Goal: Task Accomplishment & Management: Use online tool/utility

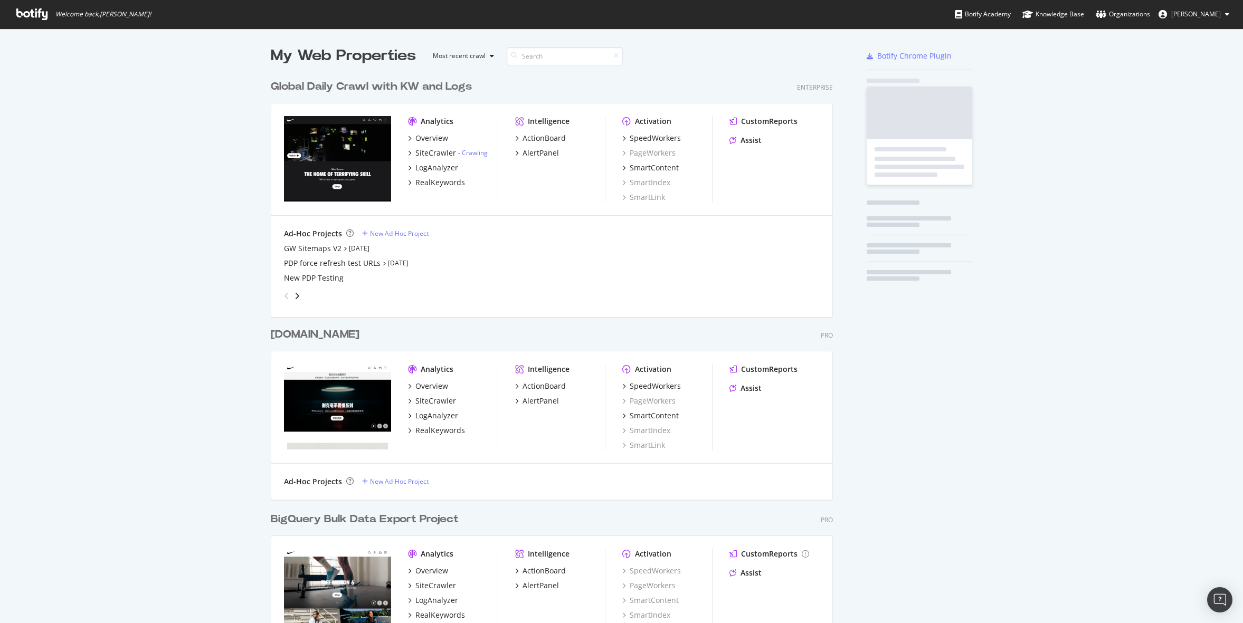
scroll to position [618, 571]
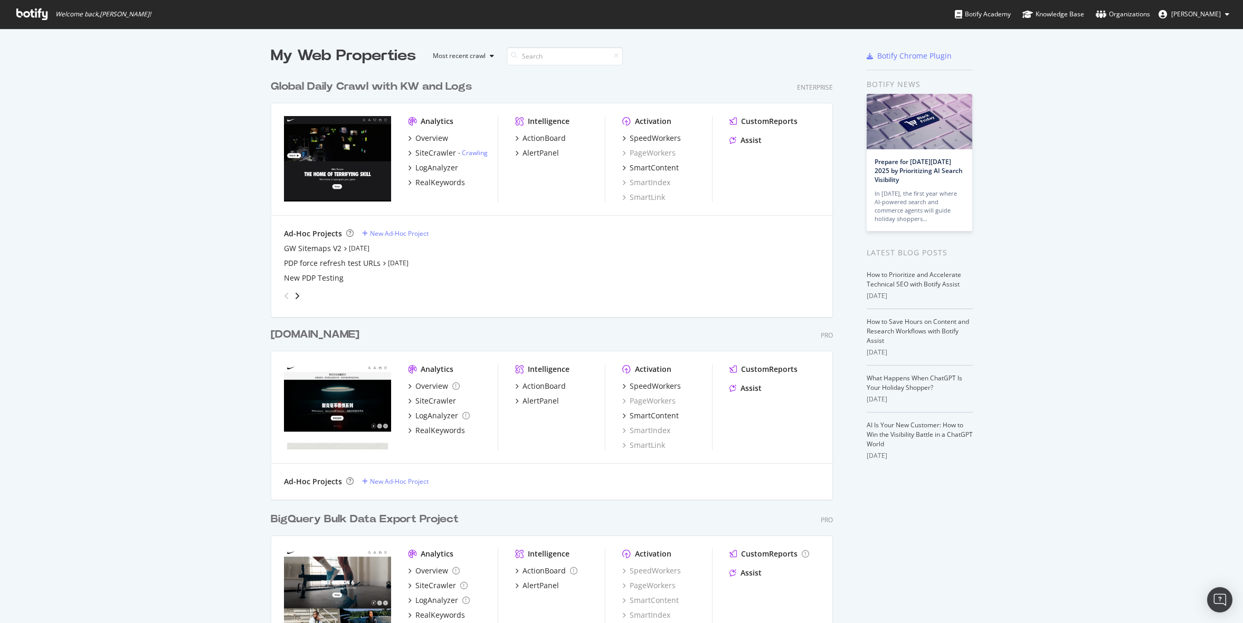
click at [1070, 253] on div "My Web Properties Most recent crawl Global Daily Crawl with KW and Logs Enterpr…" at bounding box center [621, 365] width 1243 height 673
click at [922, 280] on link "How to Prioritize and Accelerate Technical SEO with Botify Assist" at bounding box center [914, 279] width 94 height 18
click at [626, 165] on div "SmartContent" at bounding box center [650, 168] width 56 height 11
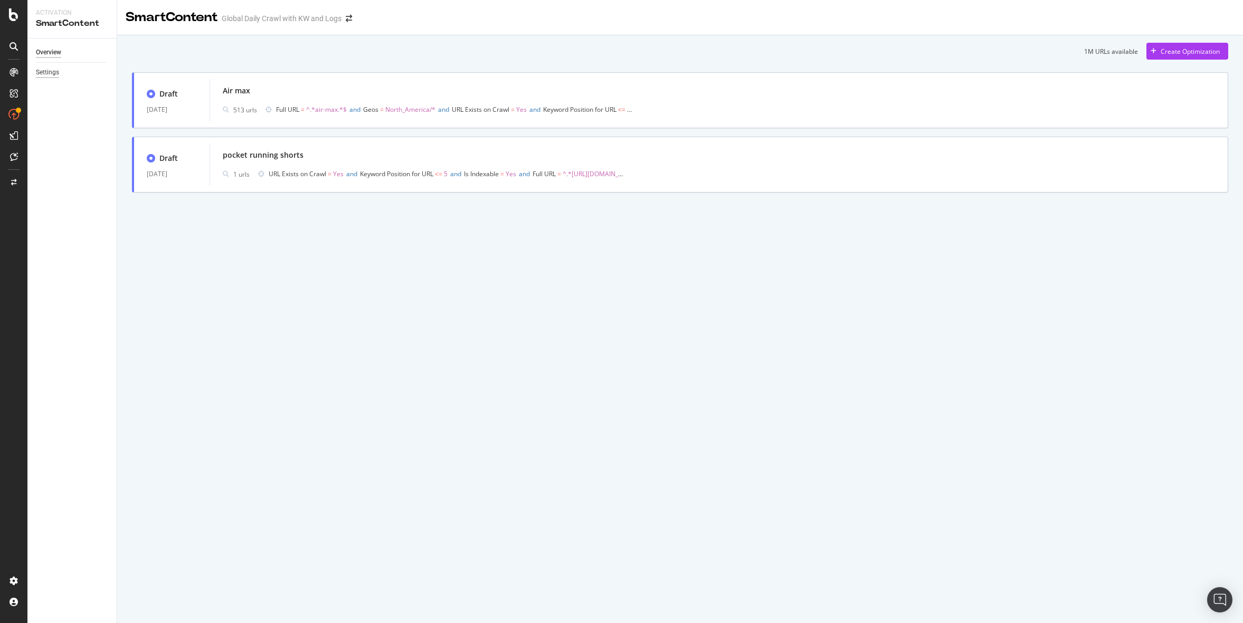
click at [52, 72] on div "Settings" at bounding box center [47, 72] width 23 height 11
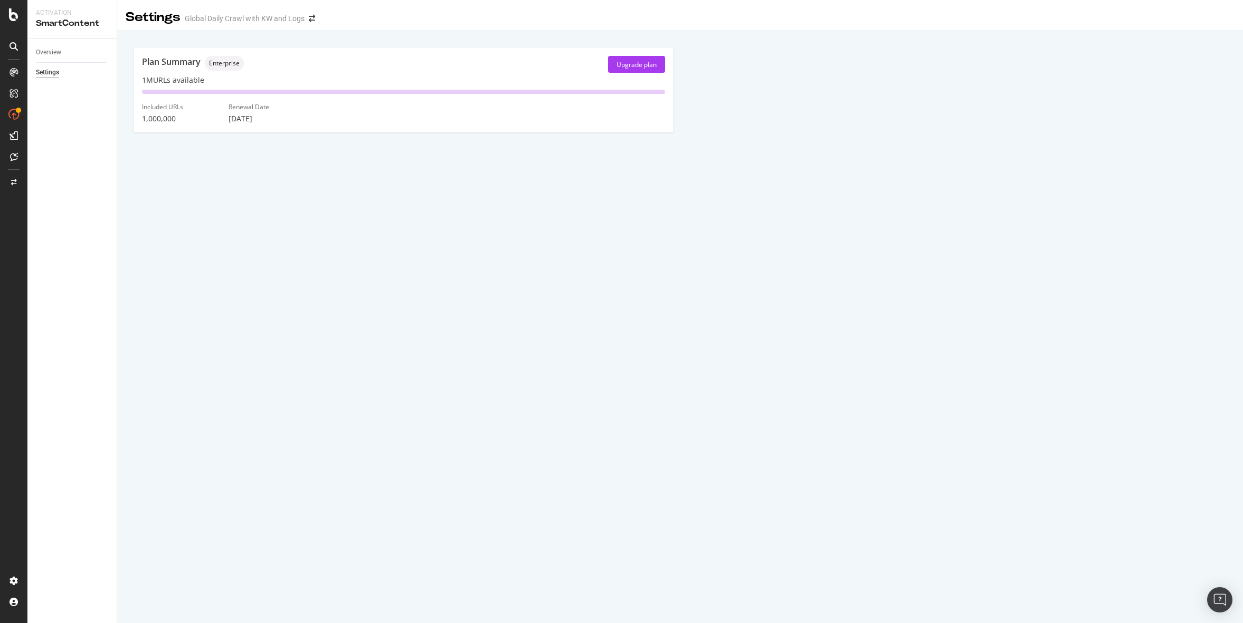
click at [226, 64] on span "Enterprise" at bounding box center [224, 63] width 31 height 6
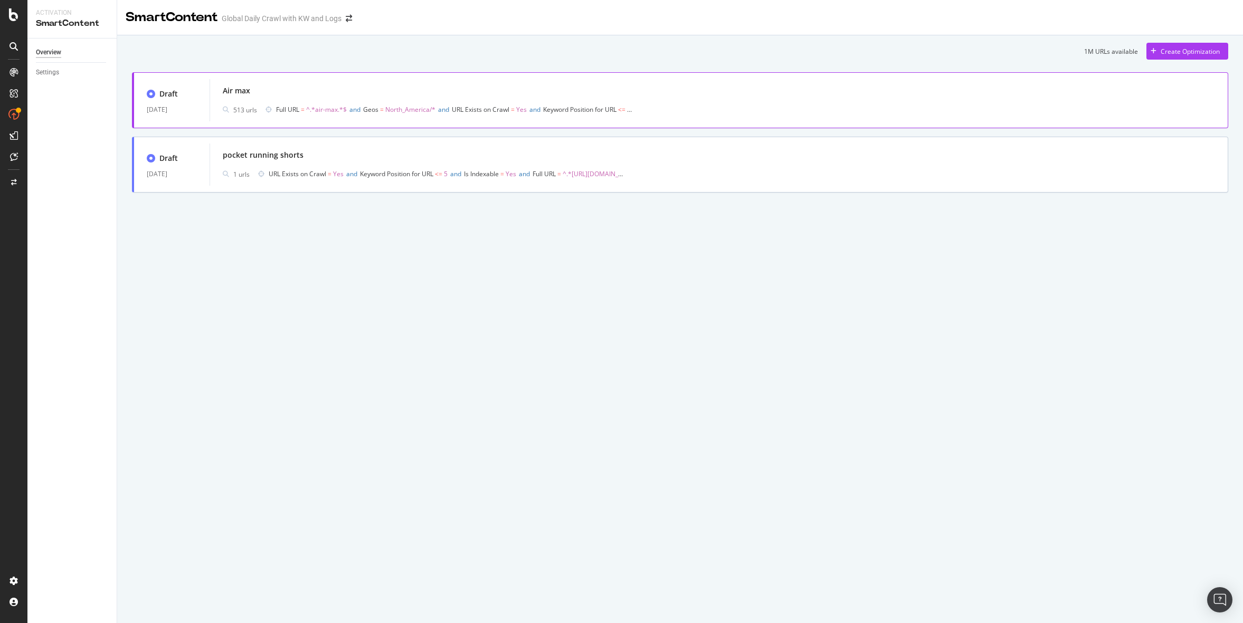
click at [327, 111] on span "^.*air-max.*$" at bounding box center [326, 109] width 41 height 9
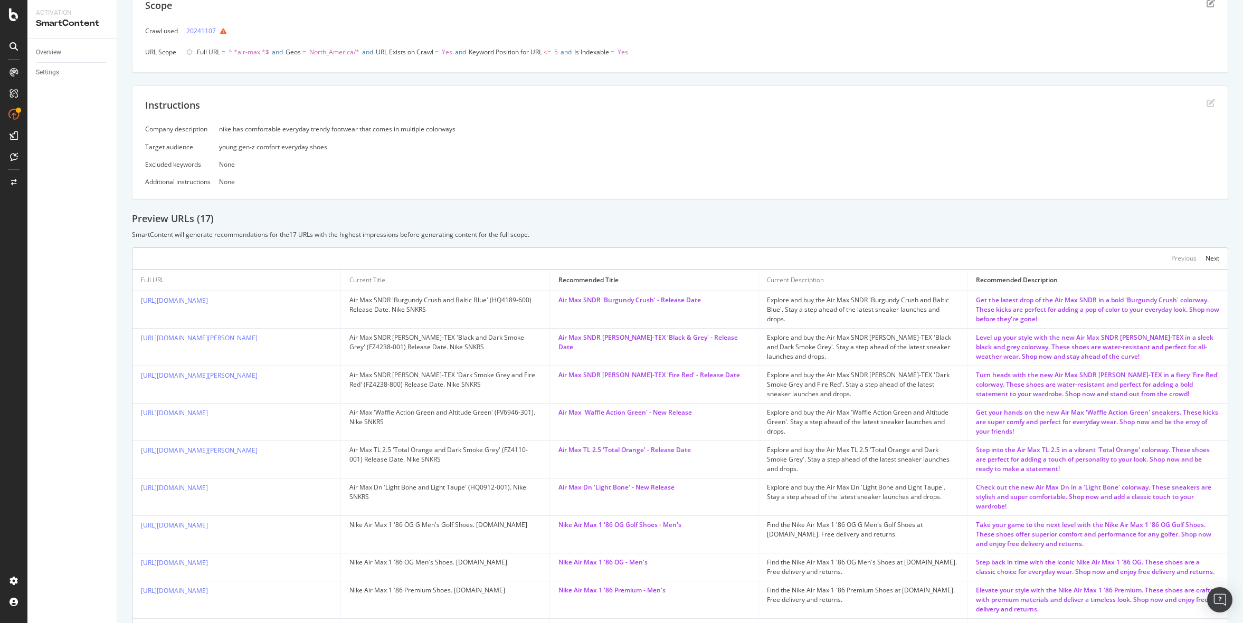
scroll to position [191, 0]
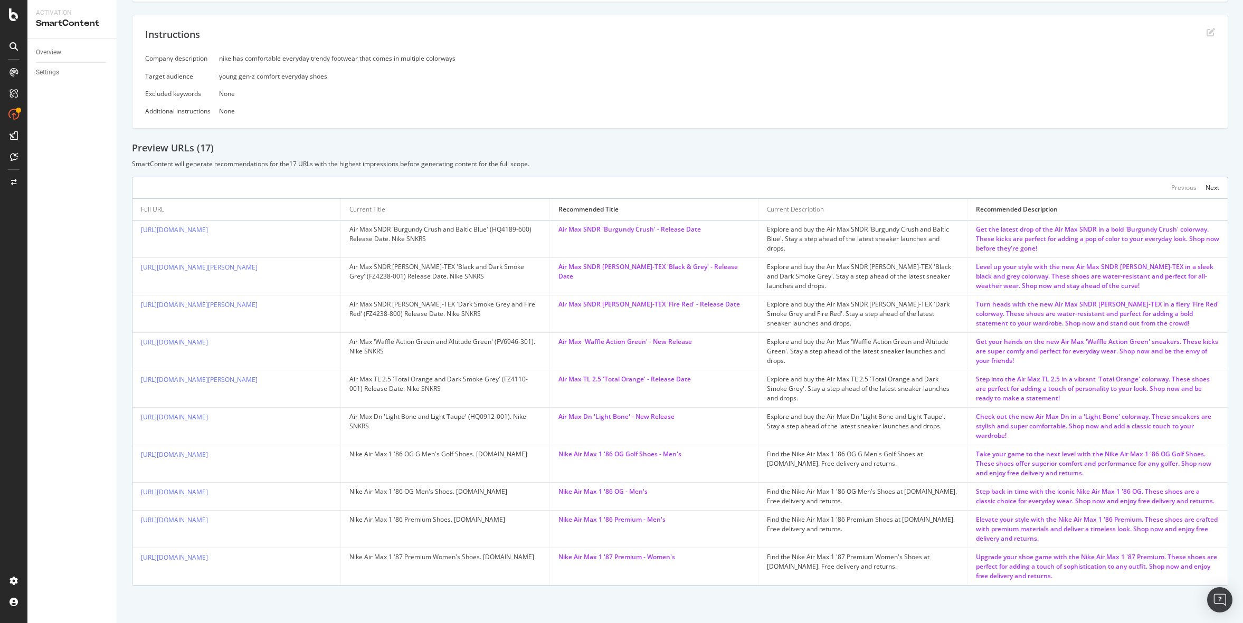
click at [1063, 132] on div "Add a description Add a description The crawl used for this optimization is not…" at bounding box center [680, 216] width 1096 height 740
drag, startPoint x: 975, startPoint y: 455, endPoint x: 1142, endPoint y: 457, distance: 167.4
click at [1142, 457] on div "Take your game to the next level with the Nike Air Max 1 '86 OG Golf Shoes. The…" at bounding box center [1097, 464] width 243 height 29
copy div "Take your game to the next level with the Nike Air Max"
click at [962, 502] on td "Find the Nike Air Max 1 '86 OG Men's Shoes at Nike.com. Free delivery and retur…" at bounding box center [863, 497] width 209 height 28
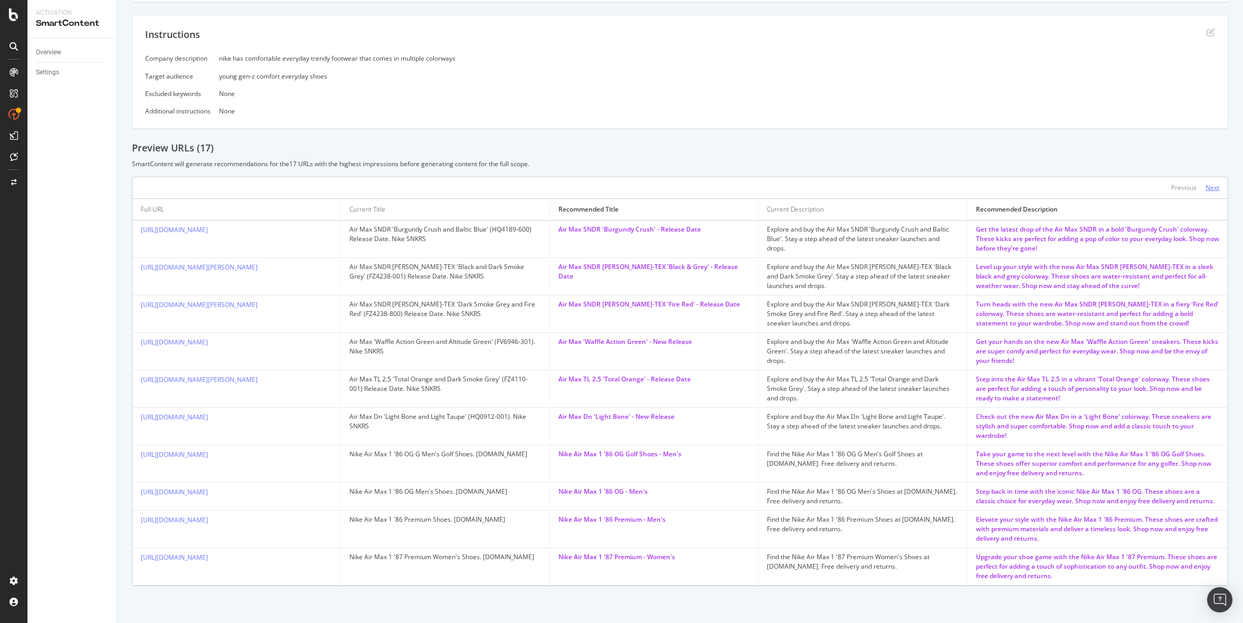
click at [1215, 186] on div "Next" at bounding box center [1213, 187] width 14 height 9
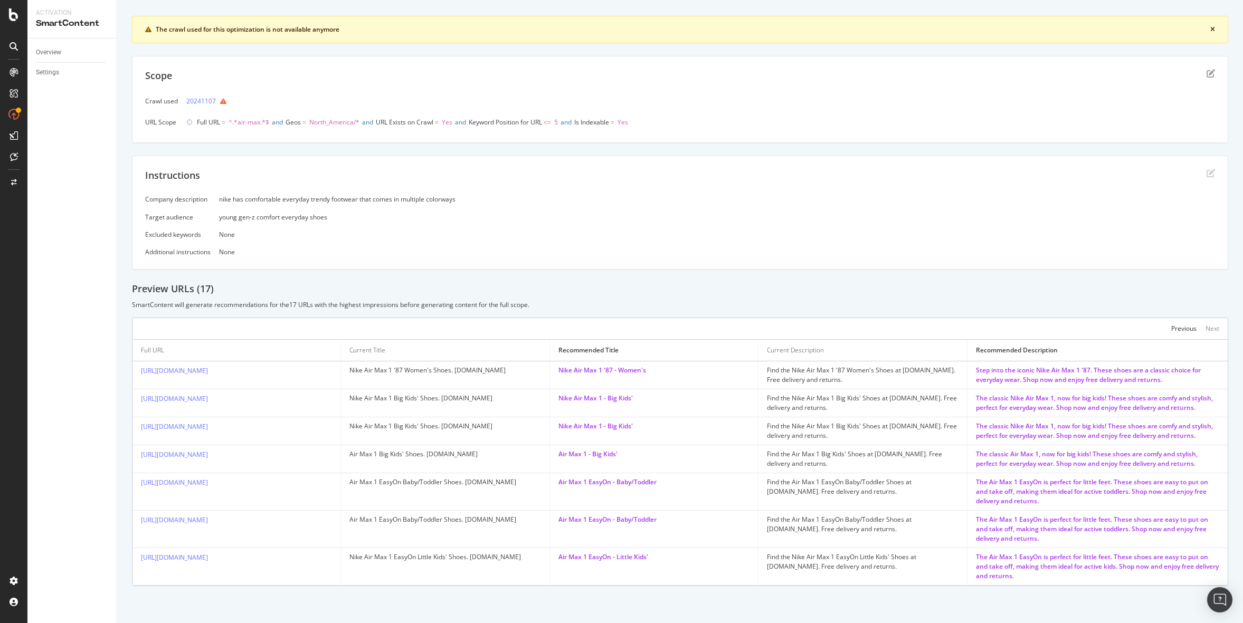
scroll to position [0, 0]
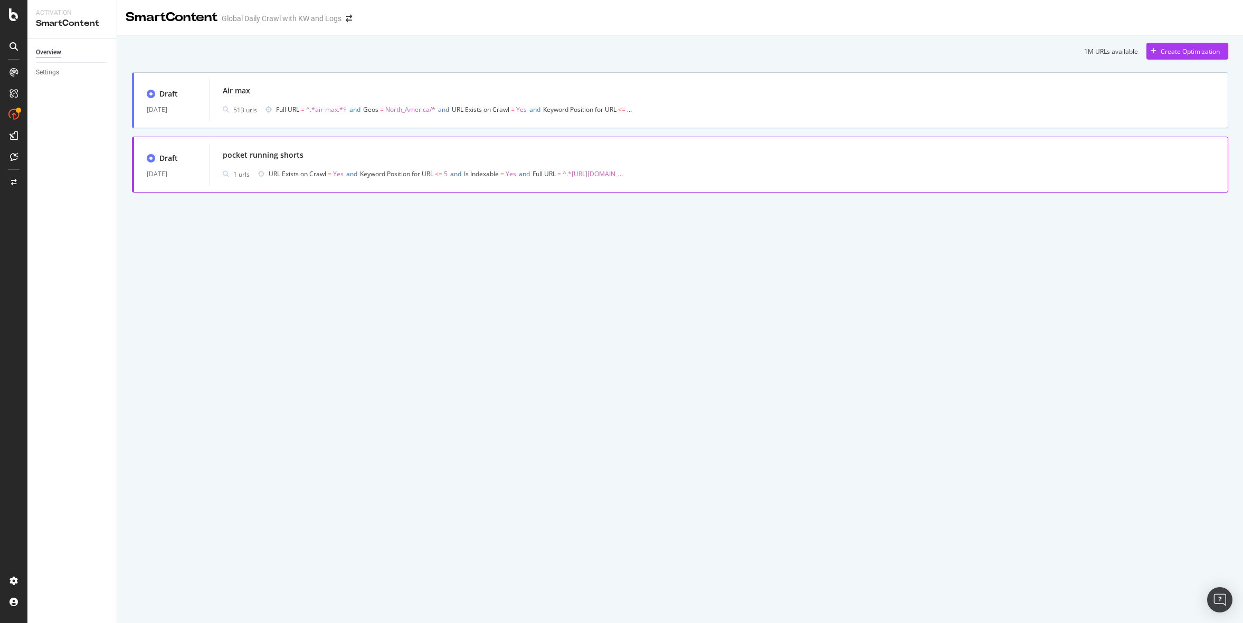
click at [382, 170] on span "Keyword Position for URL" at bounding box center [396, 173] width 73 height 9
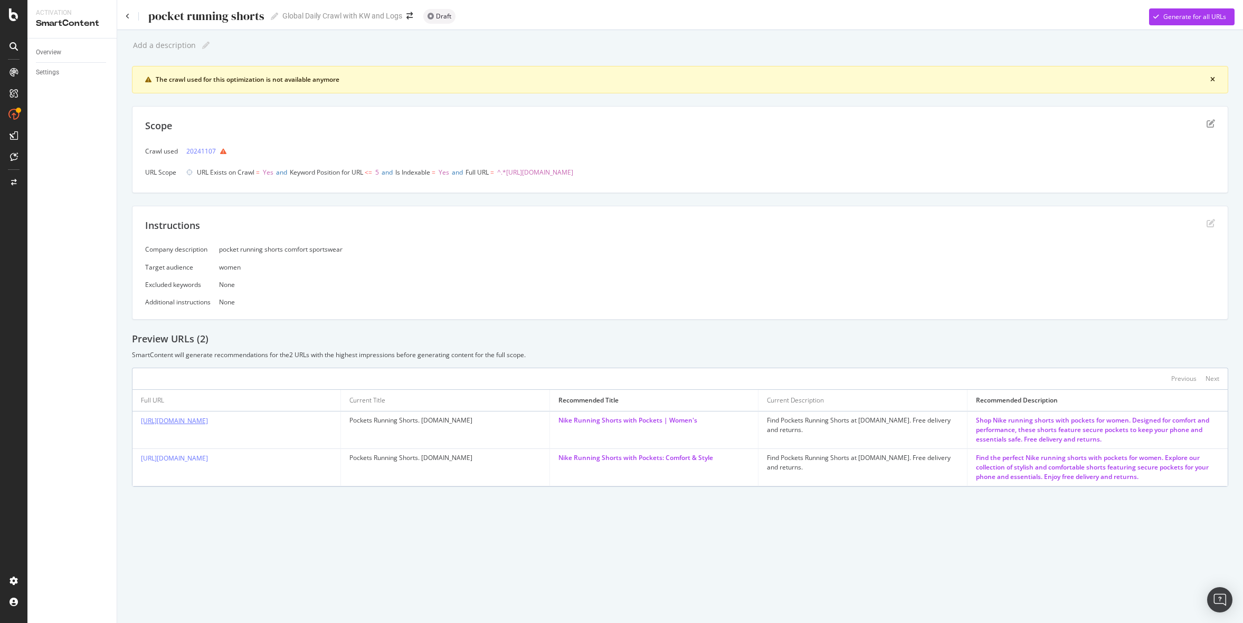
click at [208, 419] on link "[URL][DOMAIN_NAME]" at bounding box center [174, 421] width 67 height 9
click at [208, 456] on link "[URL][DOMAIN_NAME]" at bounding box center [174, 458] width 67 height 9
click at [128, 22] on div "pocket running shorts pocket running shorts" at bounding box center [202, 16] width 153 height 16
click at [128, 18] on icon at bounding box center [128, 16] width 4 height 6
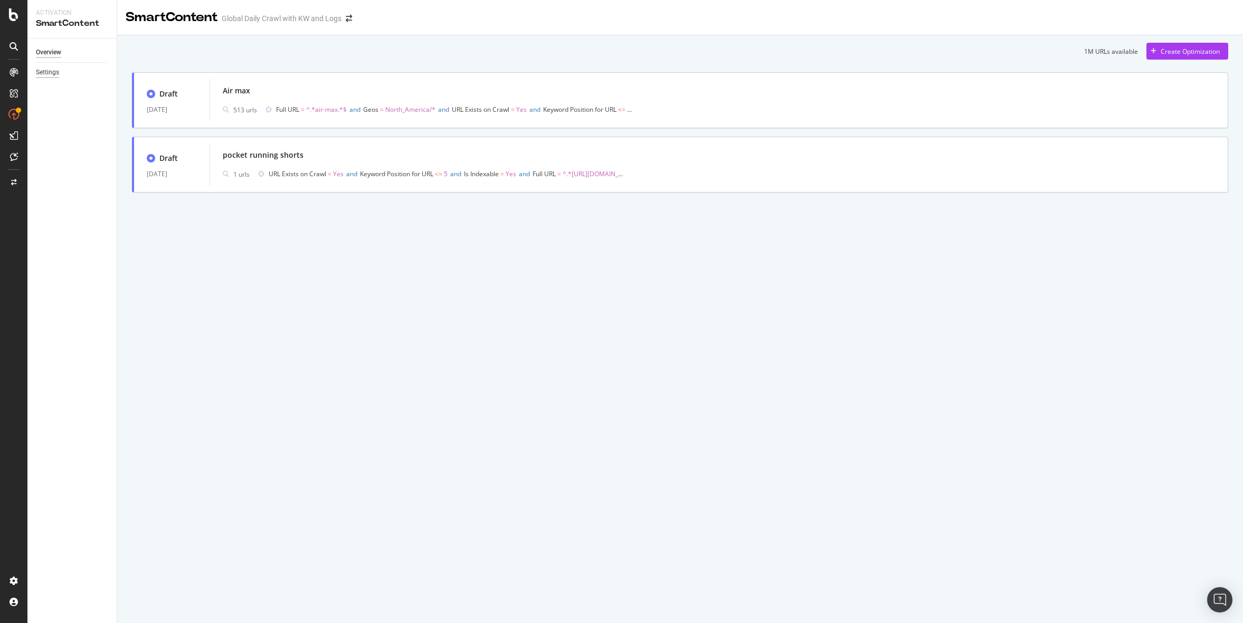
click at [51, 69] on div "Settings" at bounding box center [47, 72] width 23 height 11
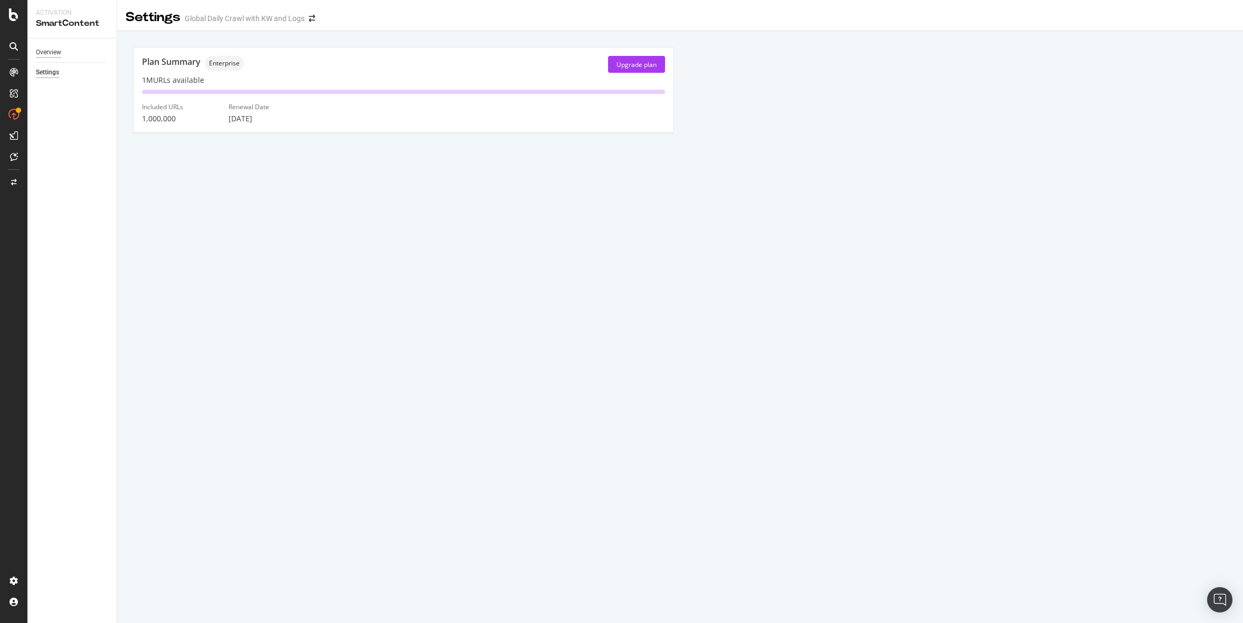
click at [59, 51] on div "Overview" at bounding box center [48, 52] width 25 height 11
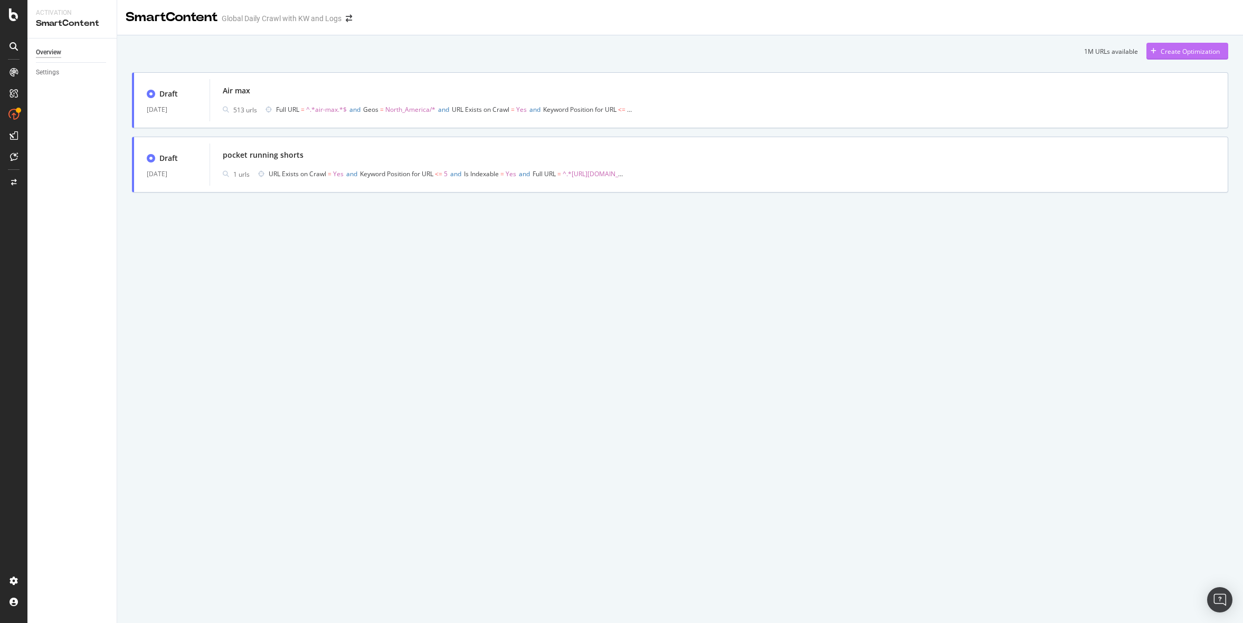
click at [1177, 53] on div "Create Optimization" at bounding box center [1190, 51] width 59 height 9
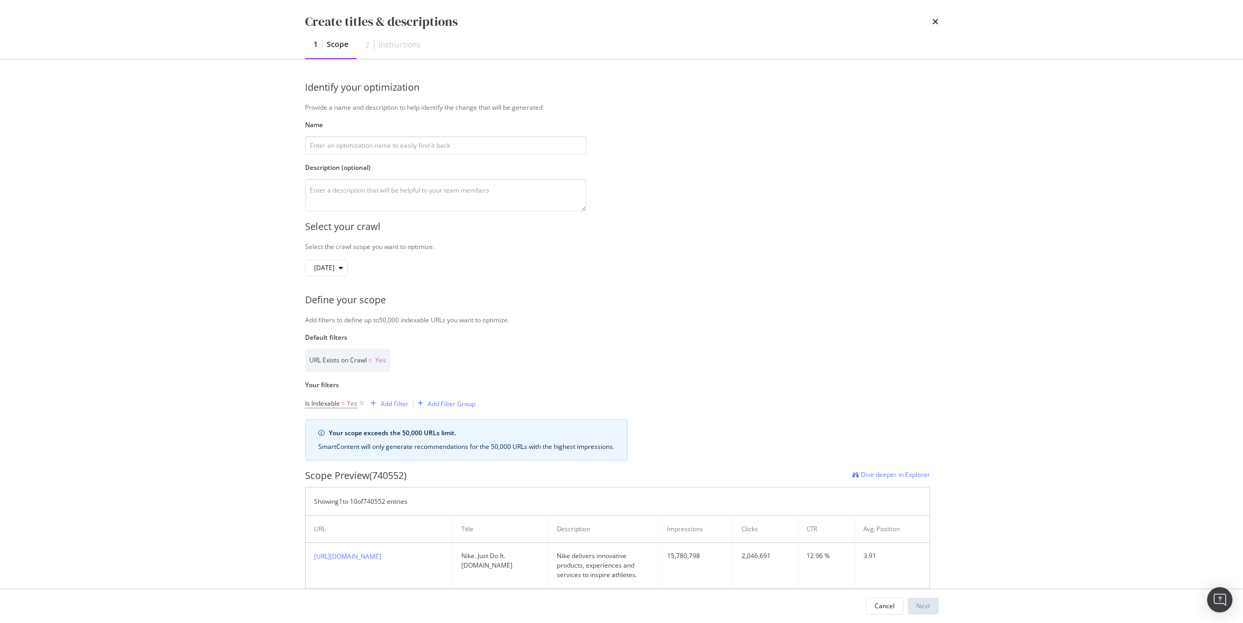
scroll to position [191, 0]
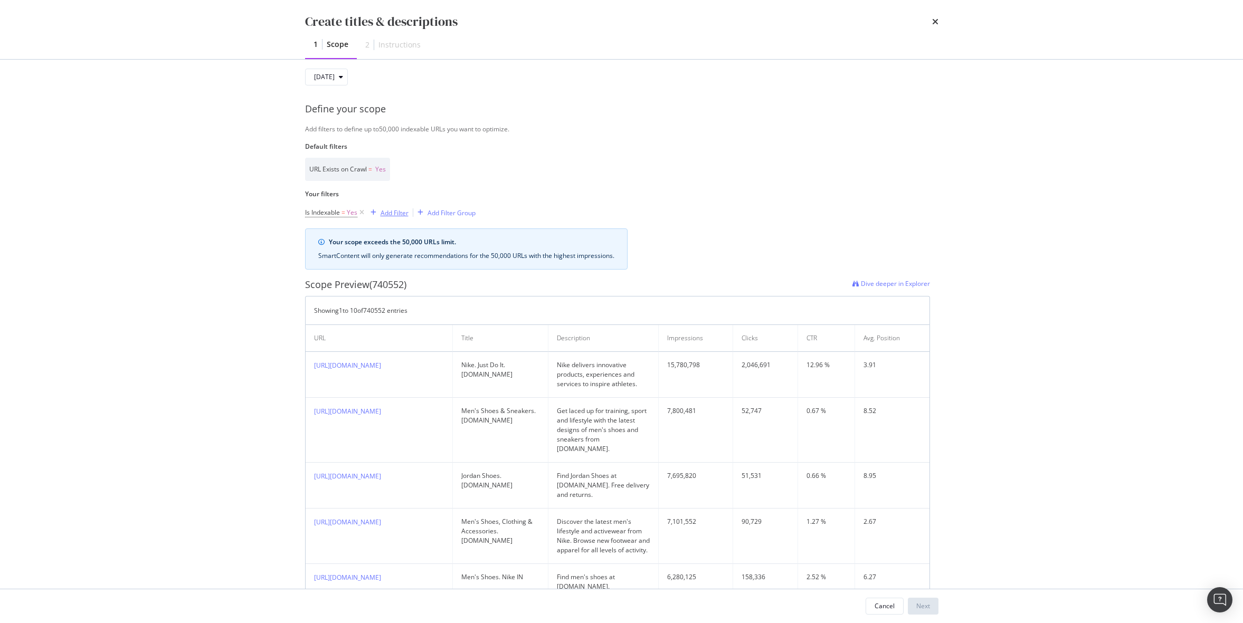
click at [388, 209] on div "Add Filter" at bounding box center [395, 213] width 28 height 9
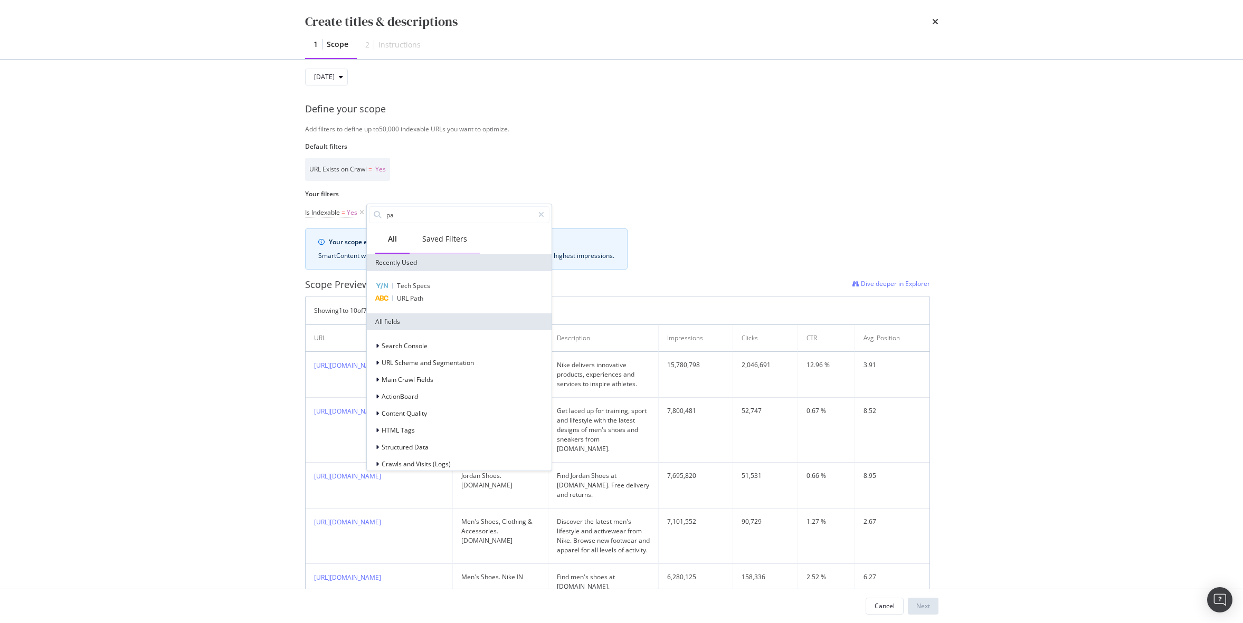
type input "p"
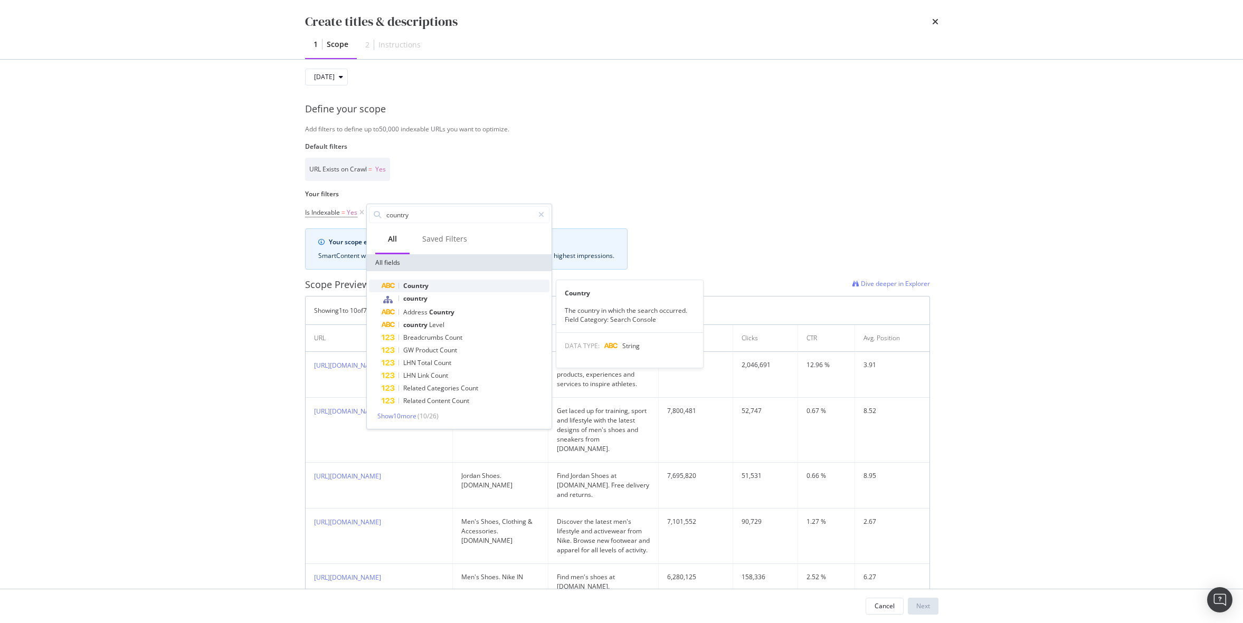
type input "country"
click at [441, 286] on div "Country" at bounding box center [466, 286] width 168 height 13
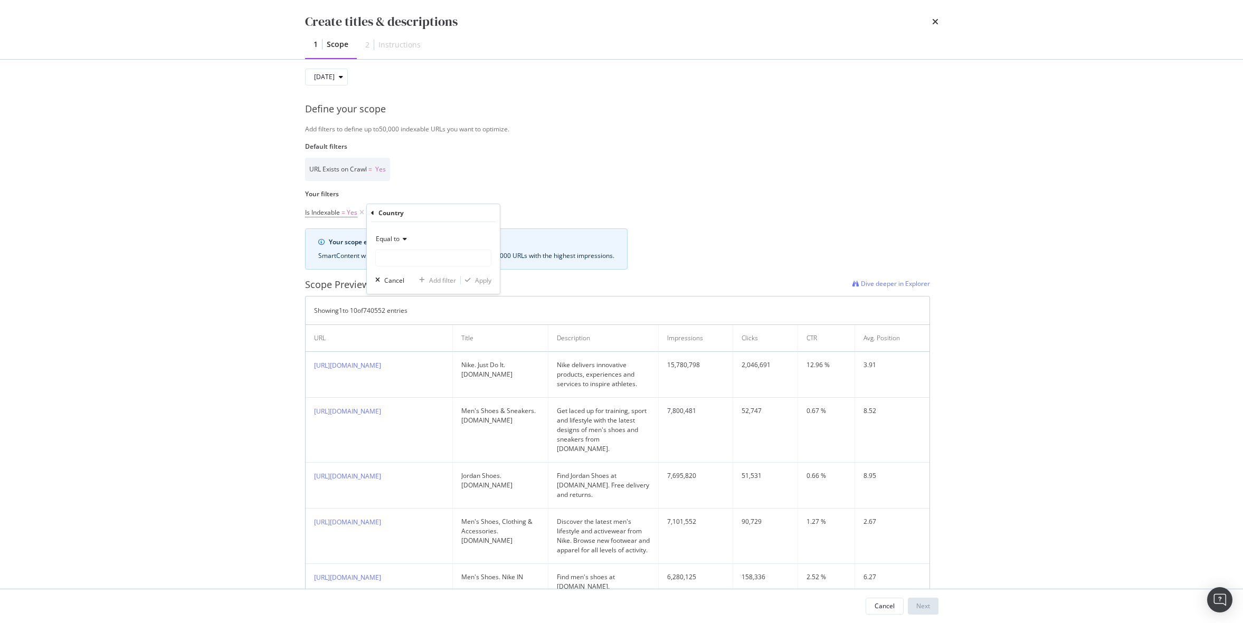
click at [406, 241] on icon "modal" at bounding box center [403, 239] width 7 height 6
click at [375, 222] on div "Equal to Cancel Add filter Apply" at bounding box center [433, 258] width 133 height 72
click at [371, 211] on icon "modal" at bounding box center [372, 213] width 3 height 6
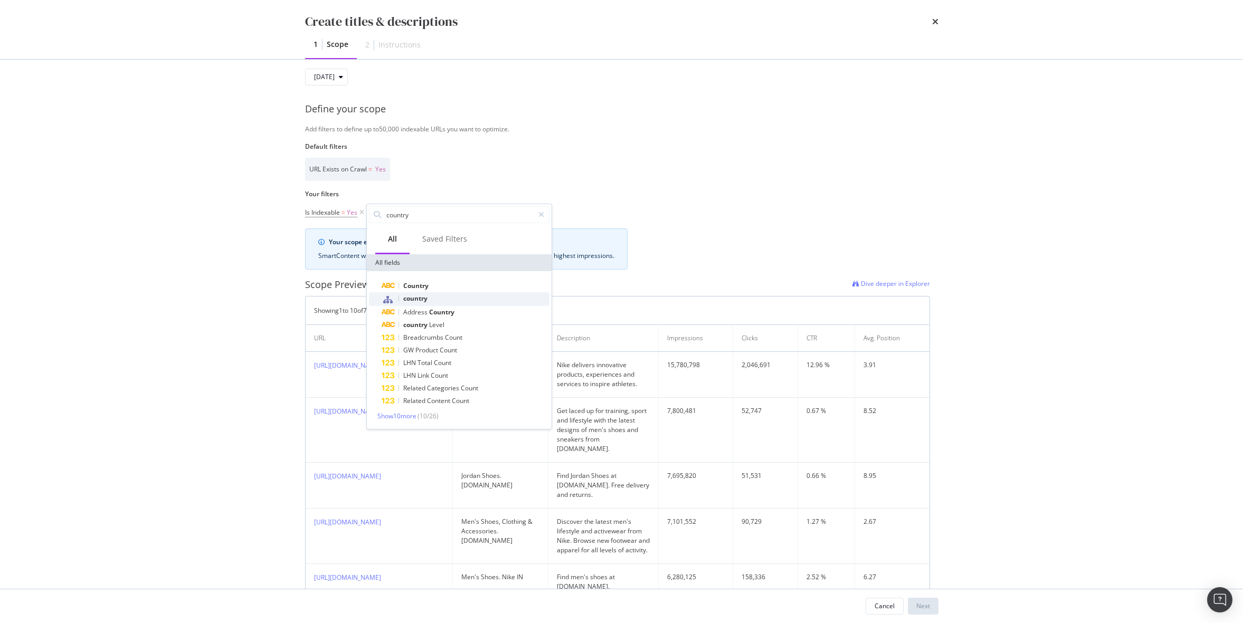
click at [410, 297] on span "country" at bounding box center [415, 298] width 24 height 9
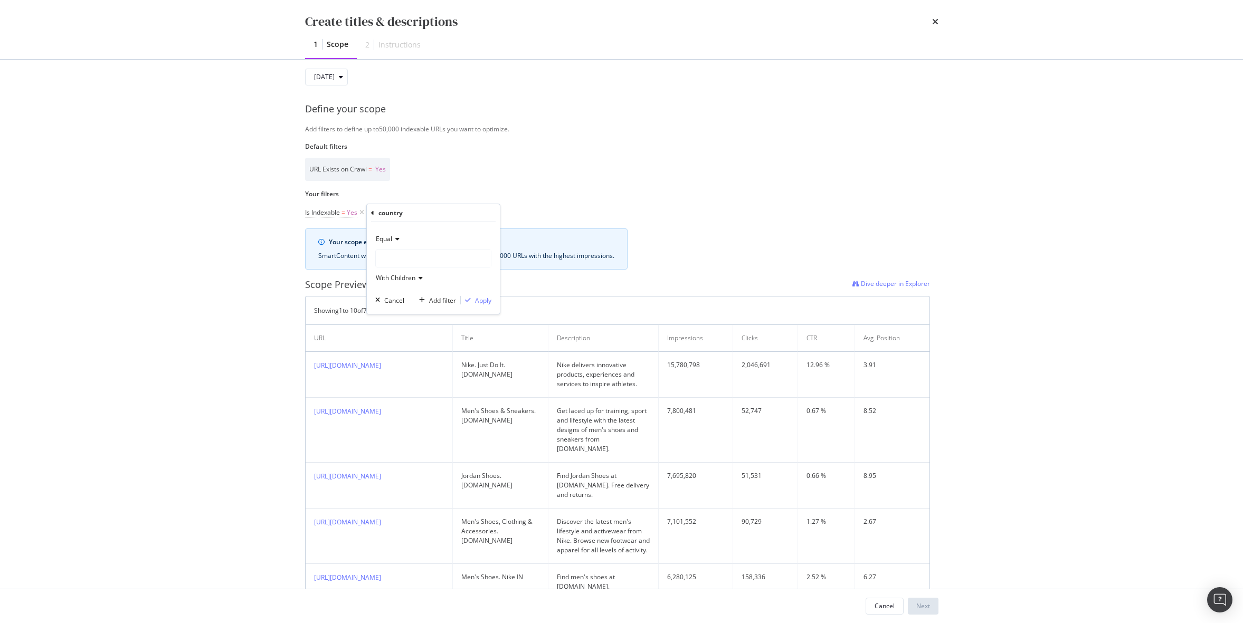
click at [405, 254] on div "modal" at bounding box center [433, 258] width 115 height 17
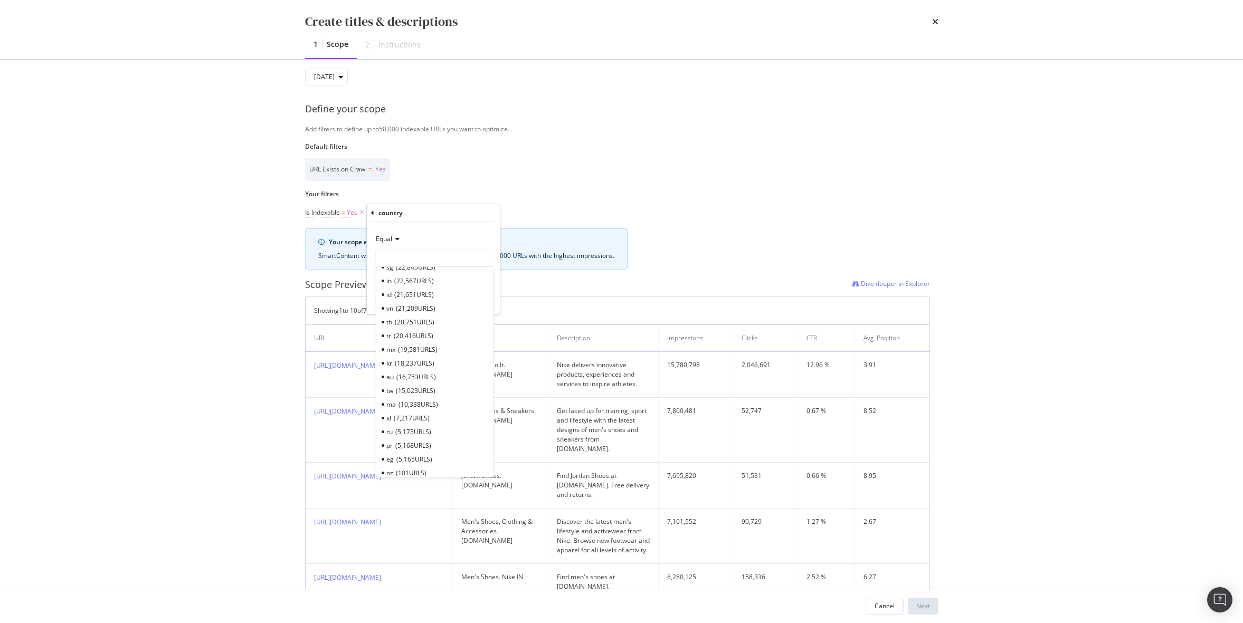
scroll to position [456, 0]
click at [411, 375] on span "16,753 URLS" at bounding box center [416, 374] width 40 height 9
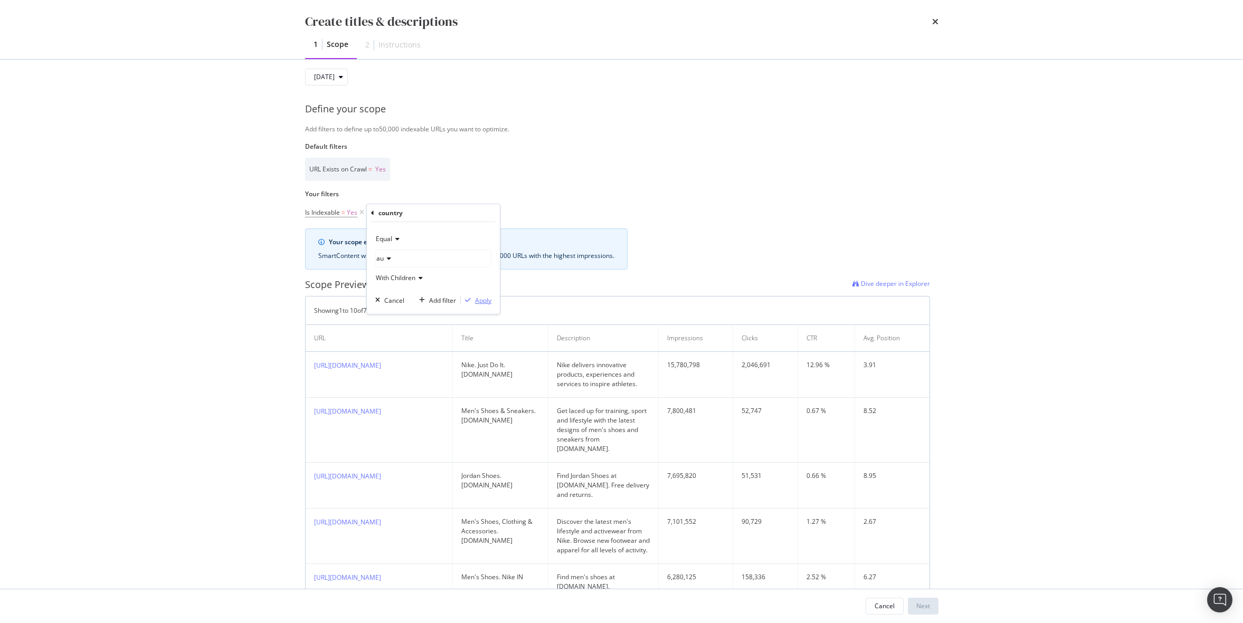
click at [478, 301] on div "Apply" at bounding box center [483, 300] width 16 height 9
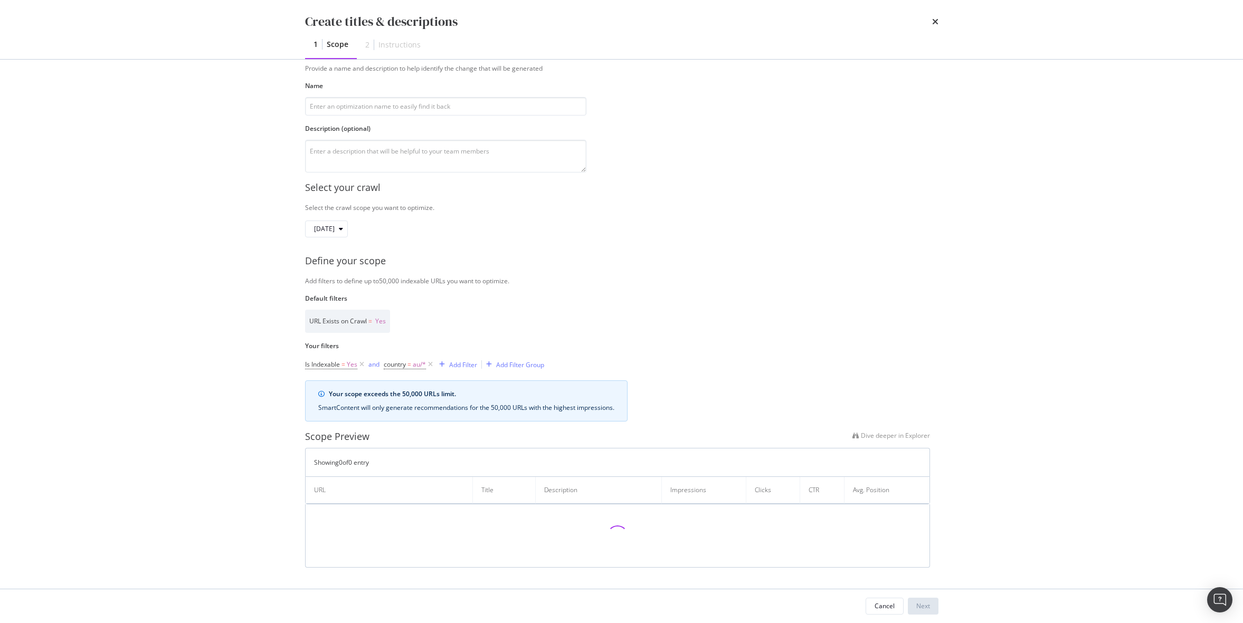
scroll to position [39, 0]
click at [465, 362] on div "Add Filter" at bounding box center [463, 365] width 28 height 9
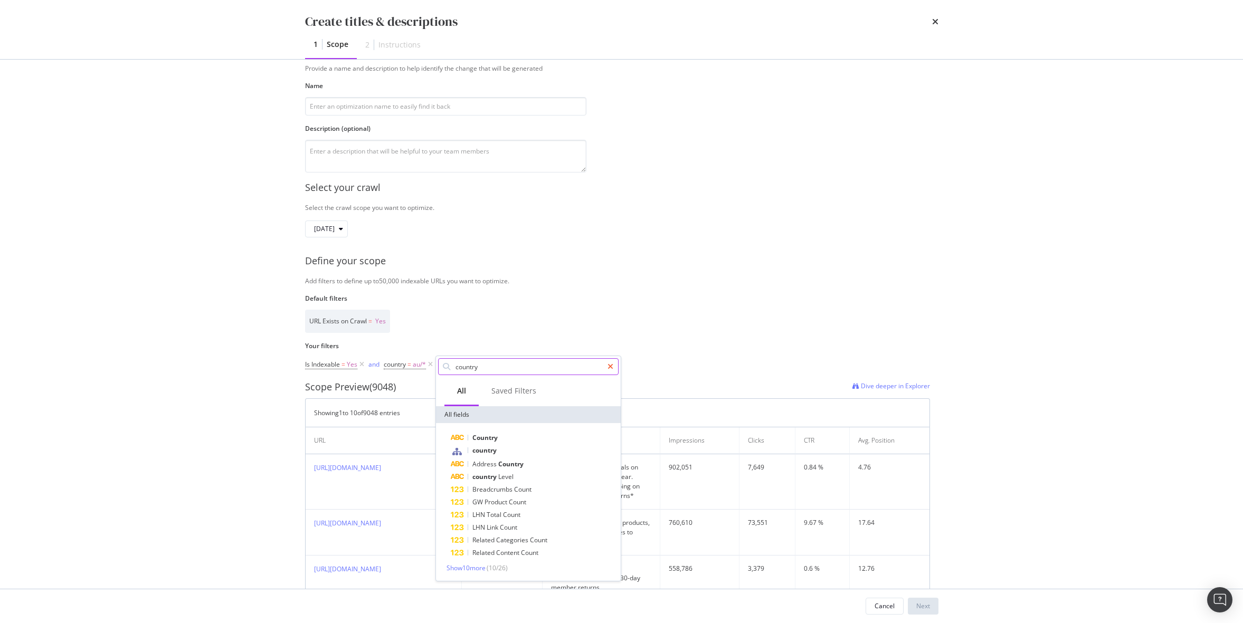
click at [613, 363] on icon "modal" at bounding box center [611, 366] width 6 height 7
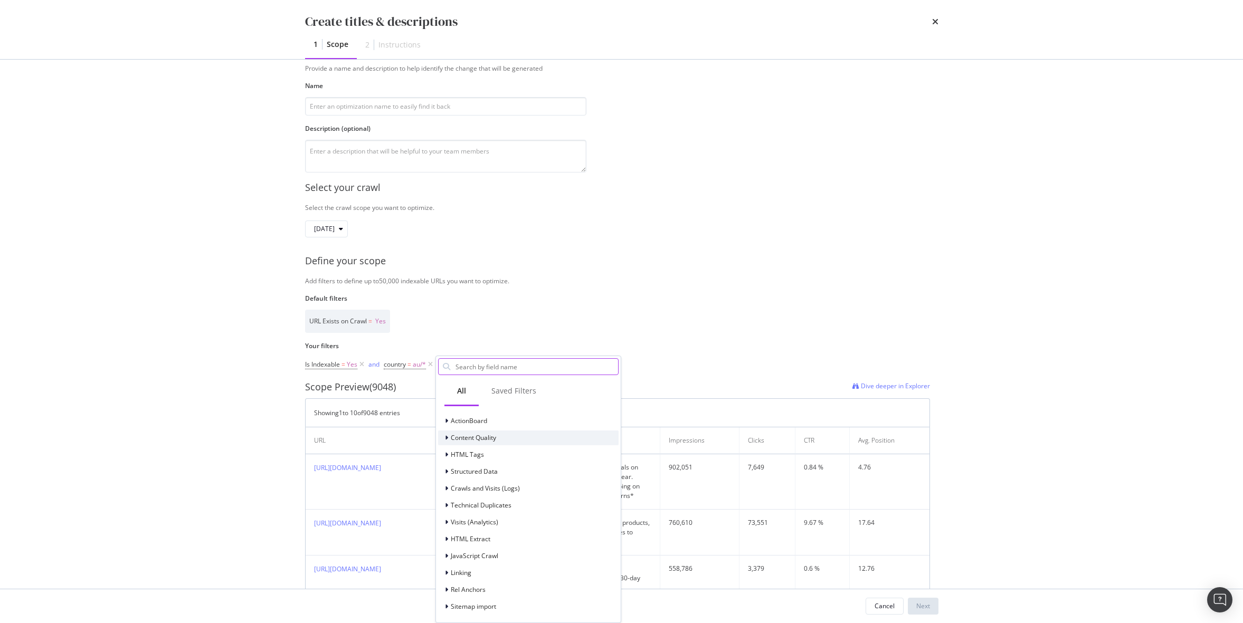
click at [505, 439] on div "Content Quality" at bounding box center [528, 438] width 181 height 15
click at [510, 506] on div "HTML Tags" at bounding box center [528, 504] width 181 height 15
click at [463, 519] on span "Title" at bounding box center [463, 518] width 13 height 9
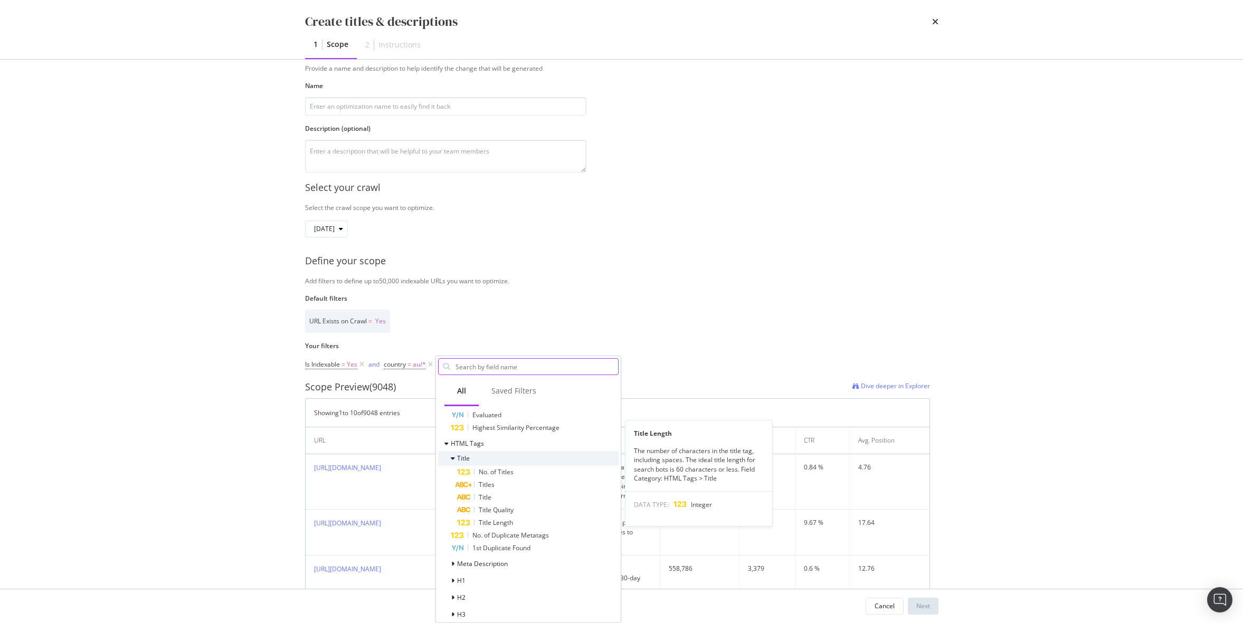
scroll to position [268, 0]
click at [473, 439] on span "HTML Tags" at bounding box center [467, 441] width 33 height 9
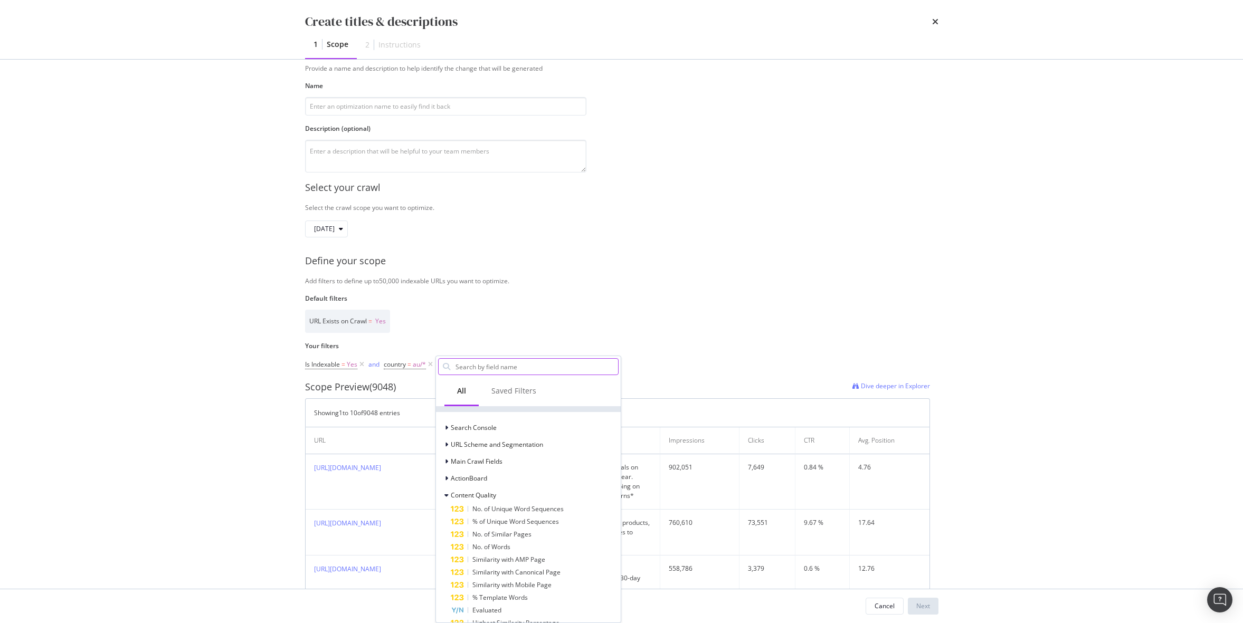
scroll to position [111, 0]
click at [481, 440] on span "ActionBoard" at bounding box center [469, 437] width 36 height 9
click at [479, 456] on span "Content Quality" at bounding box center [473, 454] width 45 height 9
click at [474, 429] on div "Search Console URL Scheme and Segmentation Main Crawl Fields ActionBoard Conten…" at bounding box center [528, 505] width 181 height 251
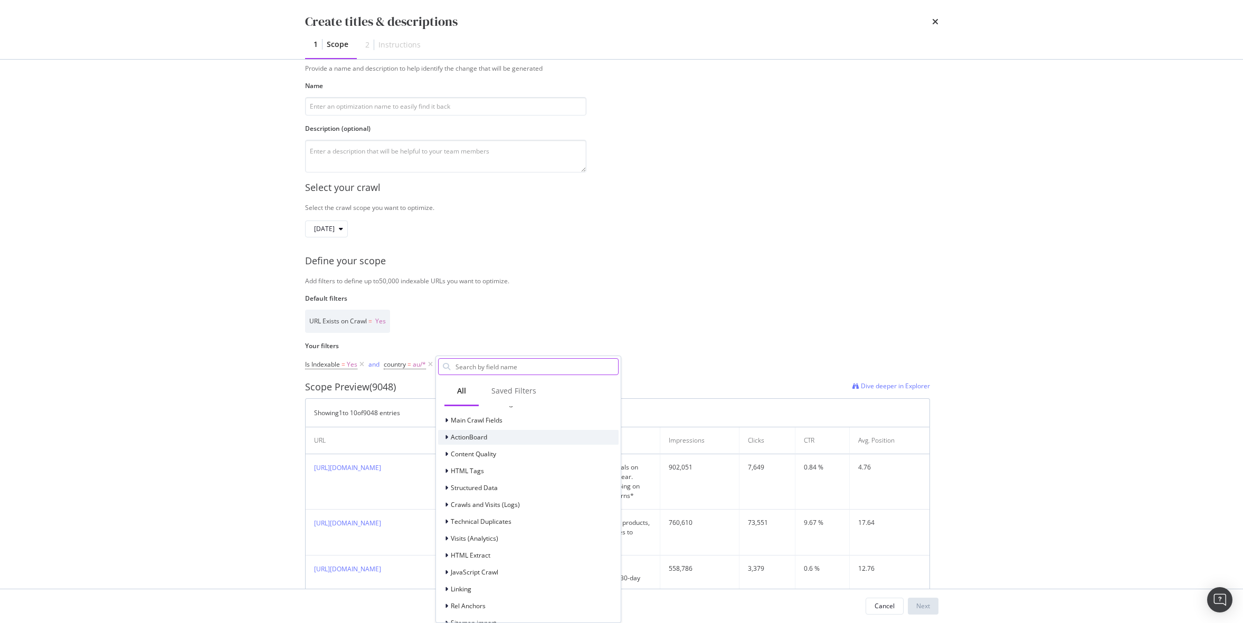
click at [472, 437] on span "ActionBoard" at bounding box center [469, 437] width 36 height 9
click at [453, 433] on icon "modal" at bounding box center [452, 434] width 3 height 6
click at [506, 487] on div "Page Content" at bounding box center [528, 484] width 181 height 15
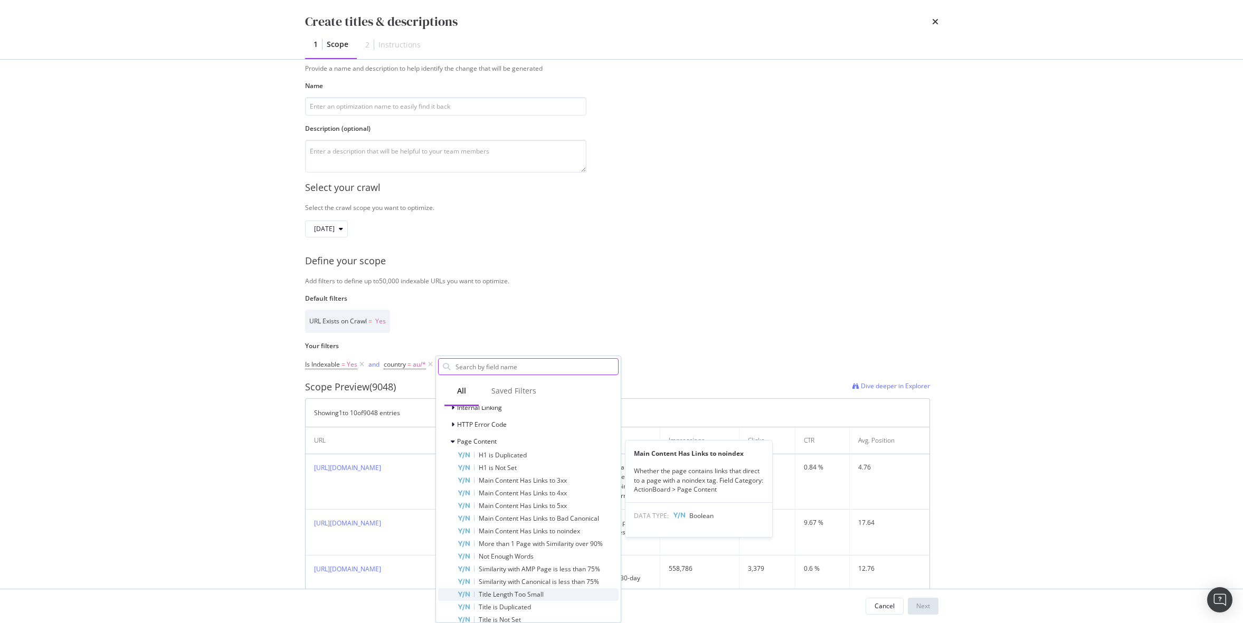
scroll to position [177, 0]
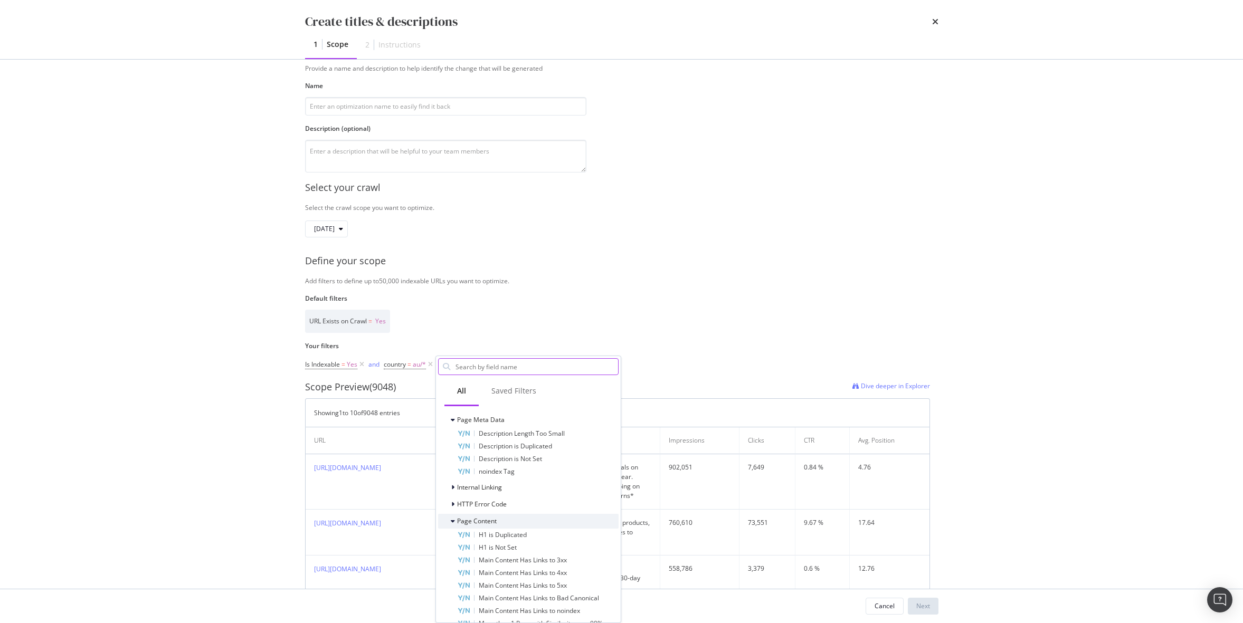
click at [456, 522] on div "modal" at bounding box center [454, 521] width 6 height 11
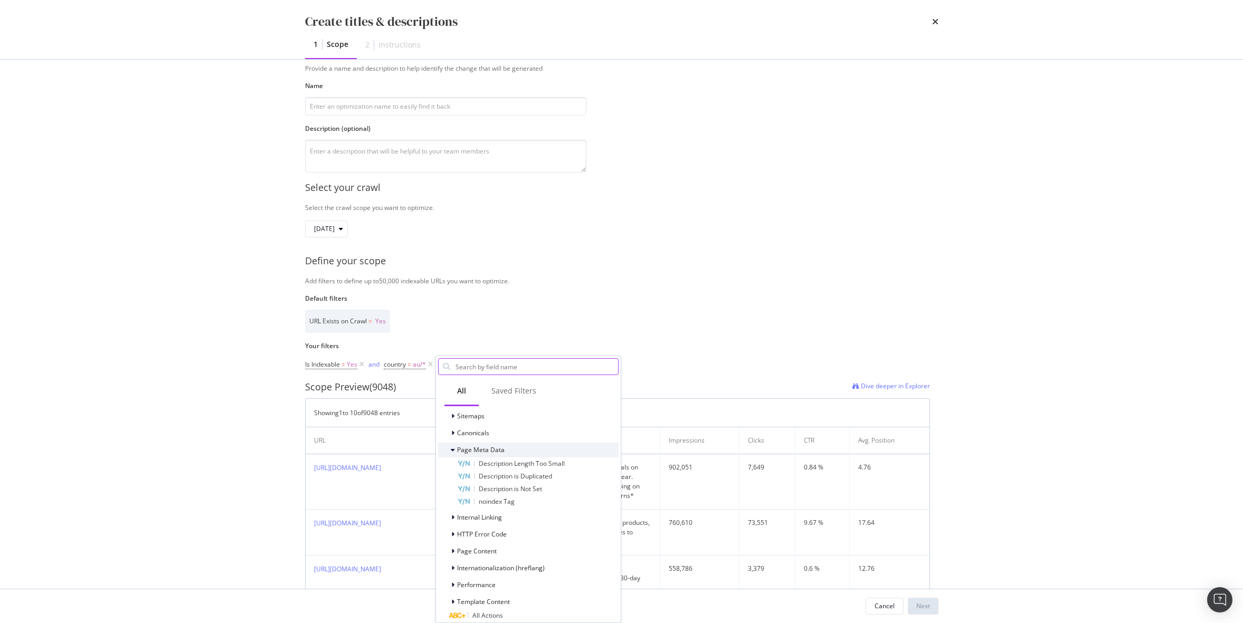
click at [455, 452] on div "modal" at bounding box center [454, 450] width 6 height 11
click at [459, 494] on span "Content Quality" at bounding box center [473, 495] width 45 height 9
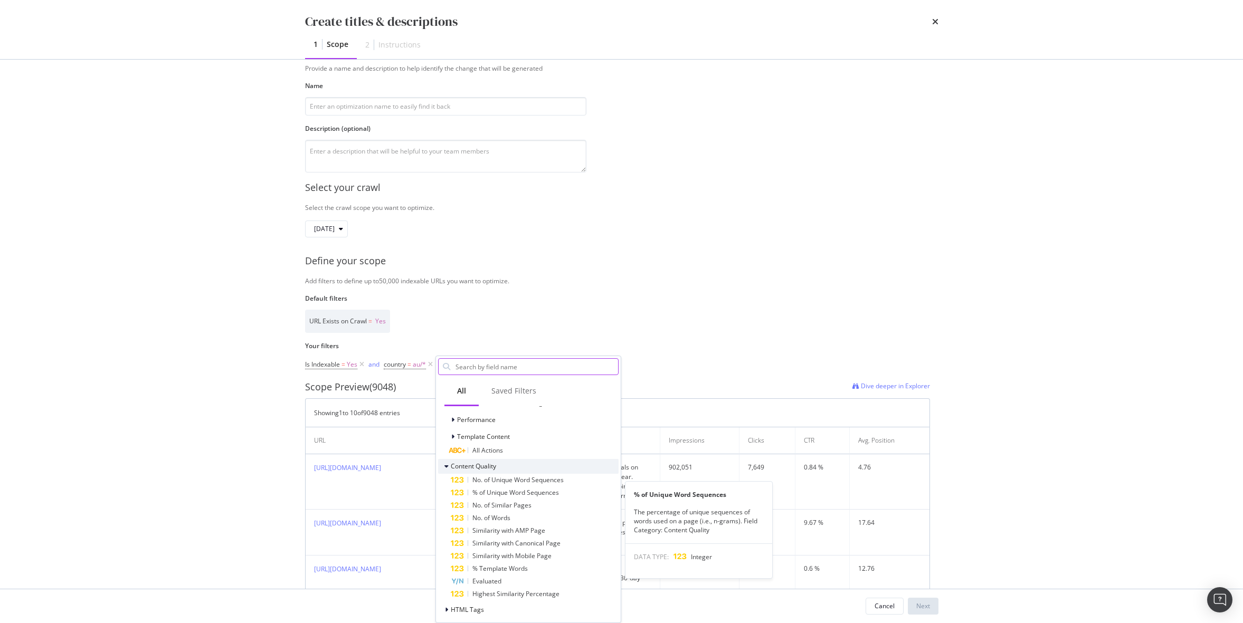
scroll to position [273, 0]
click at [469, 453] on span "Content Quality" at bounding box center [473, 454] width 45 height 9
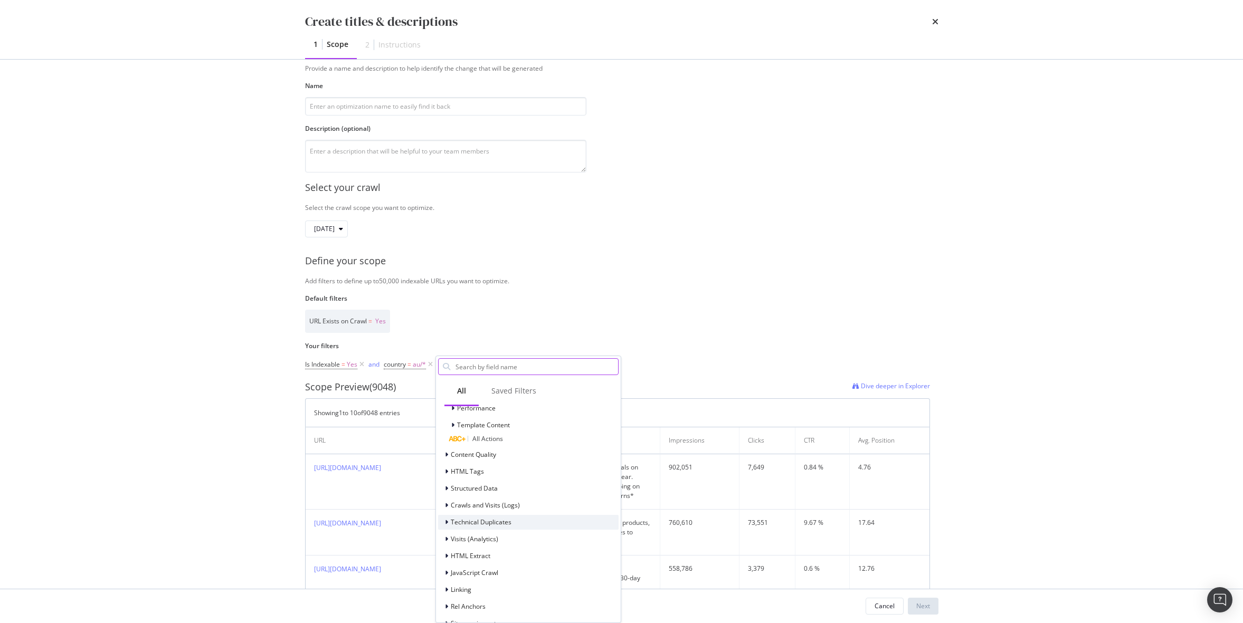
scroll to position [290, 0]
click at [480, 505] on span "Technical Duplicates" at bounding box center [481, 505] width 61 height 9
click at [481, 472] on span "Structured Data" at bounding box center [474, 471] width 47 height 9
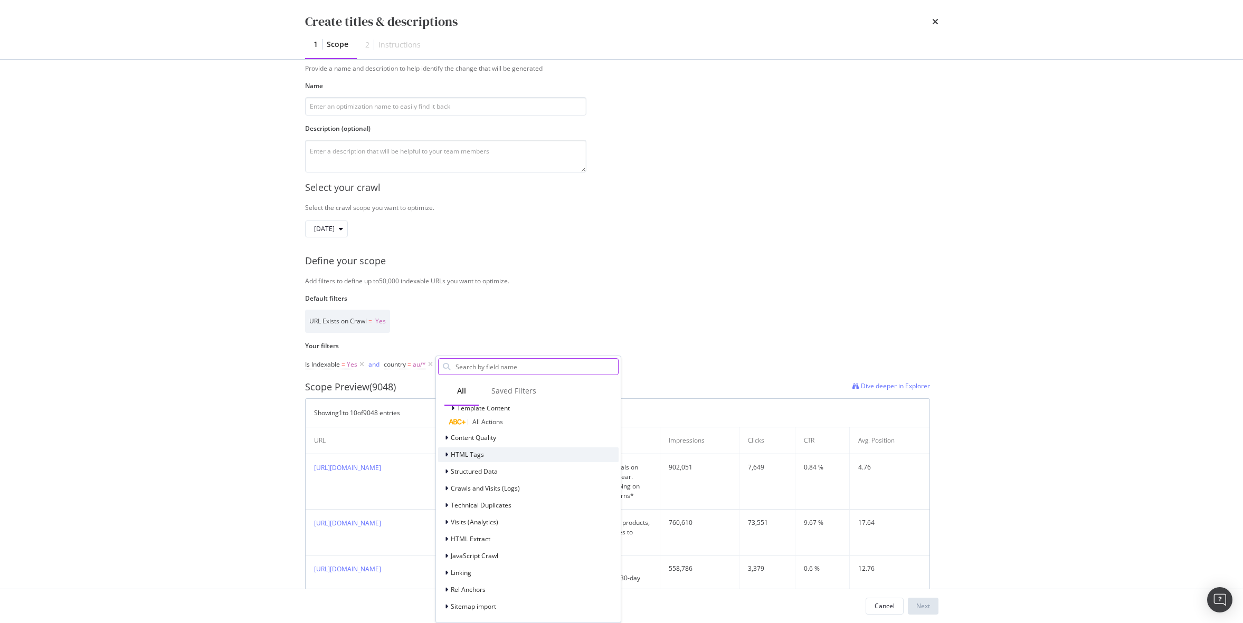
click at [475, 456] on span "HTML Tags" at bounding box center [467, 454] width 33 height 9
click at [464, 466] on span "Title" at bounding box center [463, 469] width 13 height 9
click at [467, 453] on span "HTML Tags" at bounding box center [467, 454] width 33 height 9
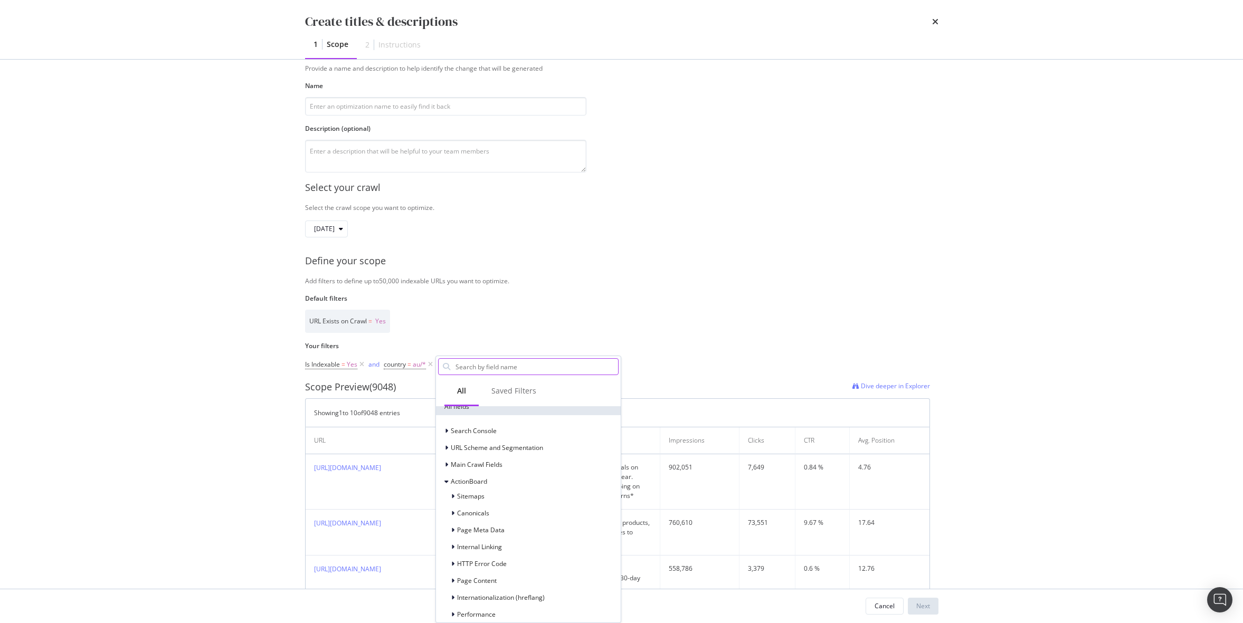
click at [508, 372] on input "Name" at bounding box center [537, 367] width 164 height 16
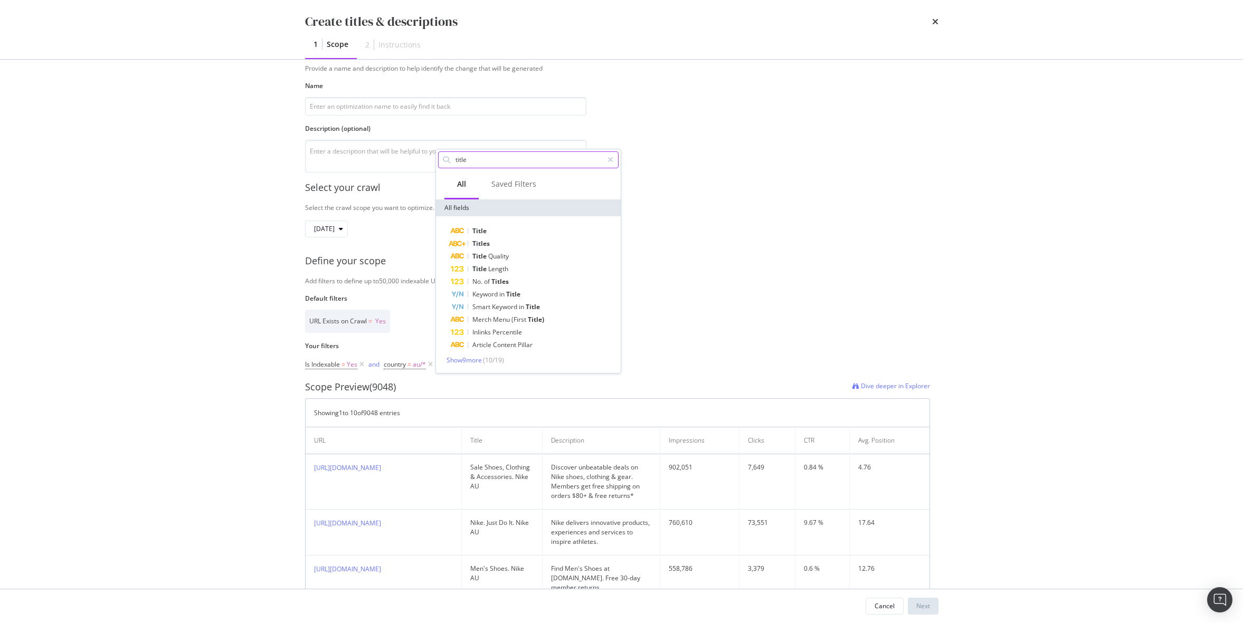
scroll to position [0, 0]
type input "title"
click at [482, 361] on span "Show 9 more" at bounding box center [464, 360] width 35 height 9
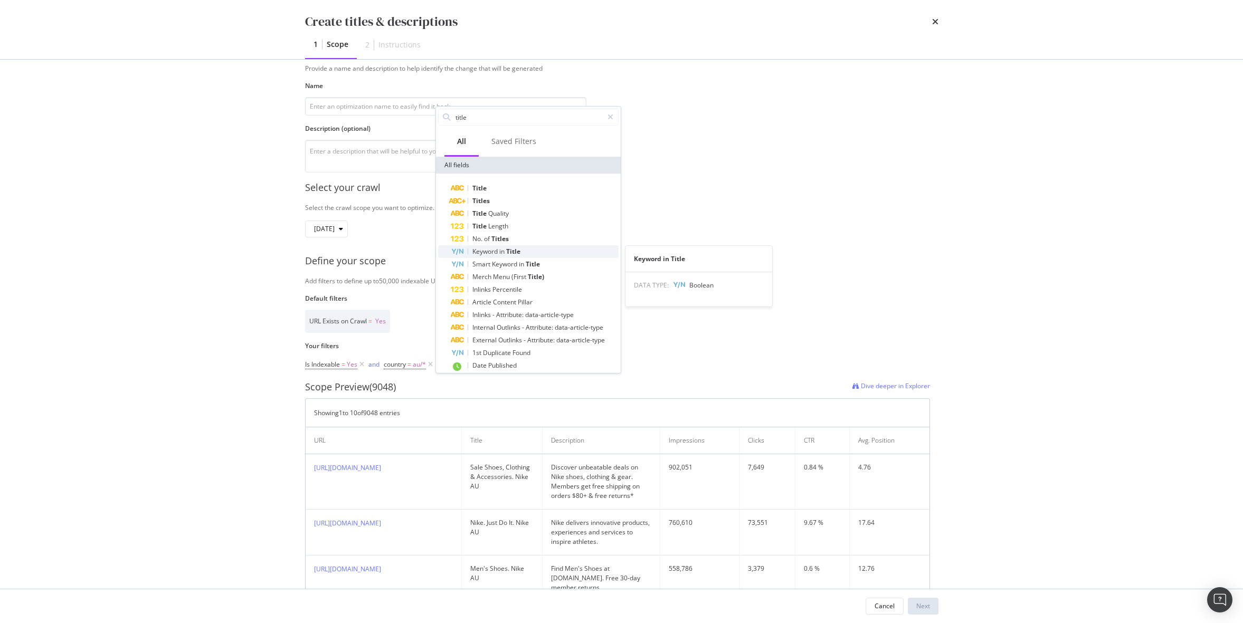
click at [510, 255] on span "Title" at bounding box center [513, 251] width 14 height 9
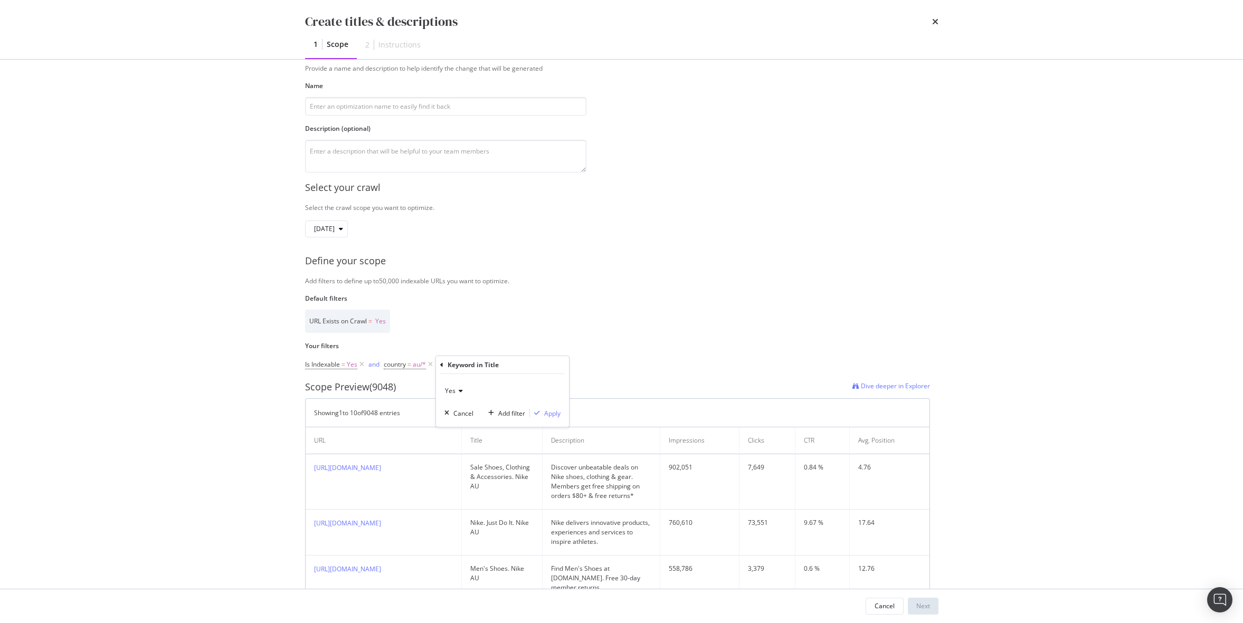
click at [454, 389] on span "Yes" at bounding box center [450, 390] width 11 height 9
click at [457, 422] on span "No" at bounding box center [454, 426] width 8 height 9
click at [466, 413] on div "Cancel" at bounding box center [463, 413] width 20 height 9
click at [468, 363] on div "Add Filter" at bounding box center [463, 365] width 28 height 9
type input "p"
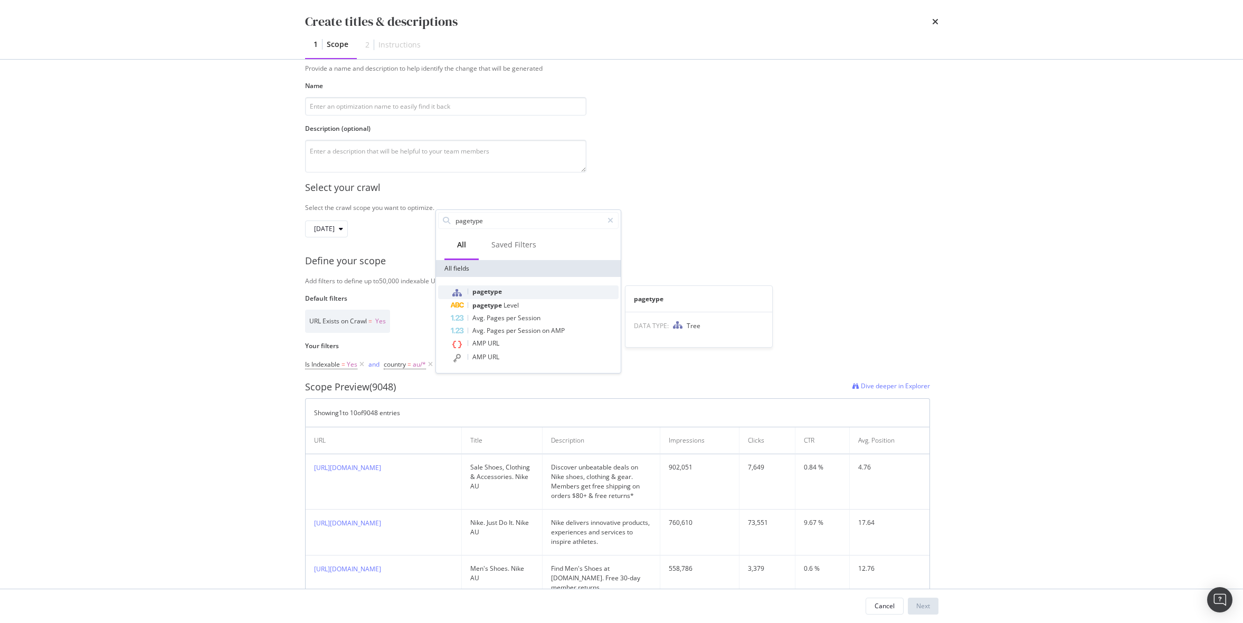
type input "pagetype"
click at [496, 289] on span "pagetype" at bounding box center [487, 291] width 30 height 9
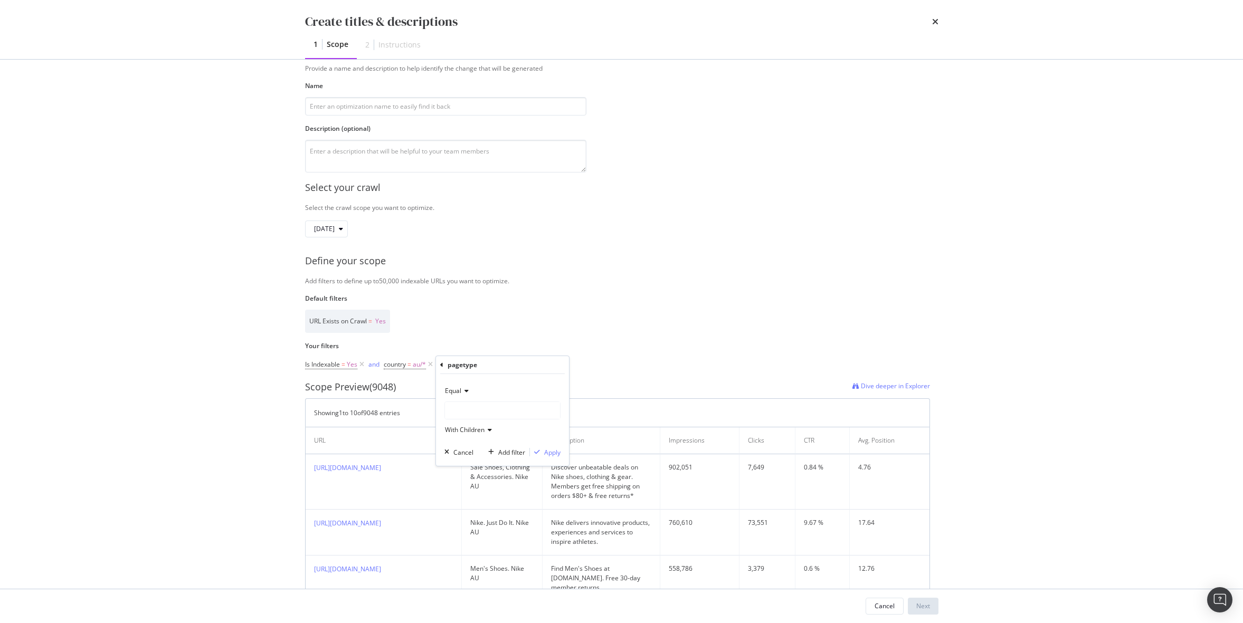
click at [475, 405] on div "modal" at bounding box center [502, 410] width 115 height 17
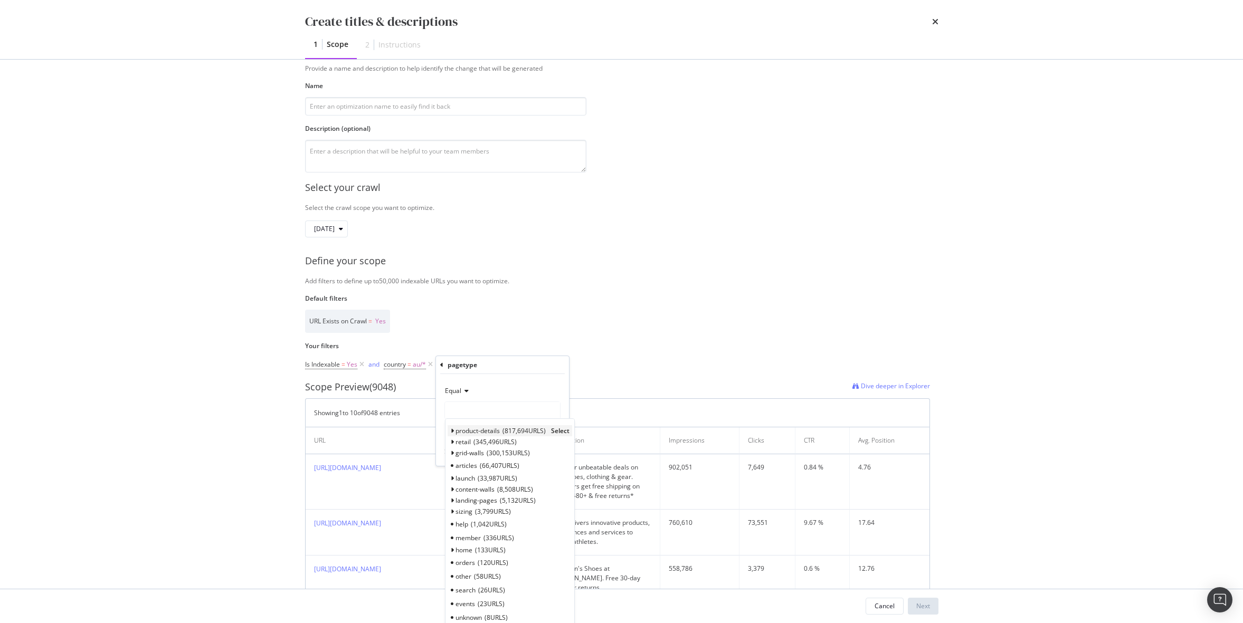
click at [453, 430] on icon "modal" at bounding box center [452, 431] width 4 height 6
click at [450, 450] on icon "modal" at bounding box center [452, 453] width 4 height 6
click at [548, 451] on span "Select" at bounding box center [544, 453] width 18 height 9
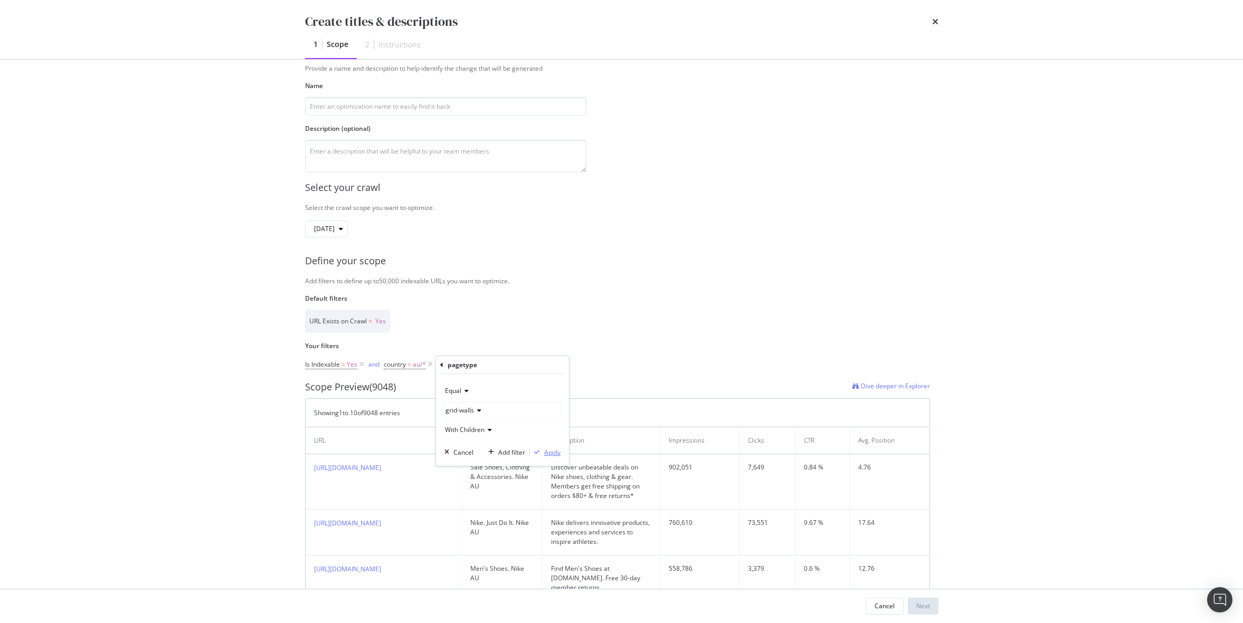
click at [547, 452] on div "Apply" at bounding box center [552, 452] width 16 height 9
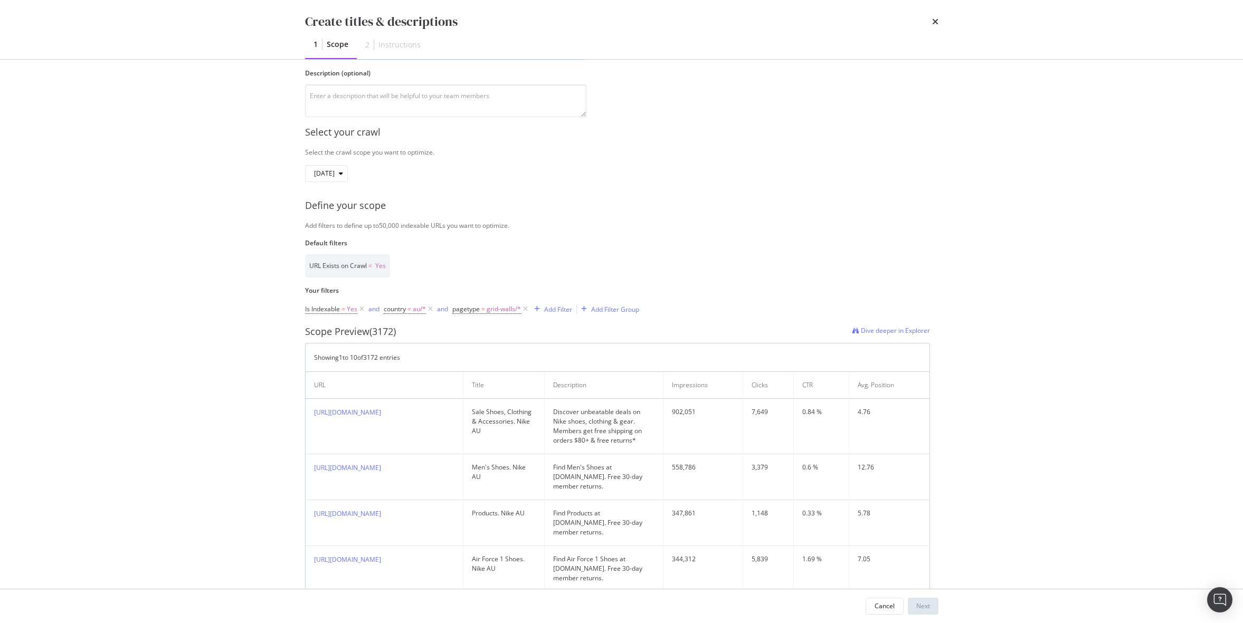
scroll to position [125, 0]
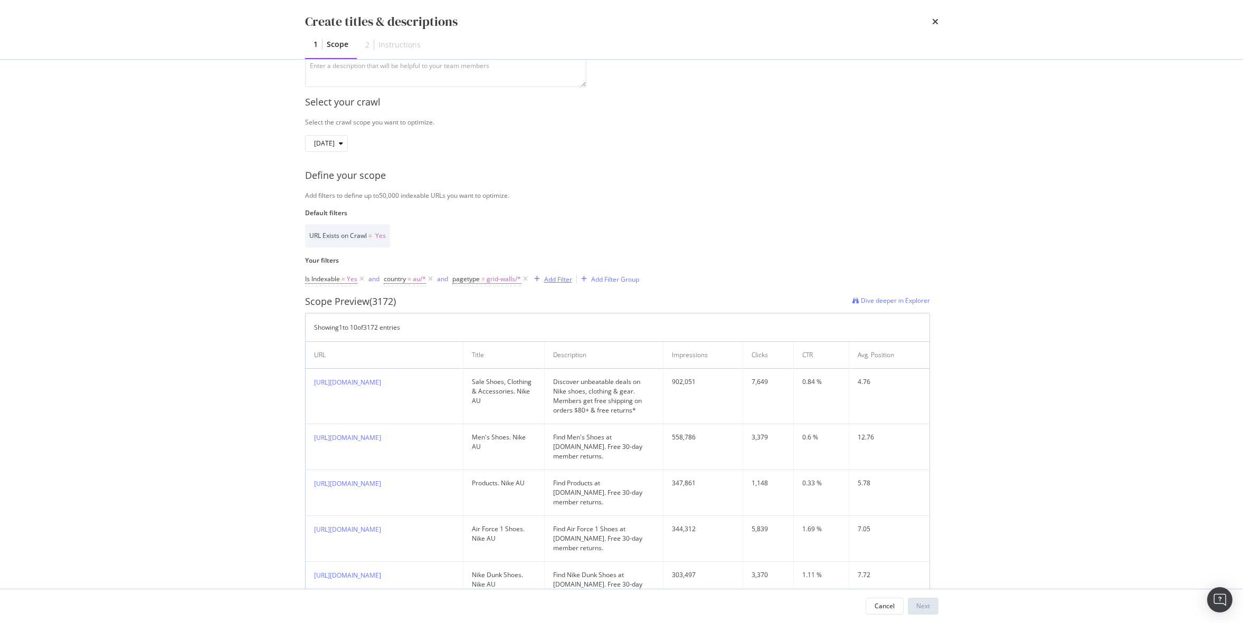
click at [556, 281] on div "Add Filter" at bounding box center [558, 279] width 28 height 9
click at [579, 280] on input "pagetype" at bounding box center [624, 281] width 148 height 16
type input "l"
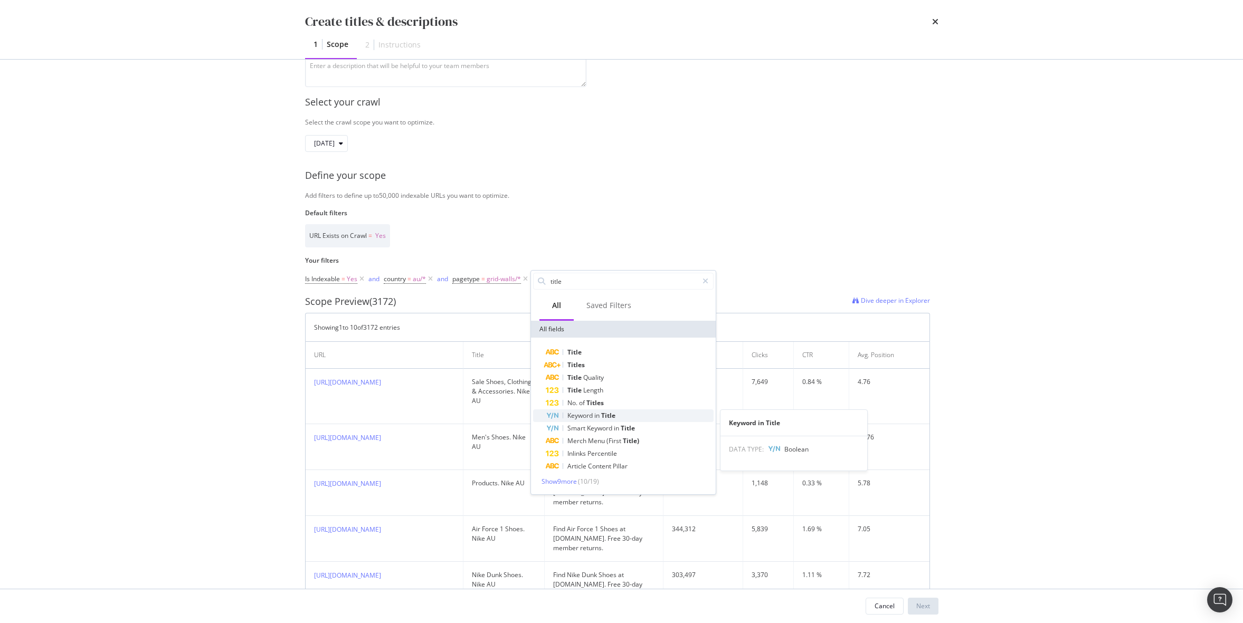
type input "title"
click at [591, 417] on span "Keyword" at bounding box center [580, 415] width 27 height 9
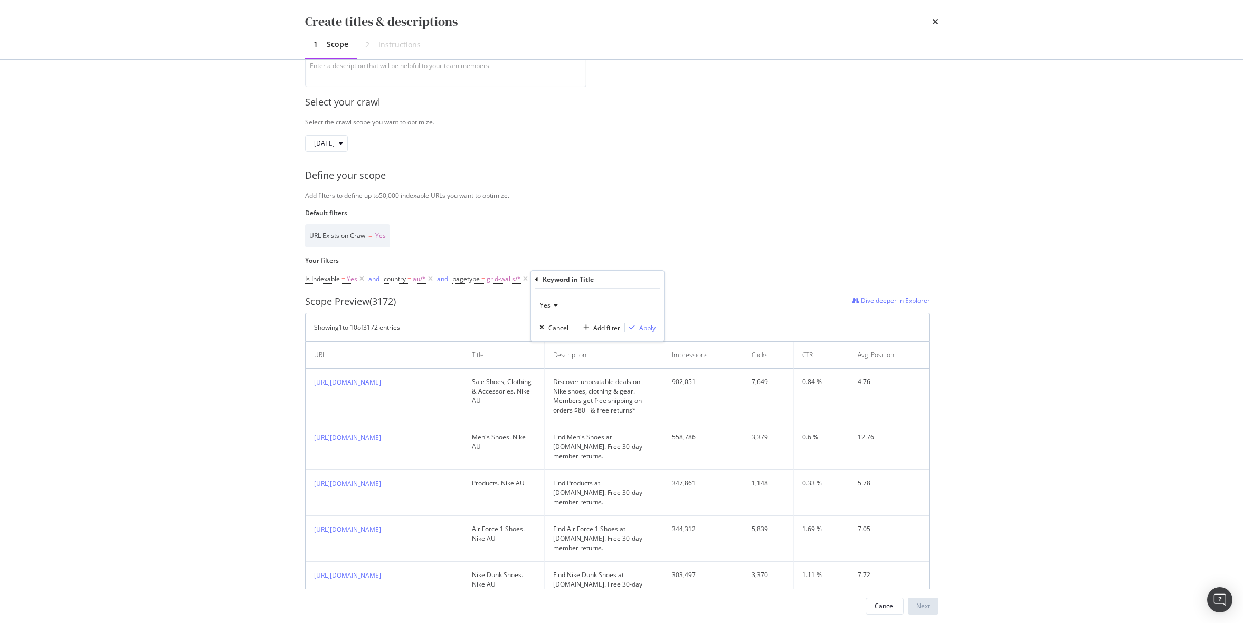
click at [552, 304] on icon "modal" at bounding box center [554, 305] width 7 height 6
click at [560, 339] on div "No" at bounding box center [598, 341] width 113 height 14
click at [640, 329] on div "Apply" at bounding box center [647, 328] width 16 height 9
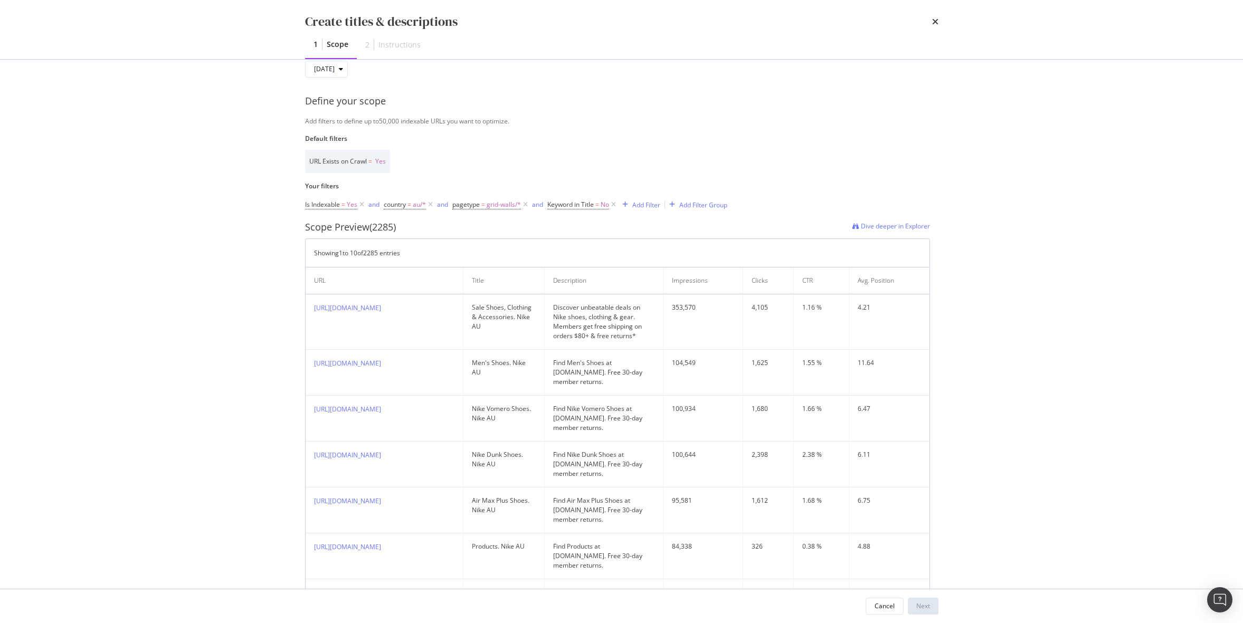
scroll to position [260, 0]
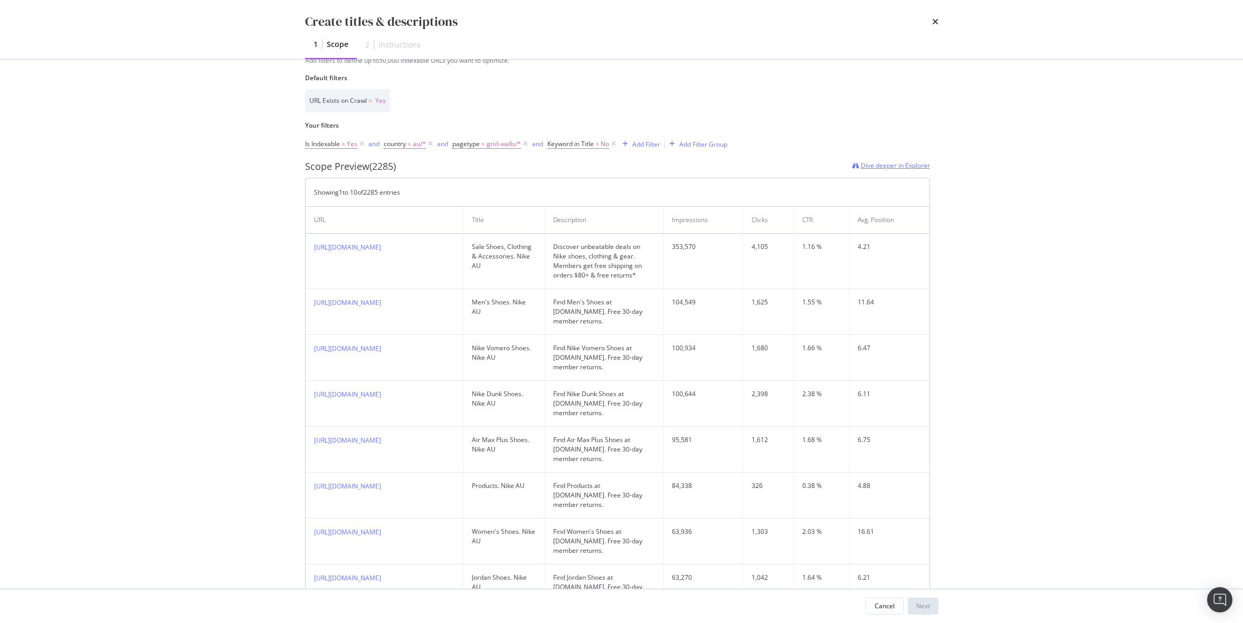
click at [918, 169] on span "Dive deeper in Explorer" at bounding box center [895, 165] width 69 height 9
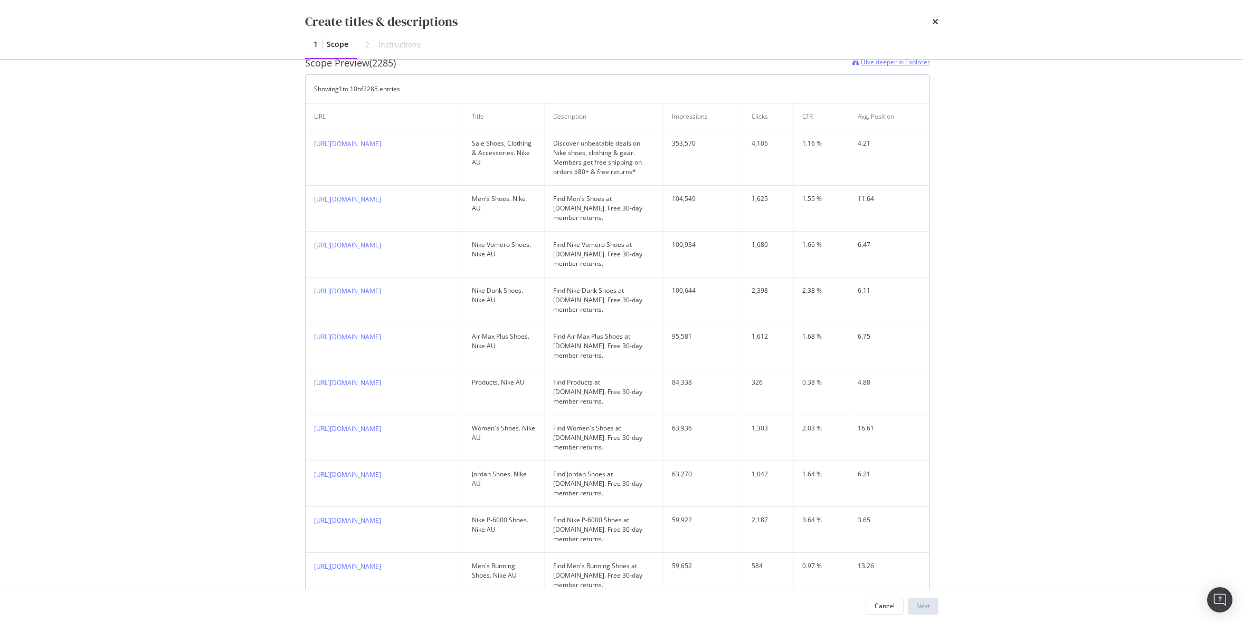
scroll to position [0, 0]
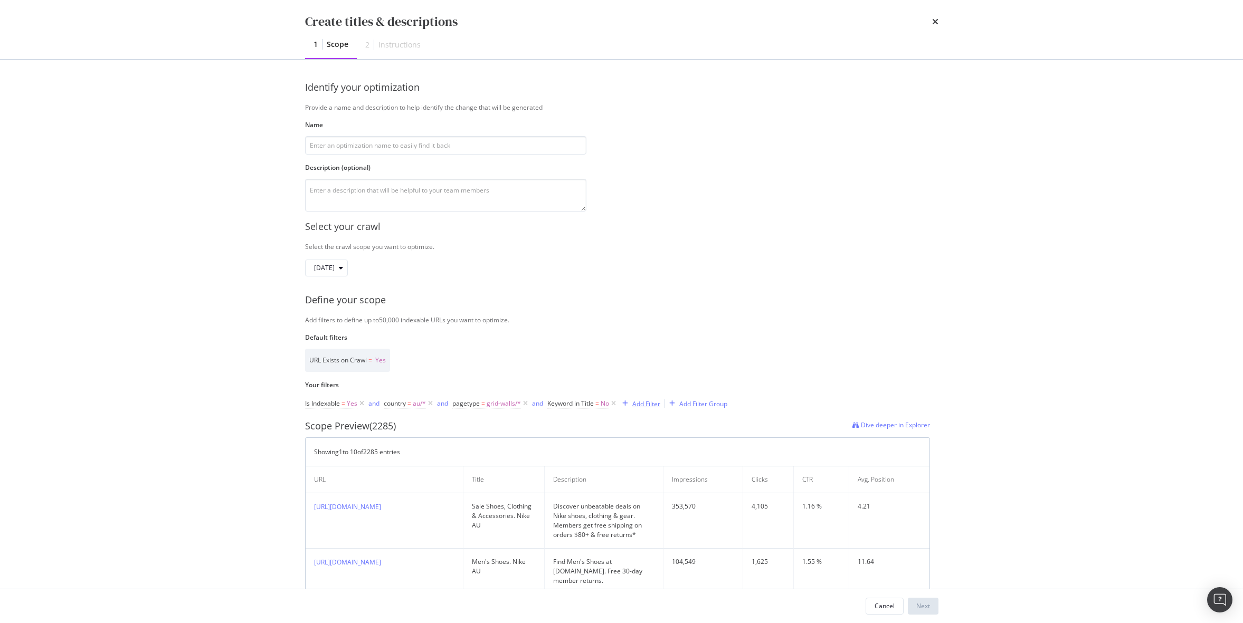
click at [643, 404] on div "Add Filter" at bounding box center [646, 404] width 28 height 9
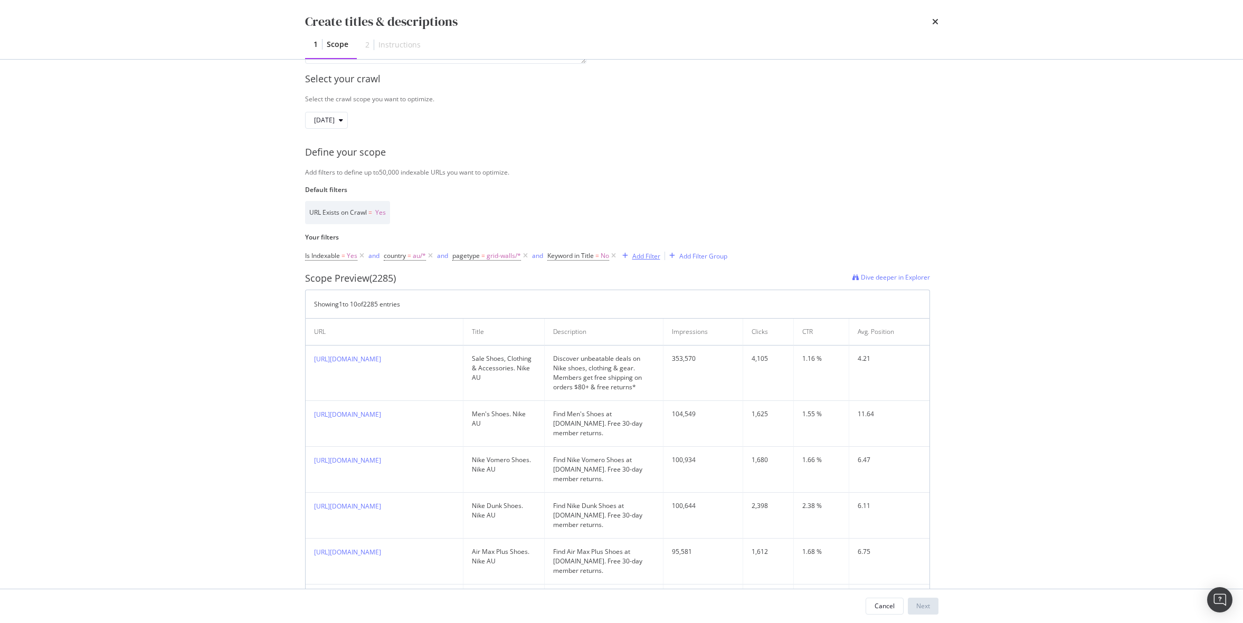
click at [648, 260] on div "Add Filter" at bounding box center [646, 256] width 28 height 9
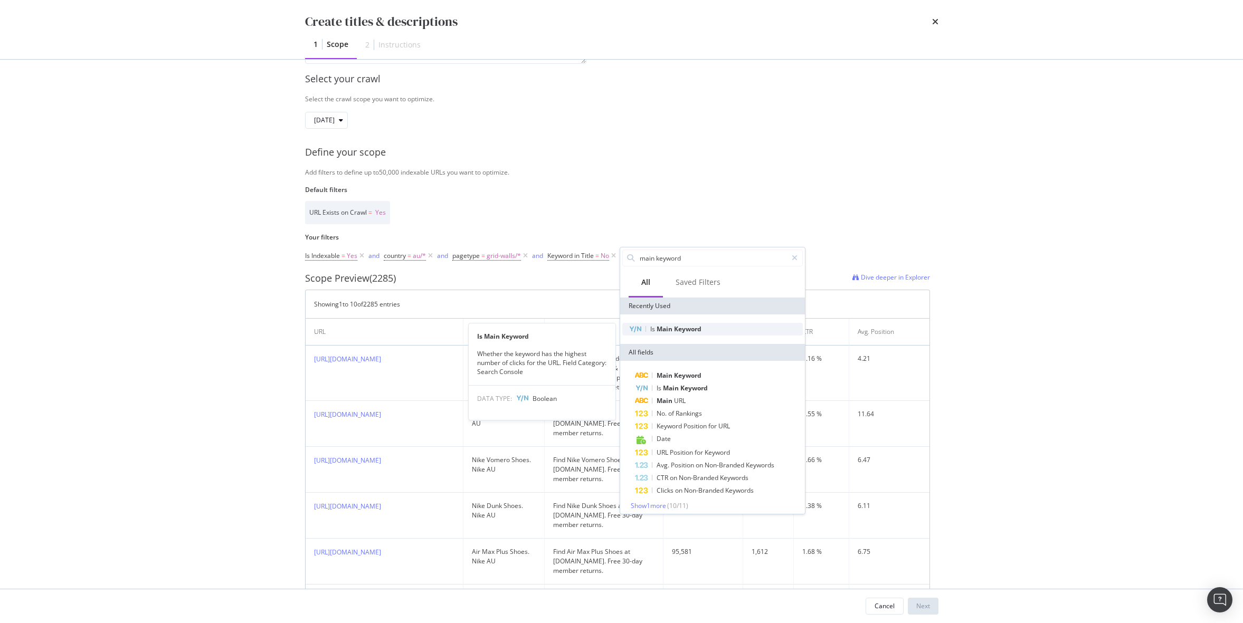
type input "main keyword"
click at [666, 329] on span "Main" at bounding box center [665, 329] width 17 height 9
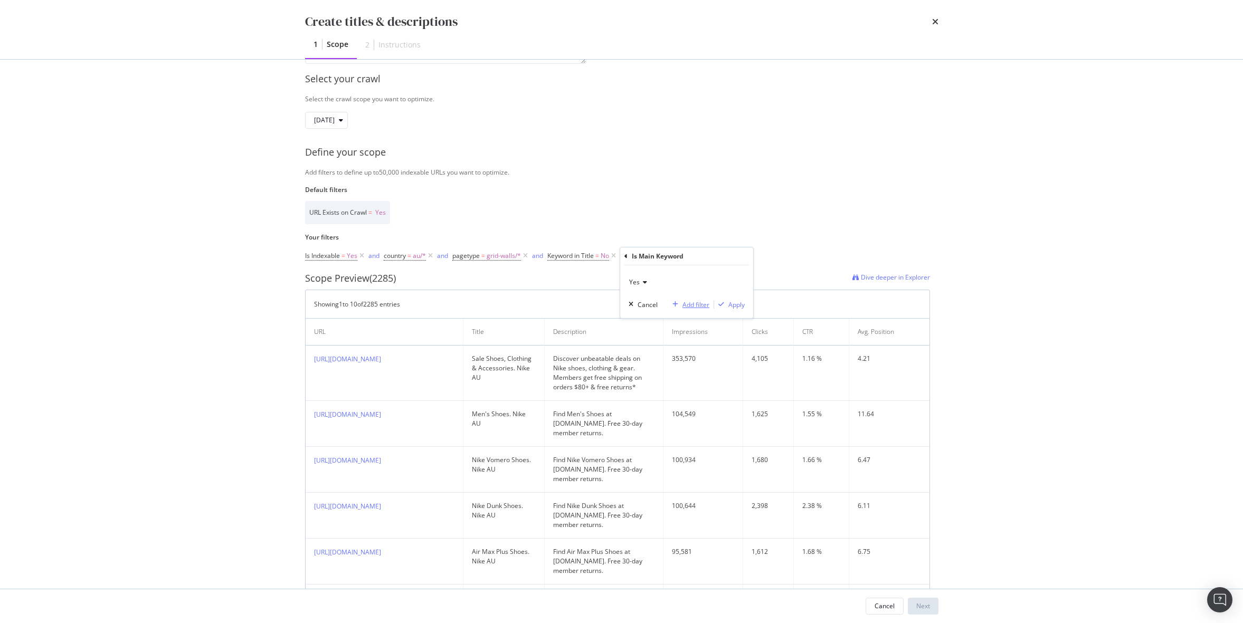
click at [704, 304] on div "Add filter" at bounding box center [696, 304] width 27 height 9
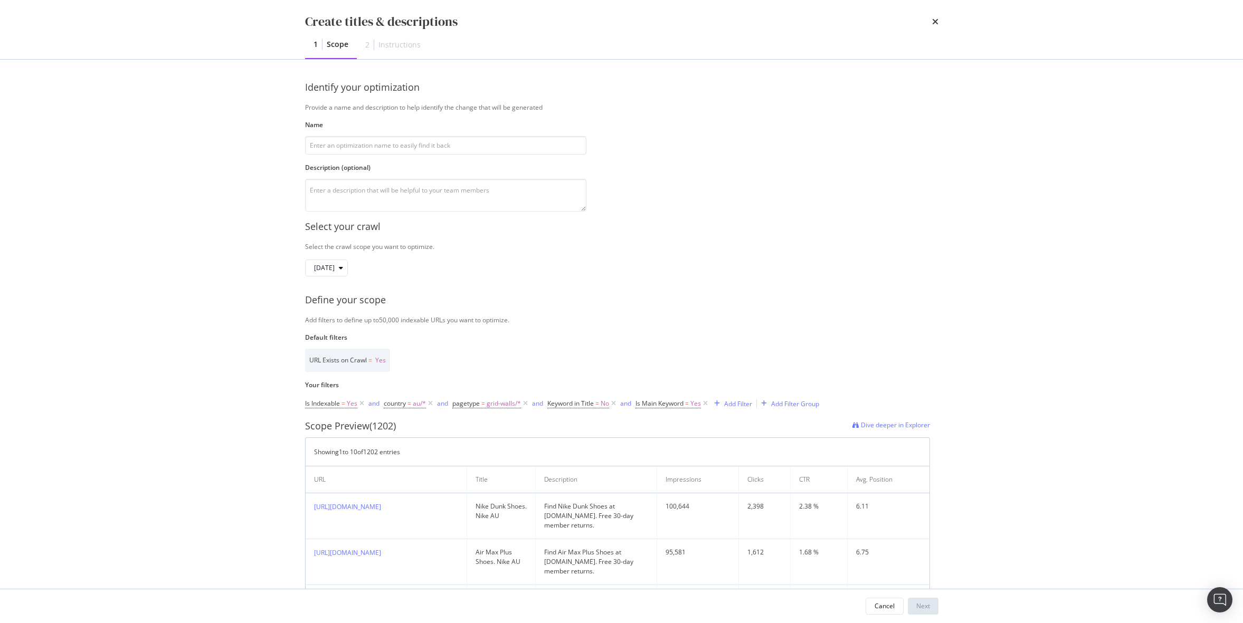
scroll to position [1, 0]
click at [507, 143] on input "modal" at bounding box center [445, 145] width 281 height 18
type input "Australia GW Test"
click at [405, 193] on textarea "modal" at bounding box center [445, 194] width 281 height 33
type textarea "Grid Walls where the keyword driving most traffic to the page is not in the tit…"
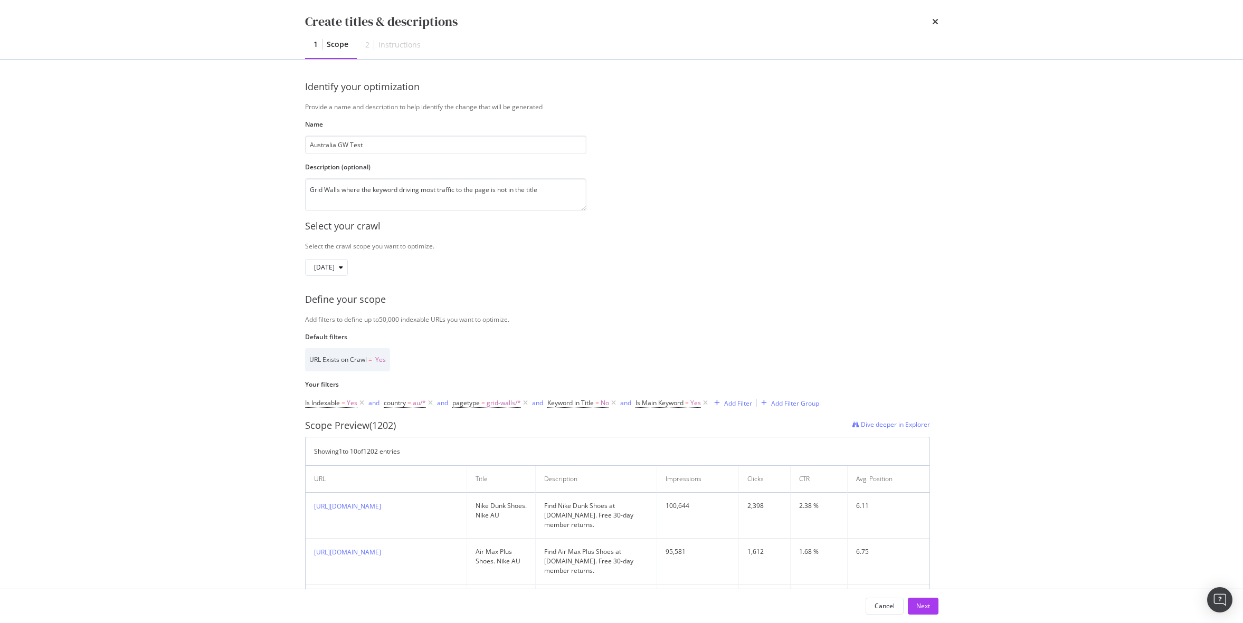
click at [835, 234] on div "Select your crawl Select the crawl scope you want to optimize. 2025 Sep. 22nd D…" at bounding box center [621, 586] width 633 height 751
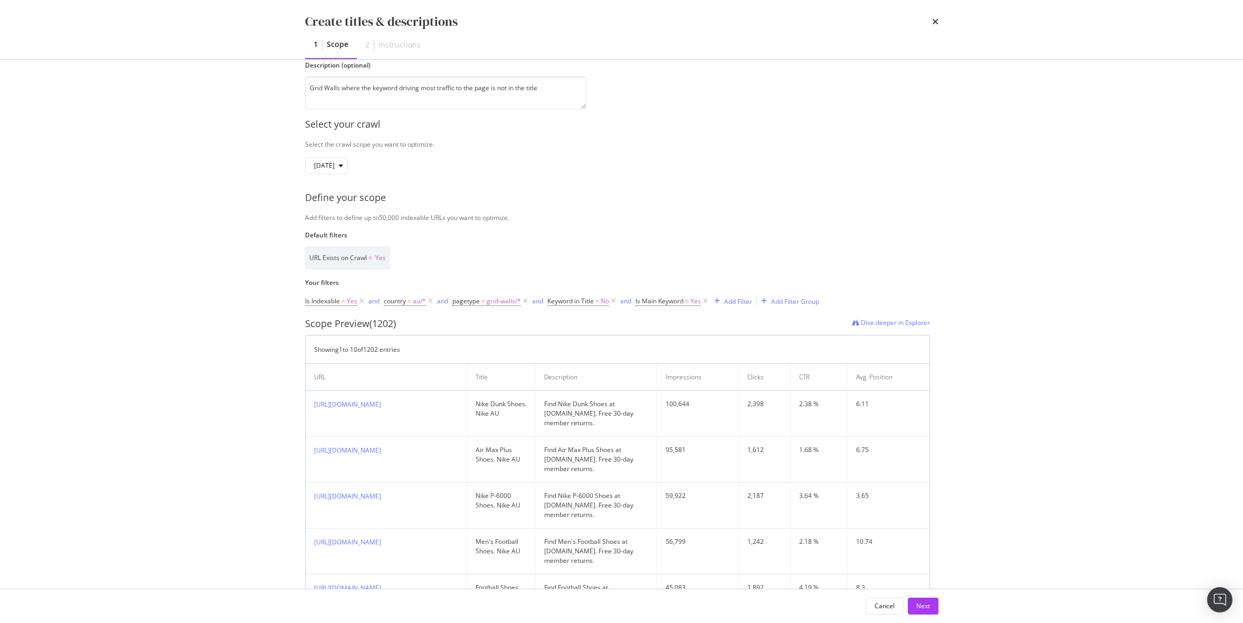
scroll to position [103, 0]
click at [927, 608] on div "Next" at bounding box center [923, 606] width 14 height 9
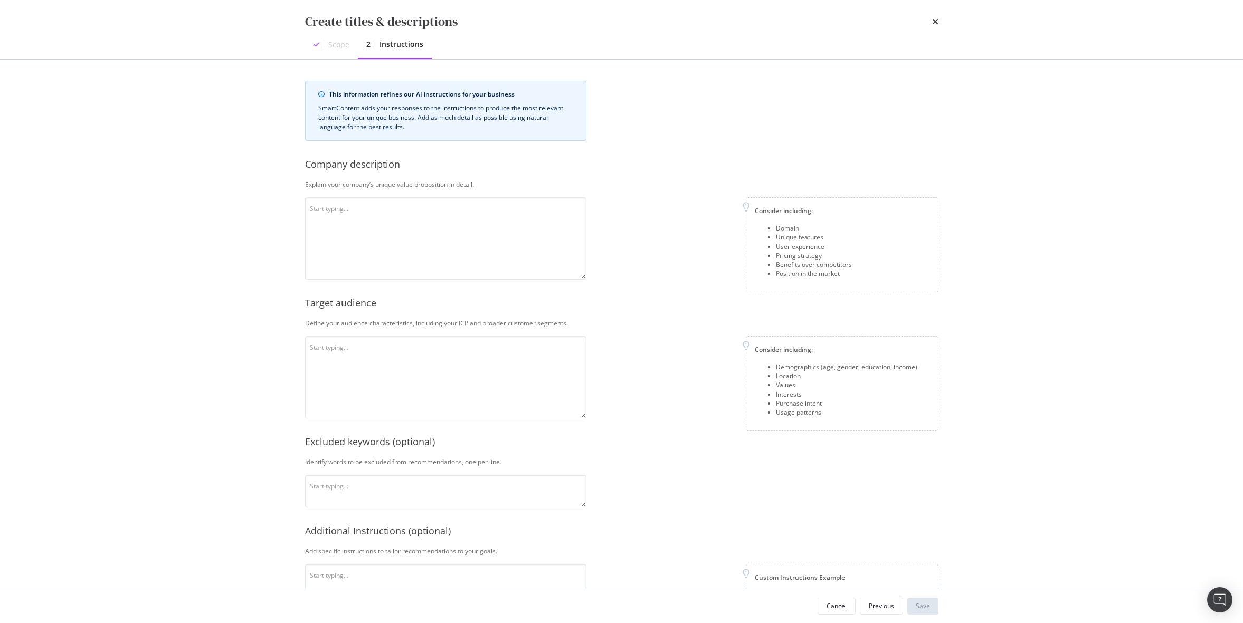
scroll to position [78, 0]
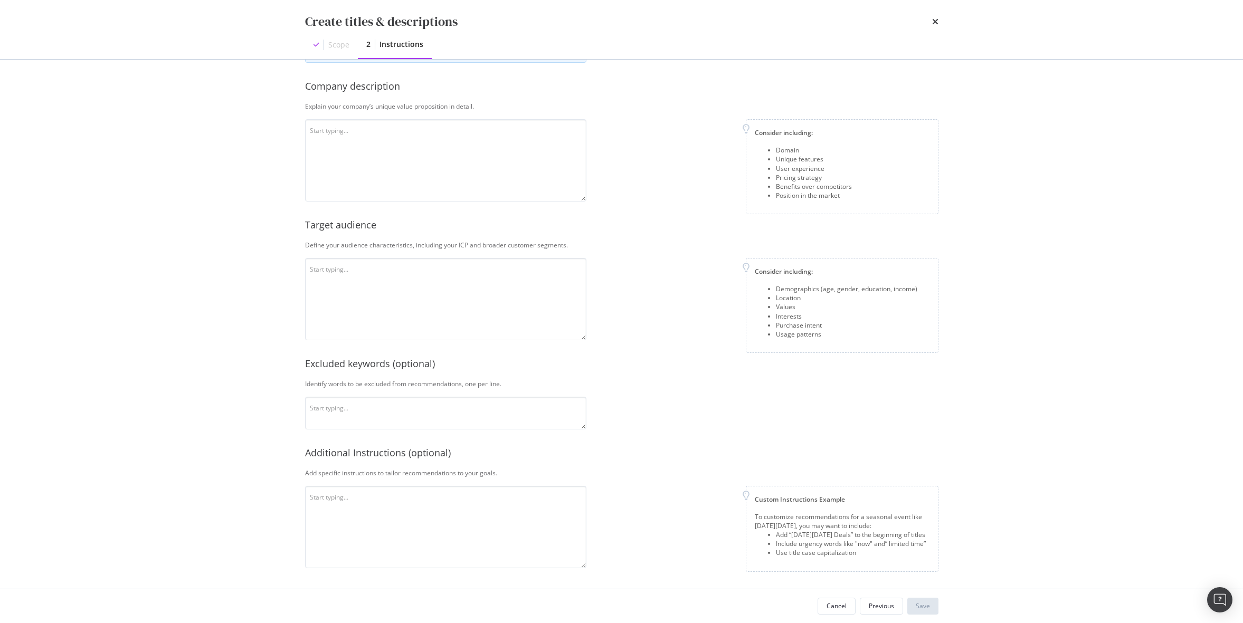
click at [306, 88] on div "Company description" at bounding box center [621, 87] width 633 height 14
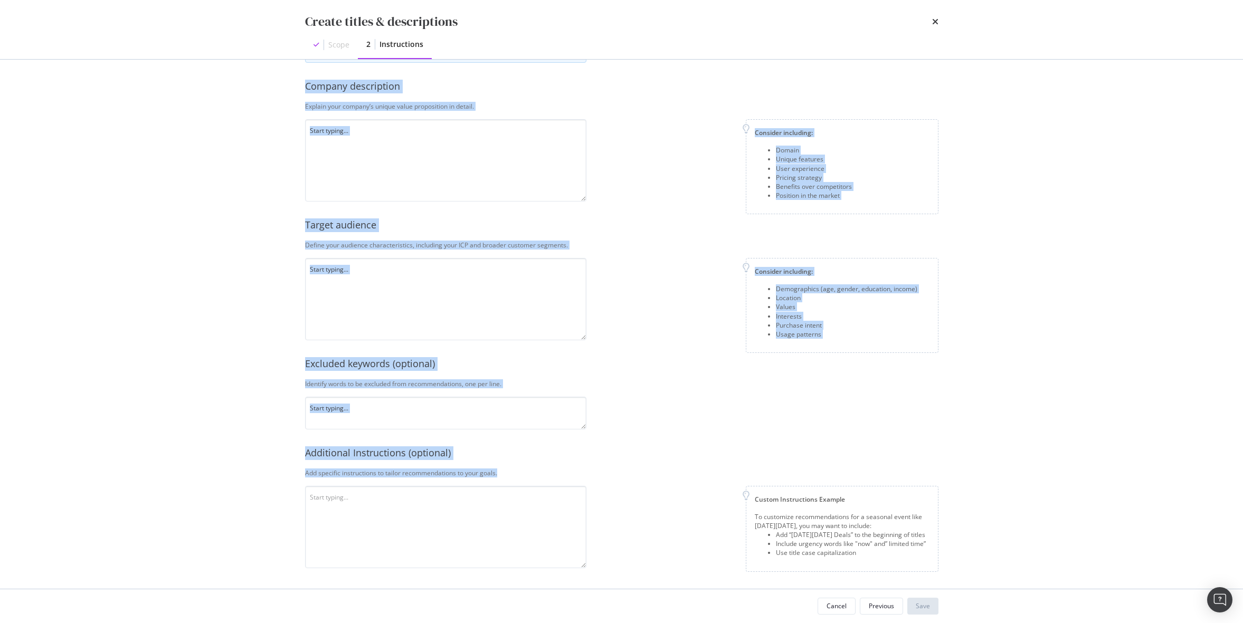
drag, startPoint x: 306, startPoint y: 88, endPoint x: 604, endPoint y: 482, distance: 494.0
click at [604, 482] on div "This information refines our AI instructions for your business SmartContent add…" at bounding box center [621, 285] width 633 height 565
copy div "Company description Explain your company’s unique value proposition in detail. …"
click at [452, 169] on textarea "modal" at bounding box center [445, 160] width 281 height 82
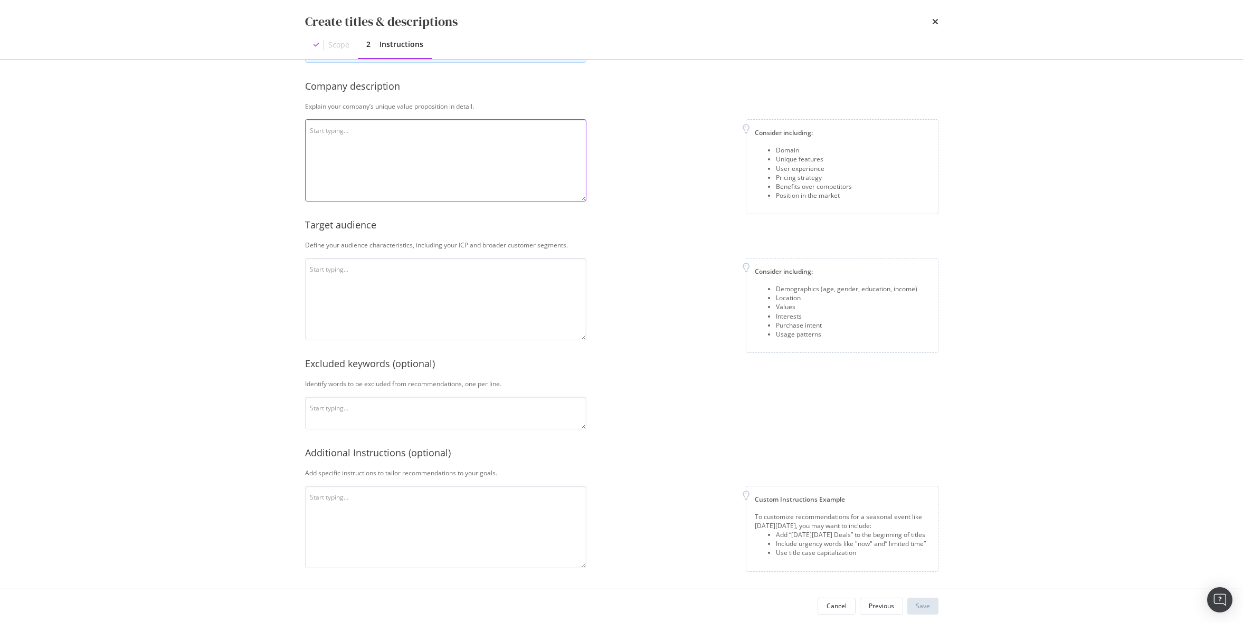
paste textarea "Nike is a global sport brand that inspires and innovates for every athlete. Thr…"
type textarea "Nike is a global sport brand that inspires and innovates for every athlete. Thr…"
click at [401, 417] on textarea "modal" at bounding box center [445, 413] width 281 height 33
paste textarea "cheap discount knockoff fake replica bootleg unofficial"
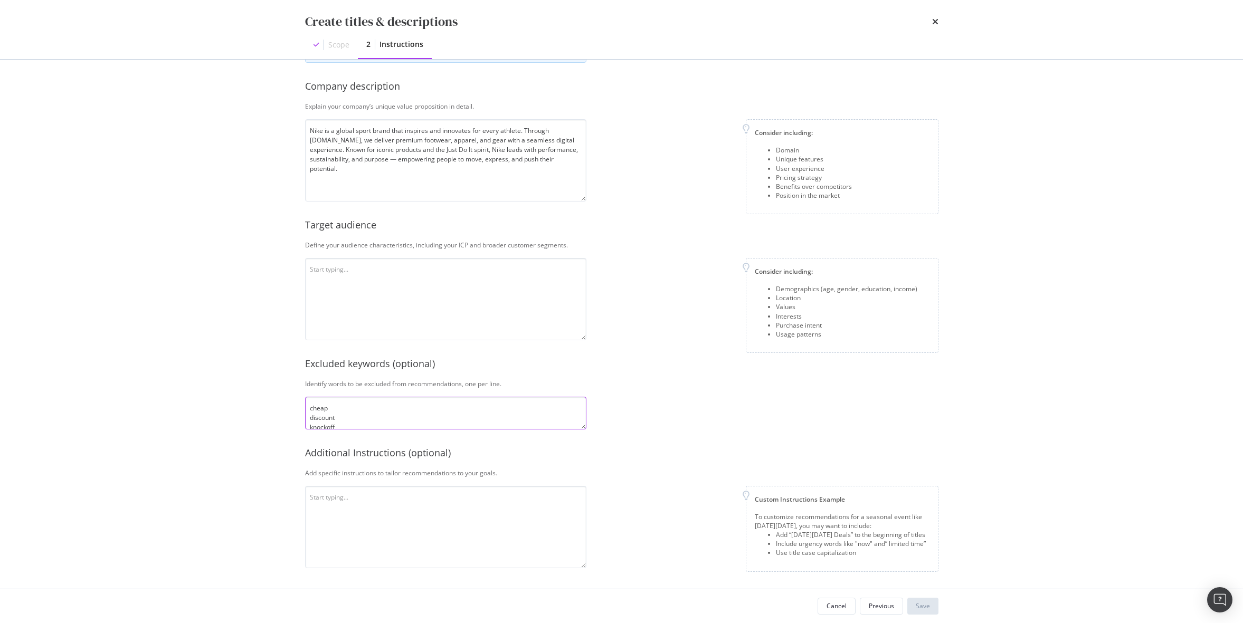
type textarea "cheap discount knockoff fake replica bootleg unofficial"
click at [397, 544] on textarea "modal" at bounding box center [445, 527] width 281 height 82
paste textarea "Match metadata to real search behavior: Use keywords that reflect how users nat…"
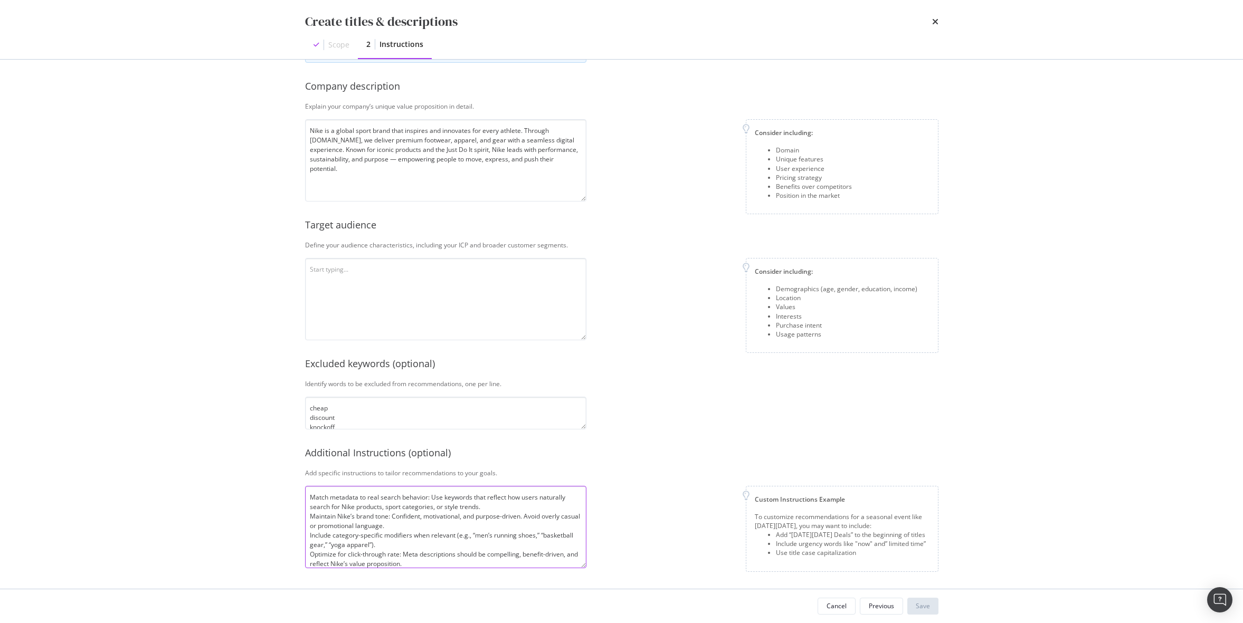
click at [310, 517] on textarea "Match metadata to real search behavior: Use keywords that reflect how users nat…" at bounding box center [445, 527] width 281 height 82
click at [308, 515] on textarea "Match metadata to real search behavior: Use keywords that reflect how users nat…" at bounding box center [445, 527] width 281 height 82
click at [308, 524] on textarea "Match metadata to real search behavior: Use keywords that reflect how users nat…" at bounding box center [445, 527] width 281 height 82
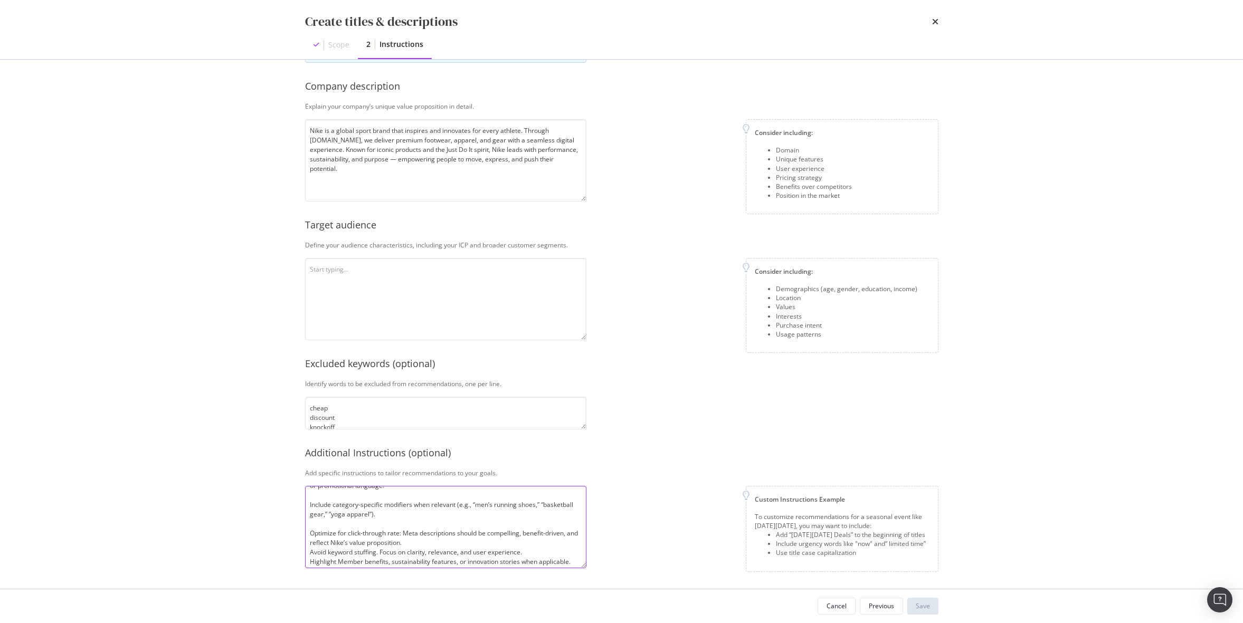
scroll to position [64, 0]
click at [309, 536] on textarea "Match metadata to real search behavior: Use keywords that reflect how users nat…" at bounding box center [445, 527] width 281 height 82
click at [308, 546] on textarea "Match metadata to real search behavior: Use keywords that reflect how users nat…" at bounding box center [445, 527] width 281 height 82
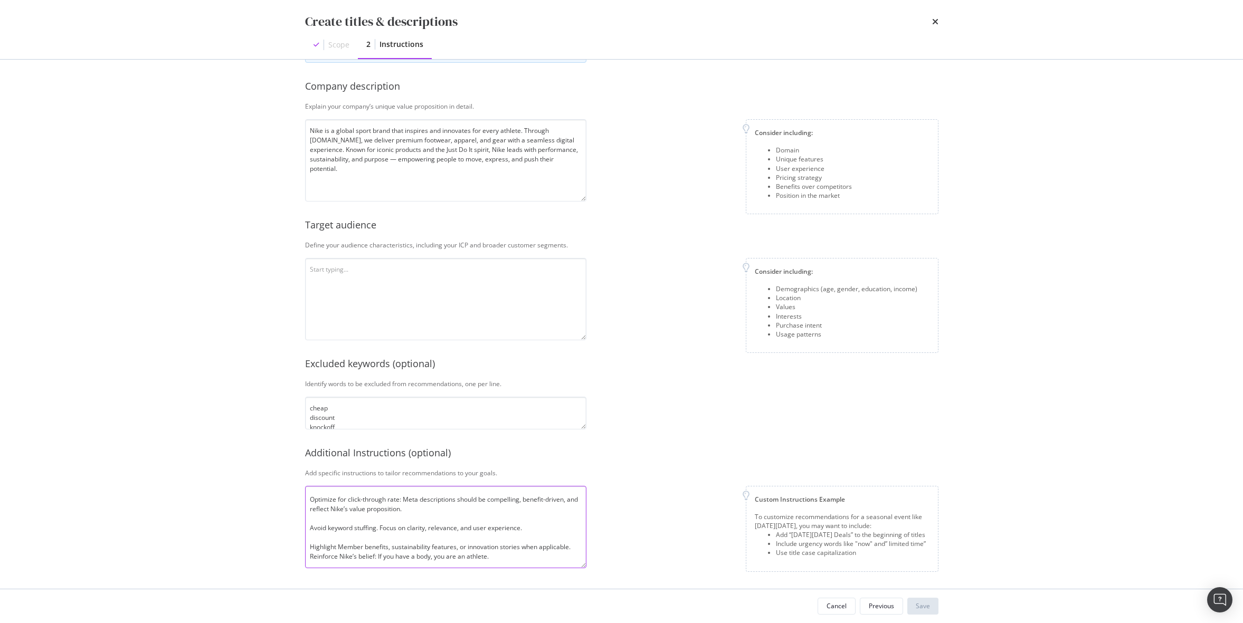
click at [311, 556] on textarea "Match metadata to real search behavior: Use keywords that reflect how users nat…" at bounding box center [445, 527] width 281 height 82
type textarea "Match metadata to real search behavior: Use keywords that reflect how users nat…"
click at [413, 311] on textarea "modal" at bounding box center [445, 299] width 281 height 82
paste textarea "Values: Performance, creativity, sustainability, equality, and movement Interes…"
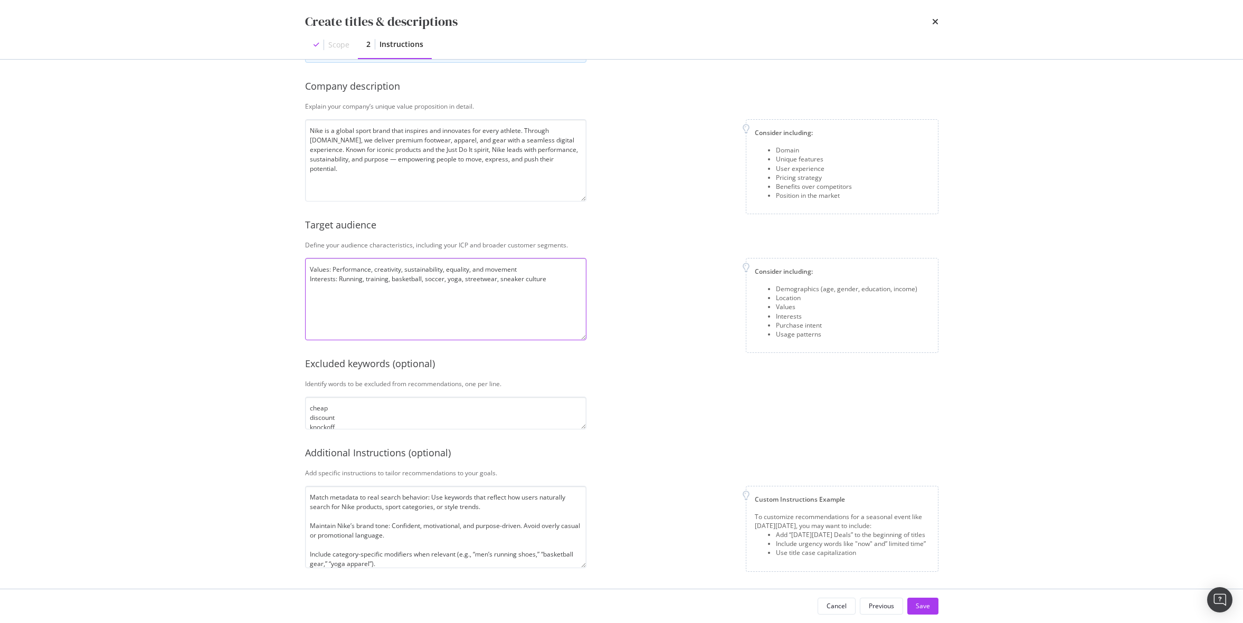
click at [340, 279] on textarea "Values: Performance, creativity, sustainability, equality, and movement Interes…" at bounding box center [445, 299] width 281 height 82
type textarea "Values: Performance, creativity, sustainability, equality, and movement Interes…"
click at [921, 602] on div "Save" at bounding box center [923, 606] width 14 height 9
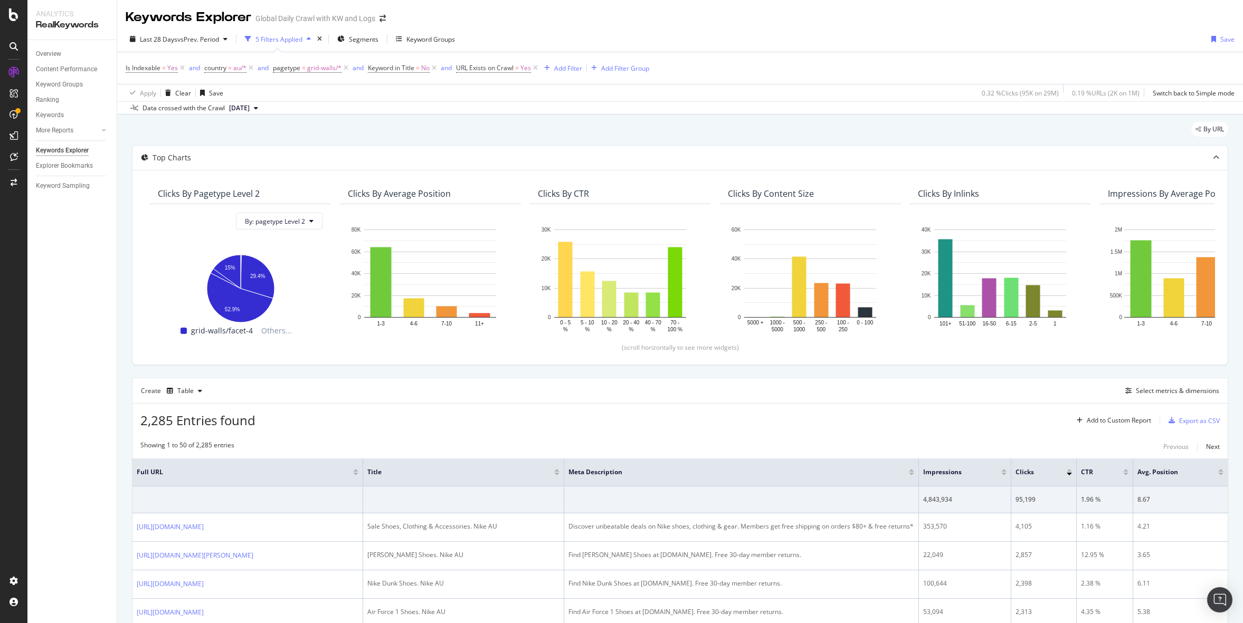
click at [772, 56] on div "Is Indexable = Yes and country = au/* and pagetype = grid-walls/* and Keyword i…" at bounding box center [680, 68] width 1109 height 32
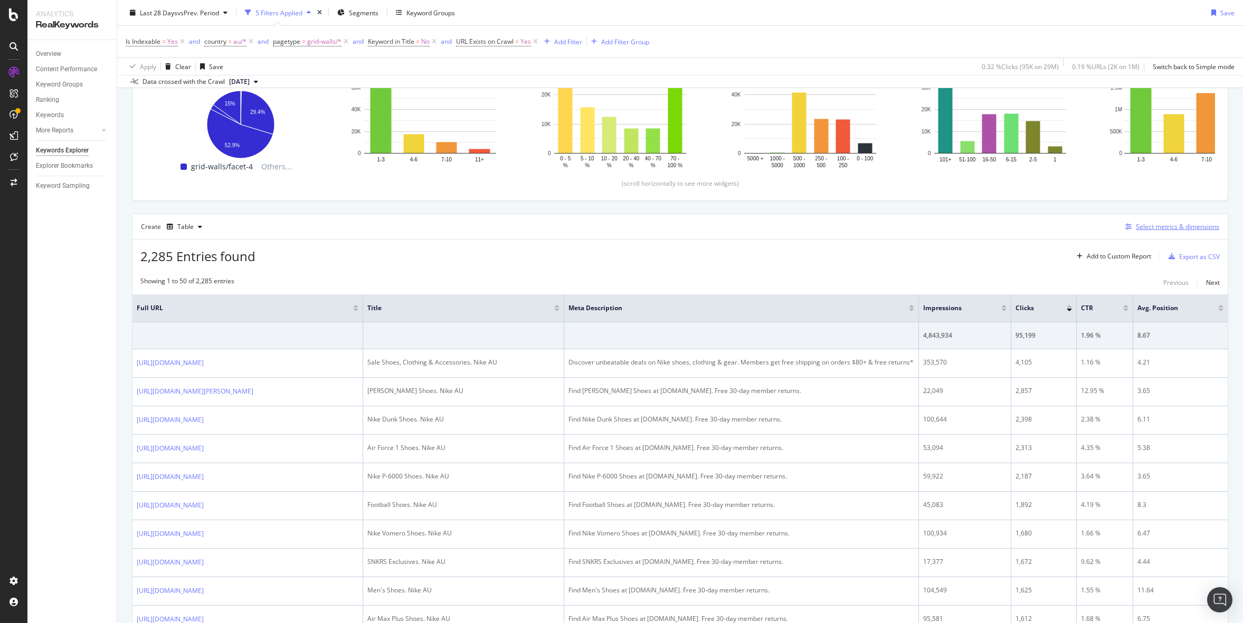
click at [1187, 227] on div "Select metrics & dimensions" at bounding box center [1177, 226] width 83 height 9
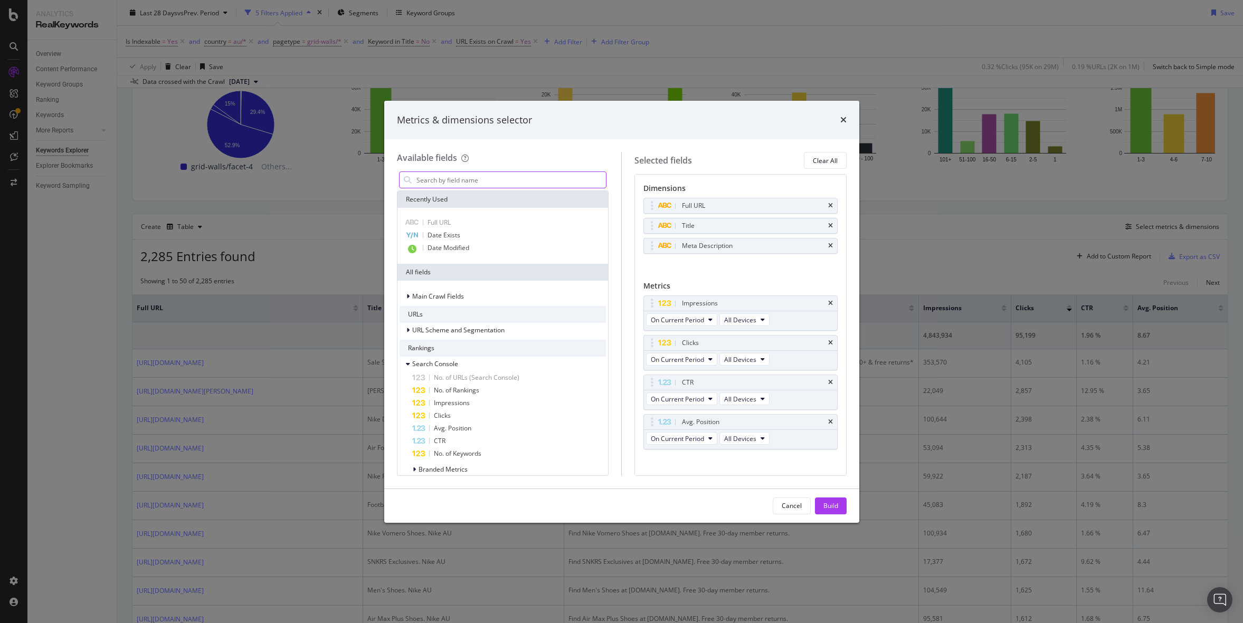
click at [499, 182] on input "modal" at bounding box center [510, 180] width 191 height 16
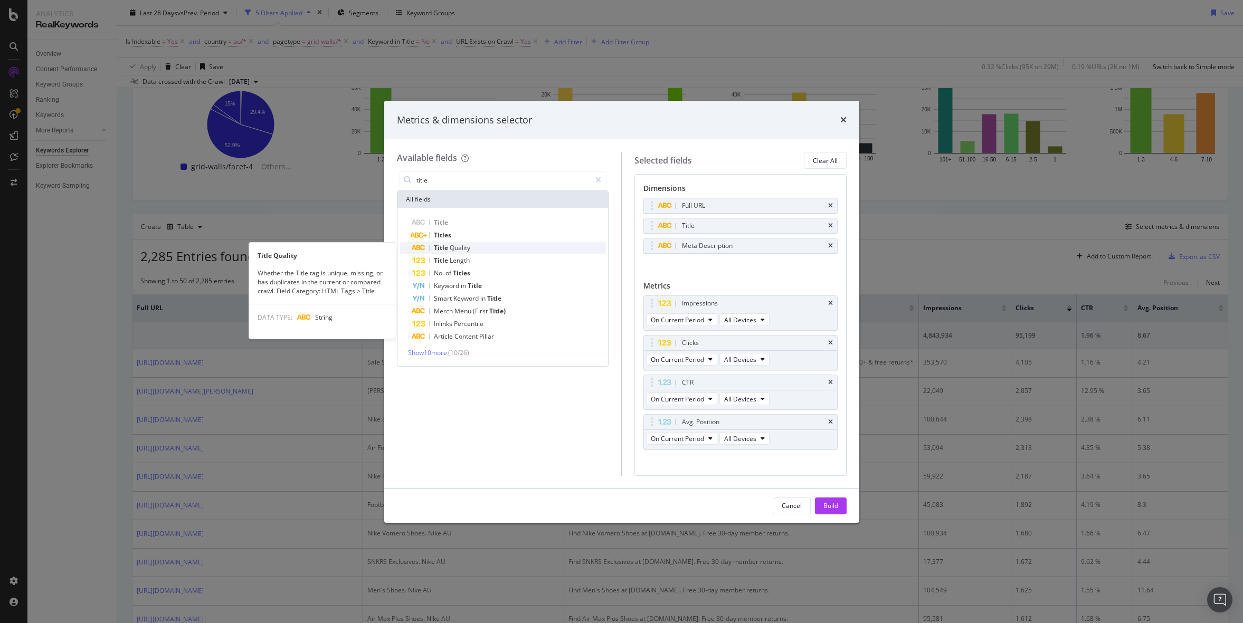
type input "title"
click at [461, 250] on span "Quality" at bounding box center [460, 247] width 21 height 9
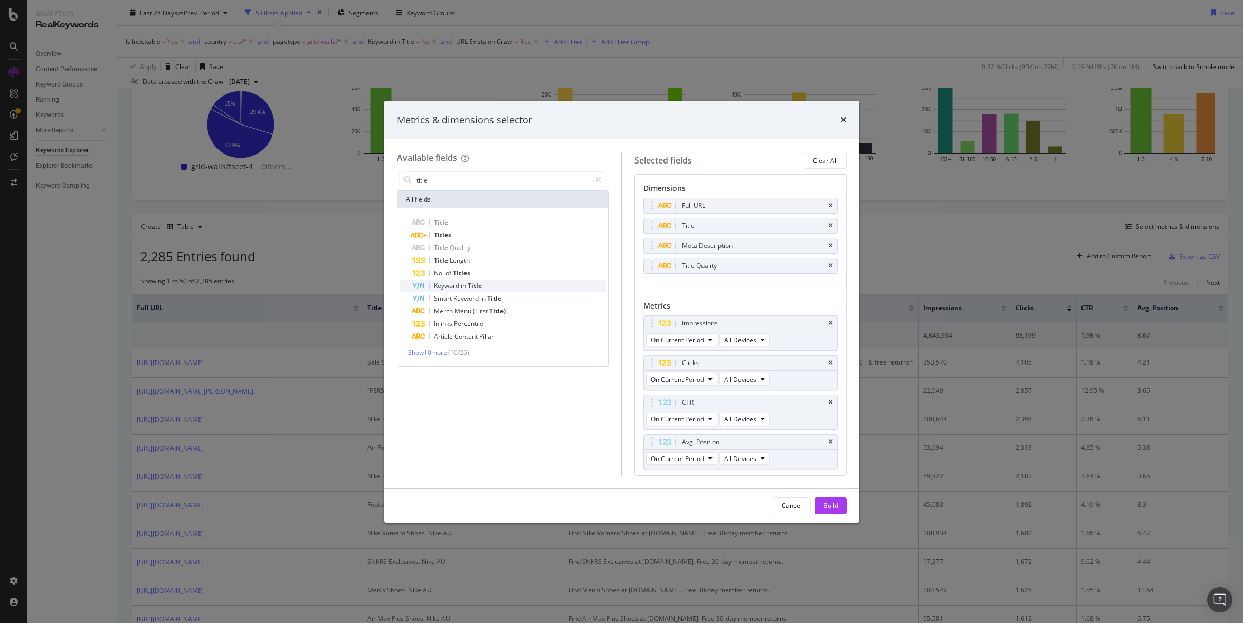
click at [467, 282] on span "in" at bounding box center [464, 285] width 7 height 9
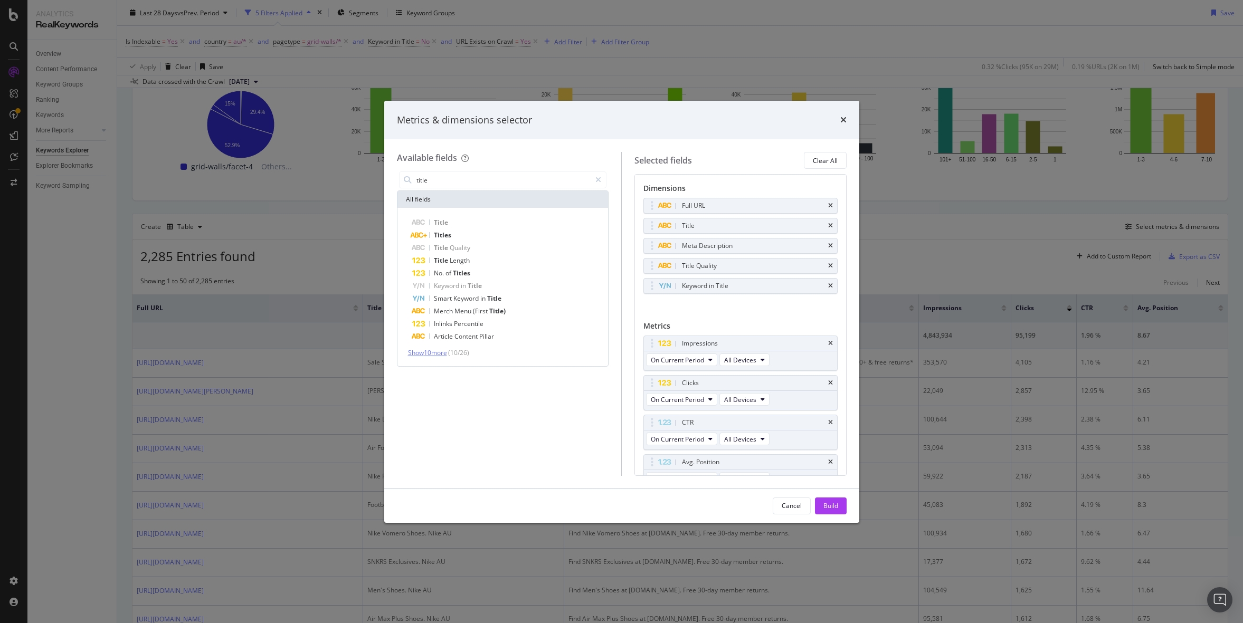
click at [442, 354] on span "Show 10 more" at bounding box center [427, 352] width 39 height 9
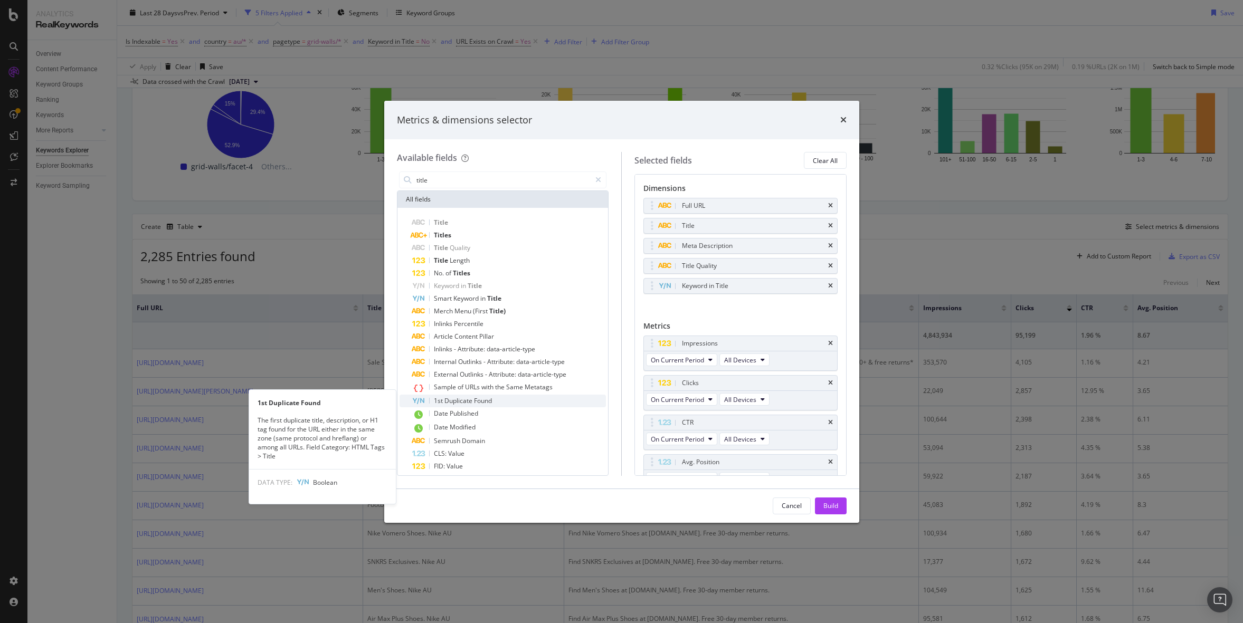
scroll to position [21, 0]
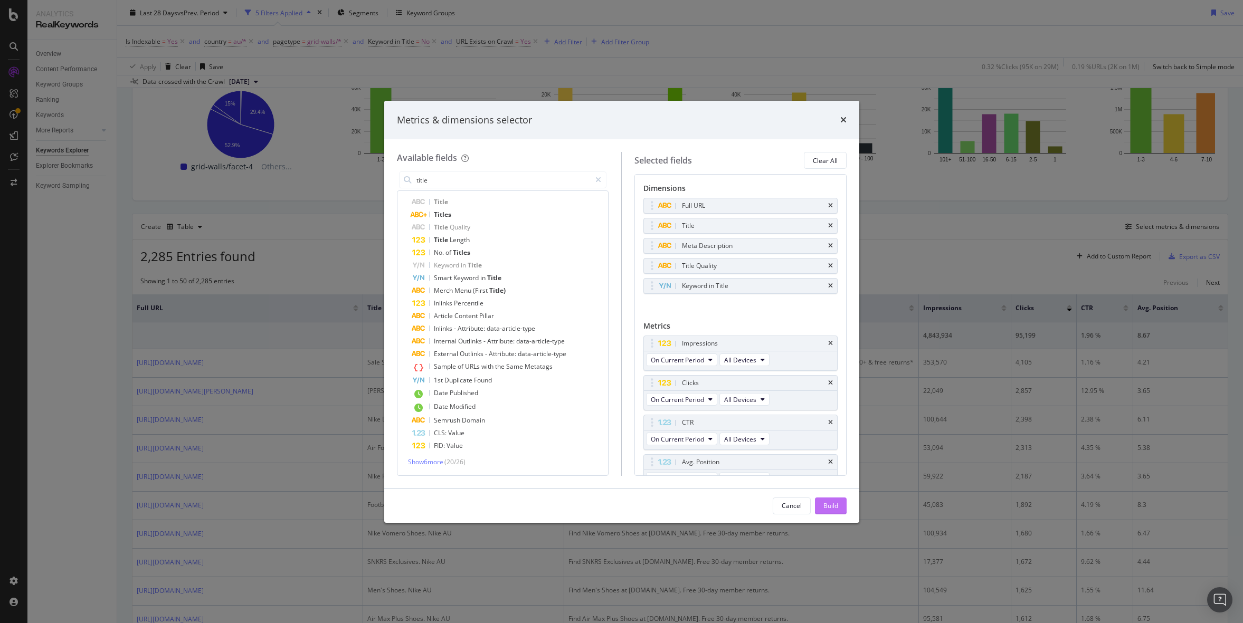
click at [836, 509] on div "Build" at bounding box center [831, 506] width 15 height 9
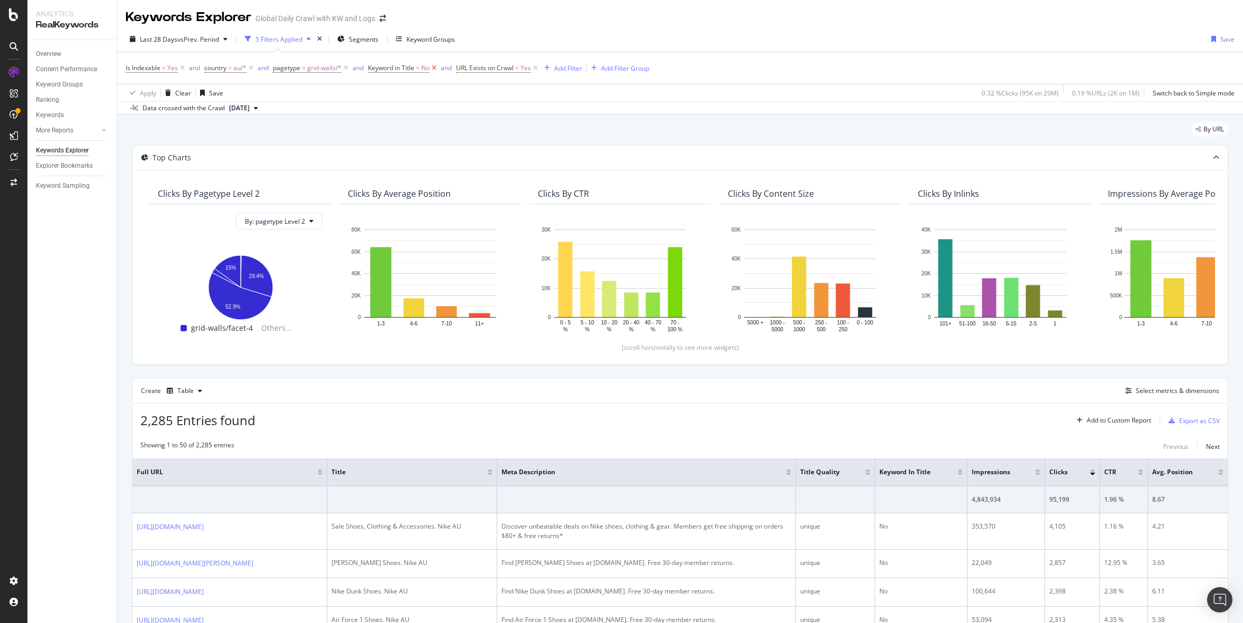
click at [433, 69] on icon at bounding box center [434, 68] width 9 height 11
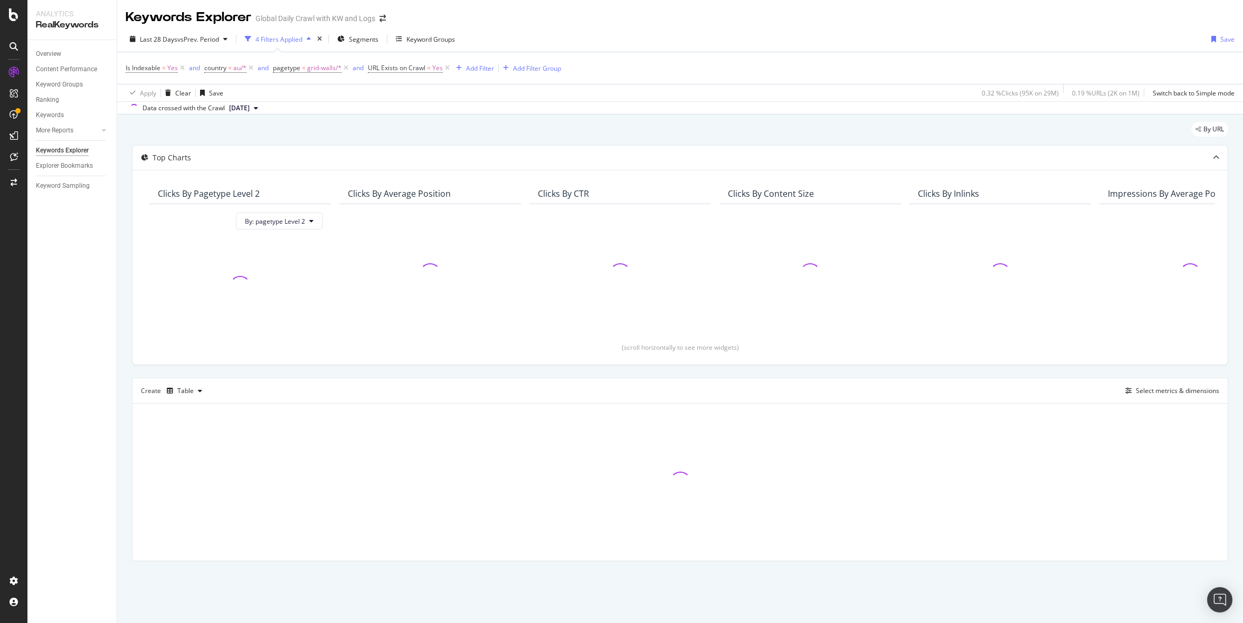
click at [1065, 17] on div "Keywords Explorer Global Daily Crawl with KW and Logs" at bounding box center [680, 13] width 1126 height 26
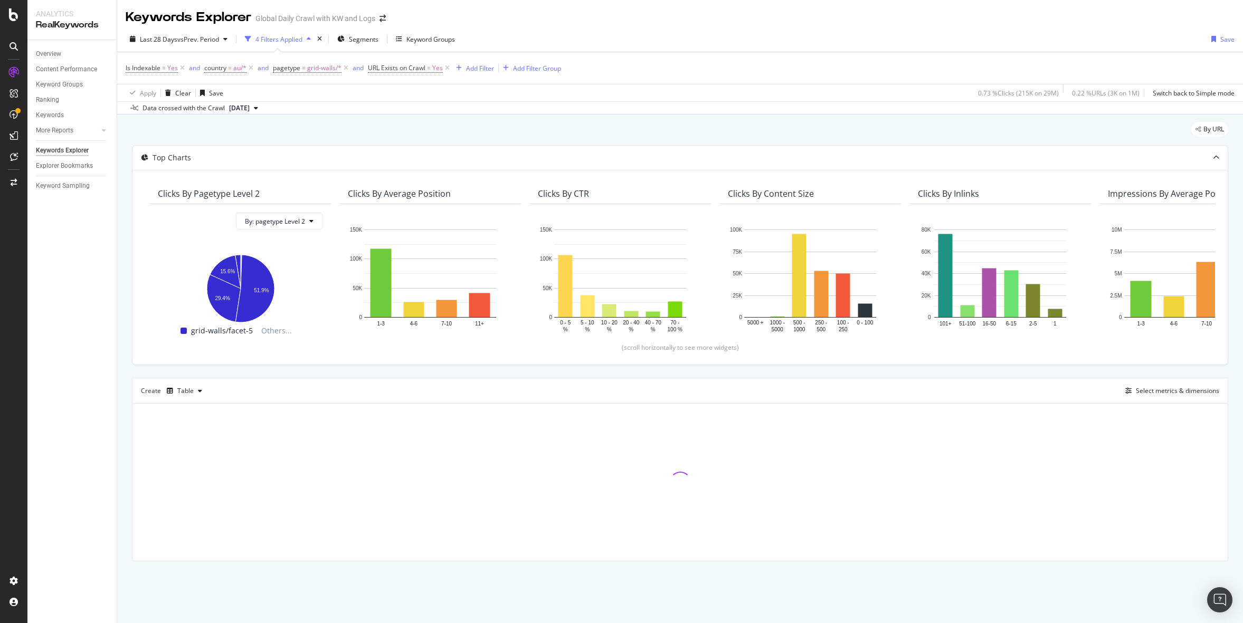
click at [792, 67] on div "Is Indexable = Yes and country = au/* and pagetype = grid-walls/* and URL Exist…" at bounding box center [680, 68] width 1109 height 32
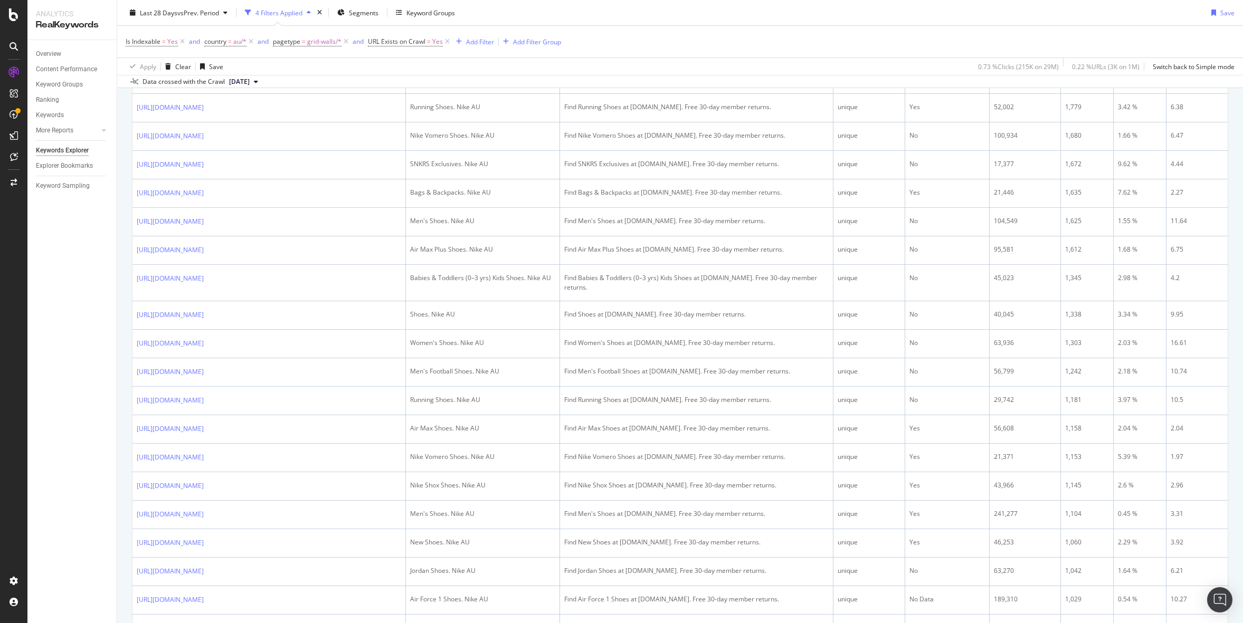
scroll to position [282, 0]
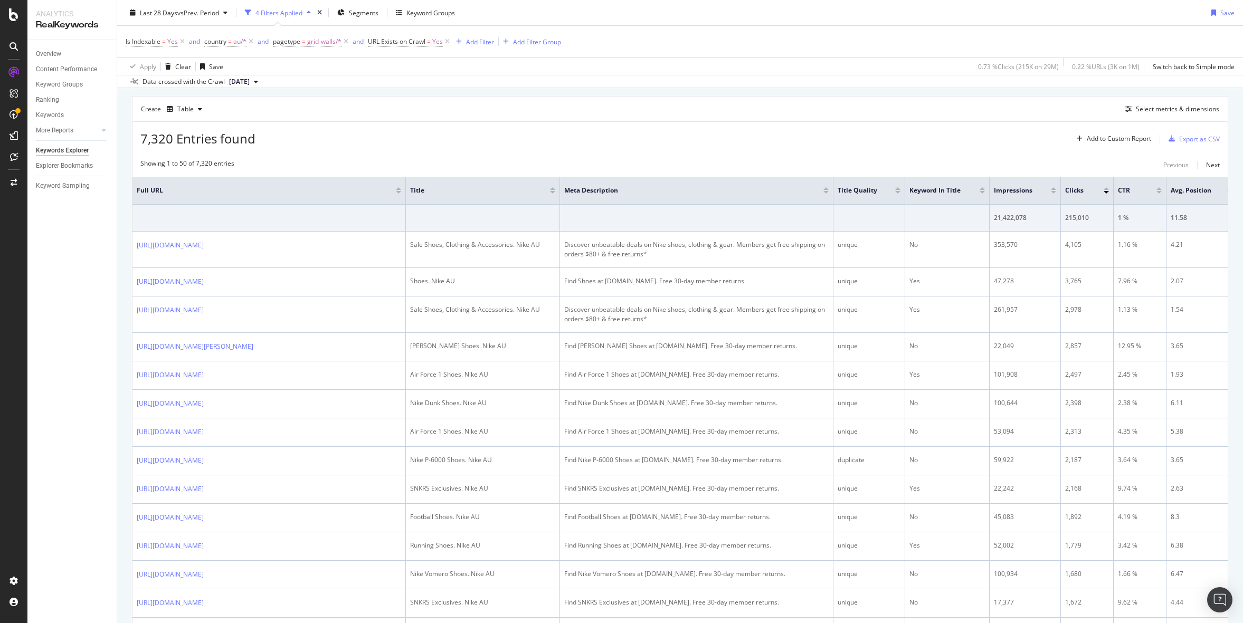
click at [700, 115] on div "Create Table Select metrics & dimensions" at bounding box center [680, 108] width 1096 height 25
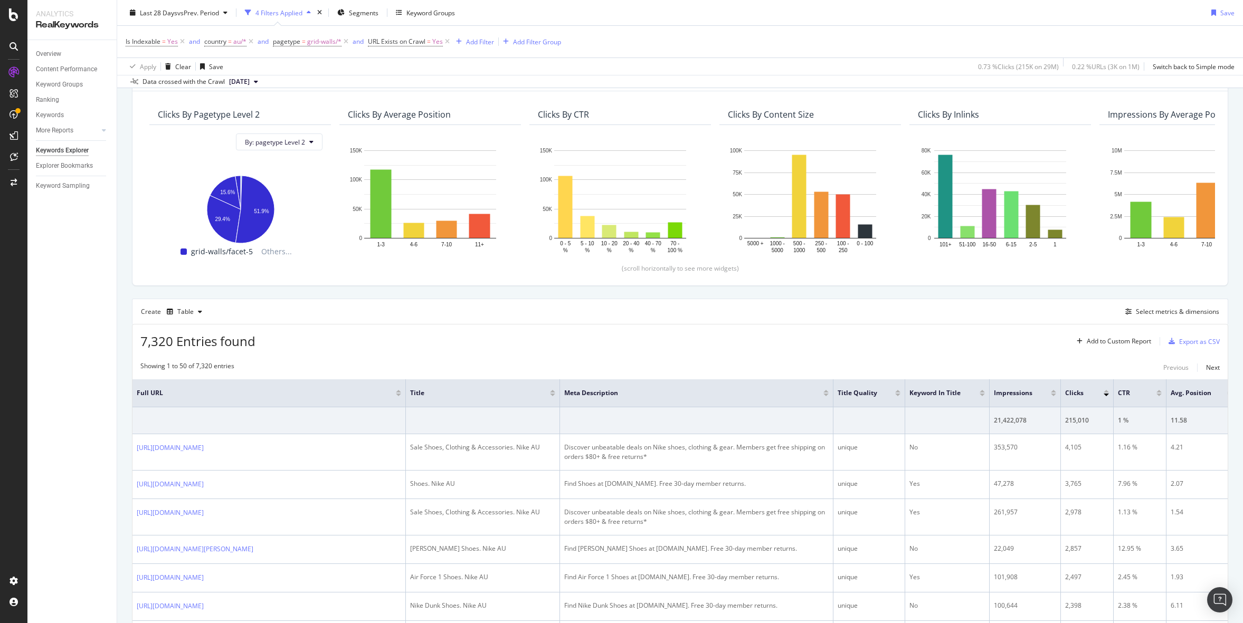
scroll to position [0, 0]
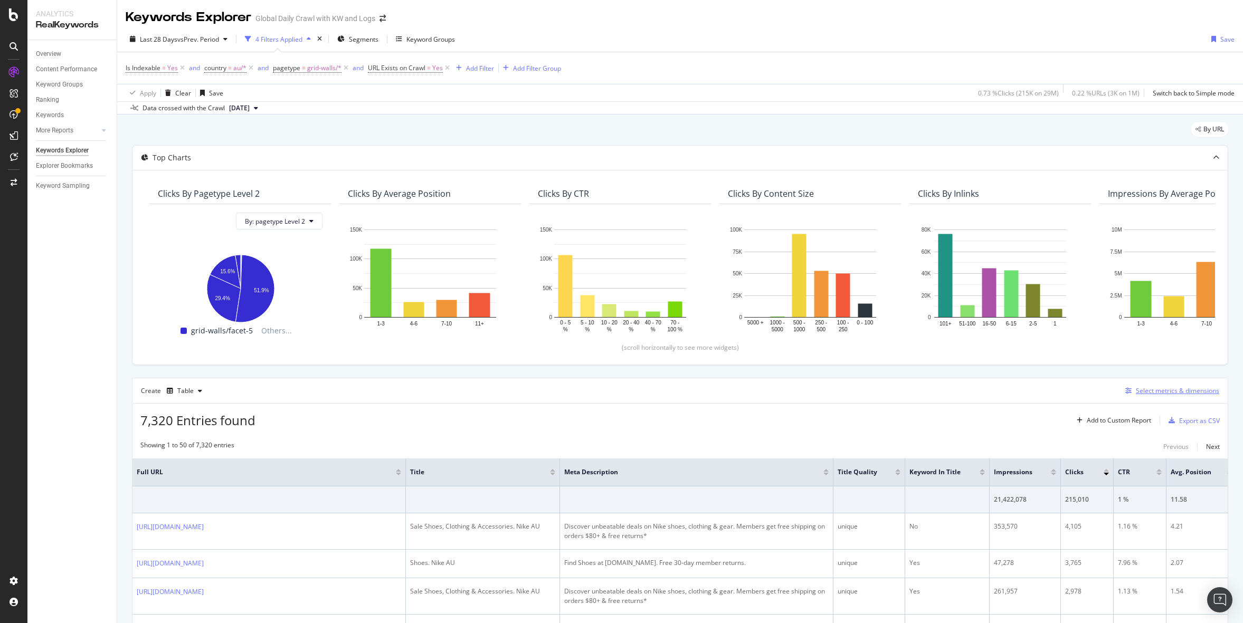
click at [1166, 391] on div "Select metrics & dimensions" at bounding box center [1177, 390] width 83 height 9
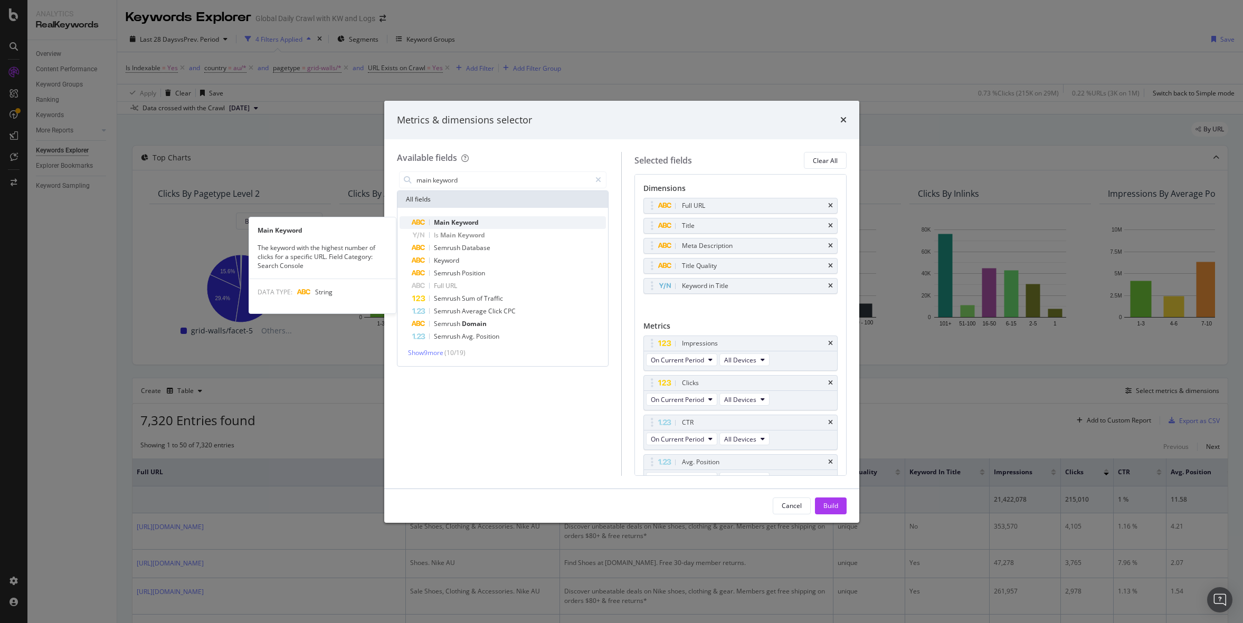
type input "main keyword"
click at [454, 219] on span "Keyword" at bounding box center [464, 222] width 27 height 9
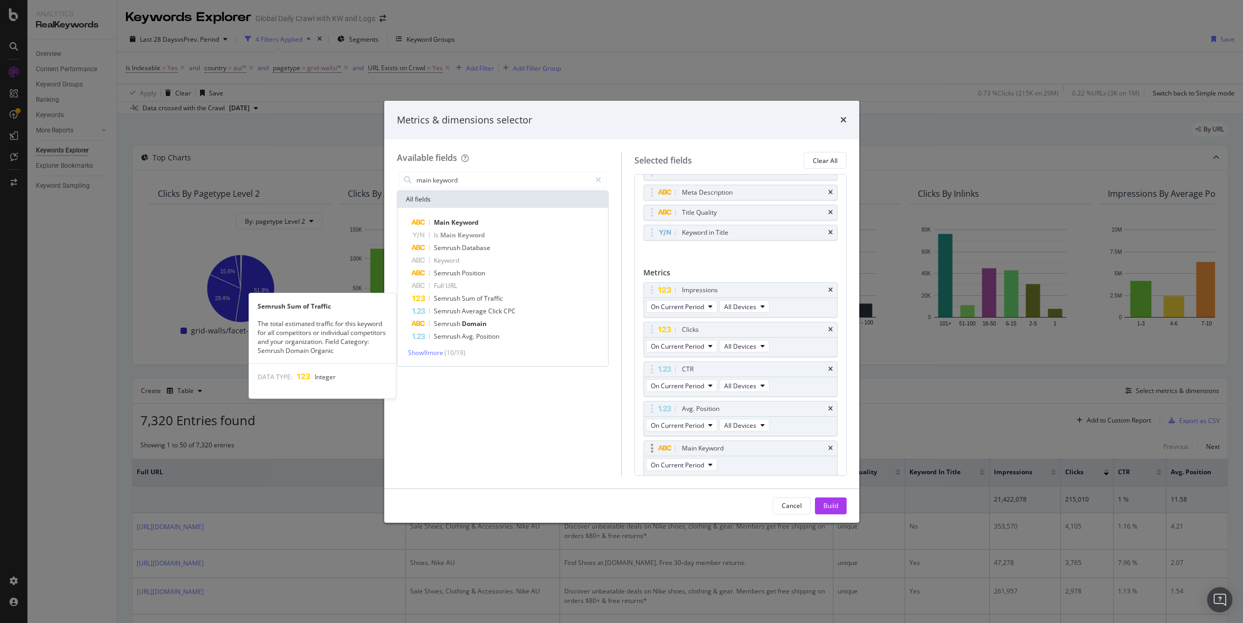
scroll to position [54, 0]
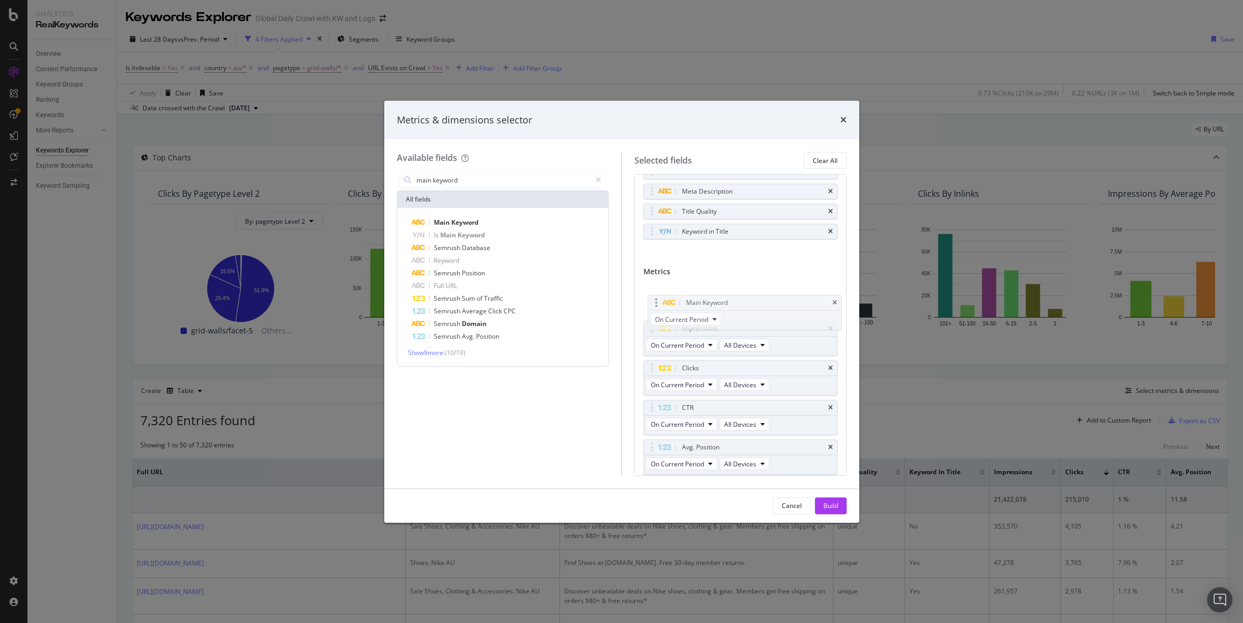
drag, startPoint x: 653, startPoint y: 447, endPoint x: 657, endPoint y: 302, distance: 144.7
click at [657, 302] on body "Analytics RealKeywords Overview Content Performance Keyword Groups Ranking Keyw…" at bounding box center [621, 311] width 1243 height 623
click at [828, 505] on div "Build" at bounding box center [831, 506] width 15 height 9
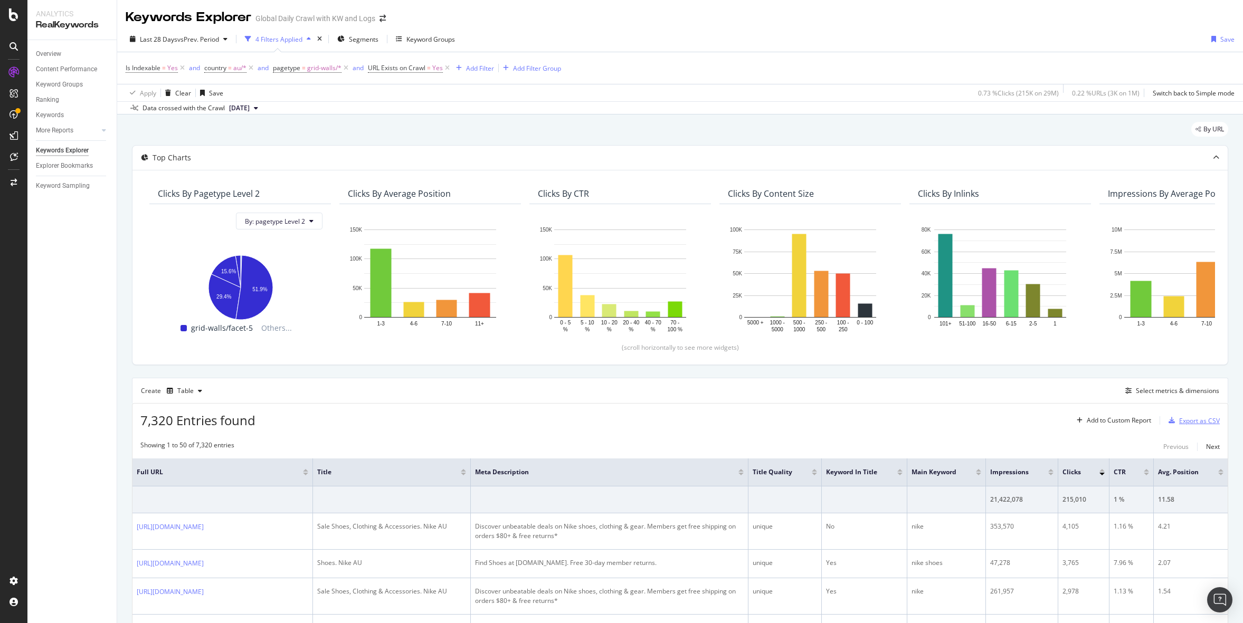
click at [1196, 425] on div "Export as CSV" at bounding box center [1192, 421] width 55 height 16
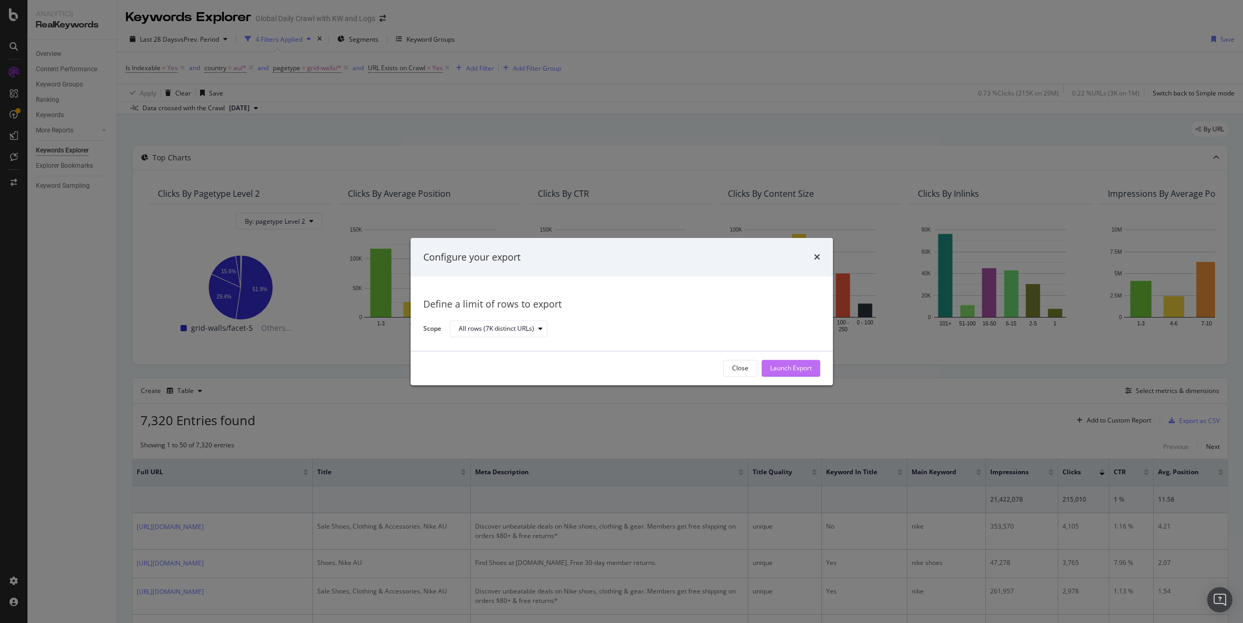
click at [799, 366] on div "Launch Export" at bounding box center [791, 368] width 42 height 9
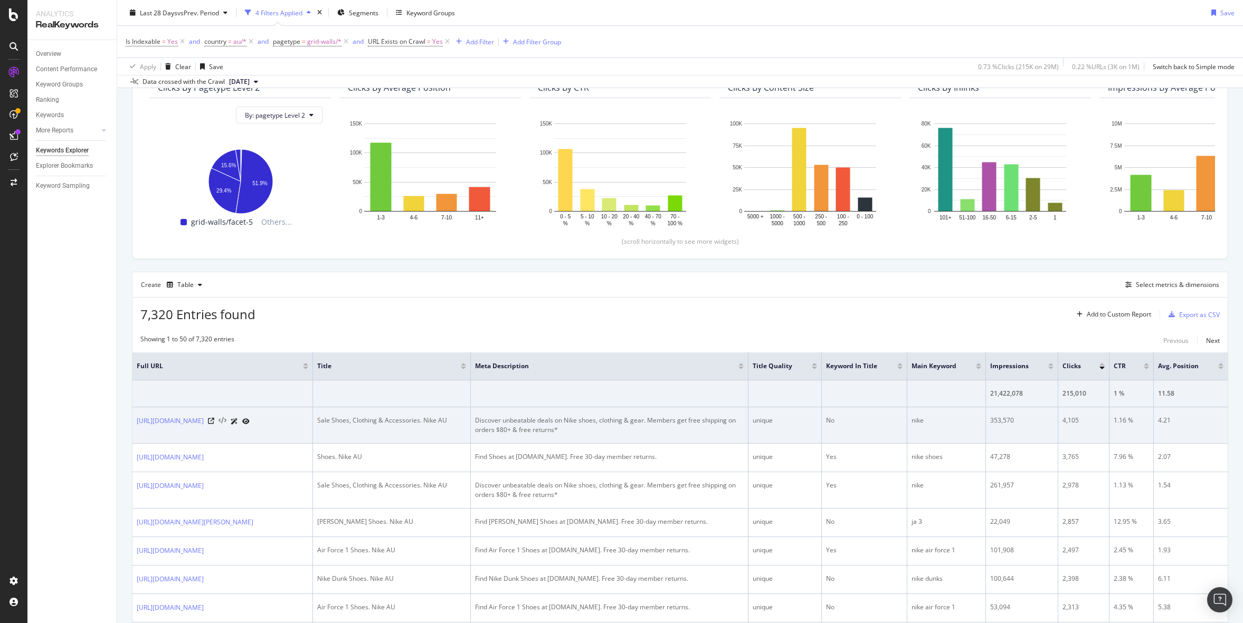
scroll to position [252, 0]
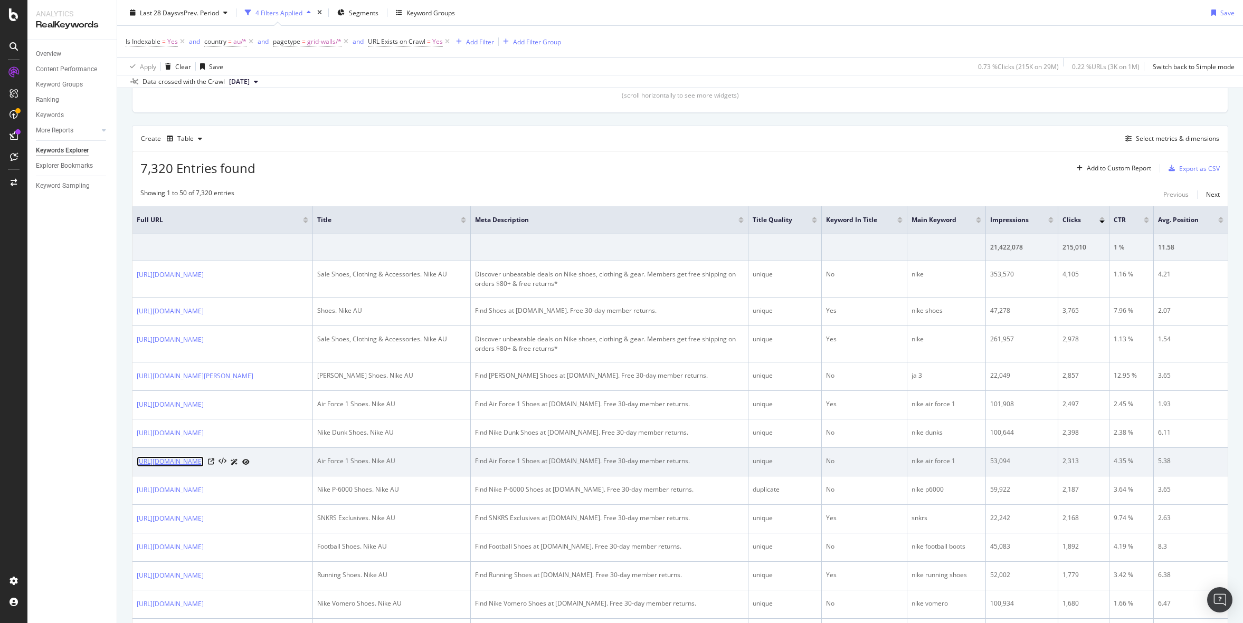
click at [204, 463] on link "https://www.nike.com/au/w/air-force-1-shoes-5sj3yzy7ok" at bounding box center [170, 462] width 67 height 11
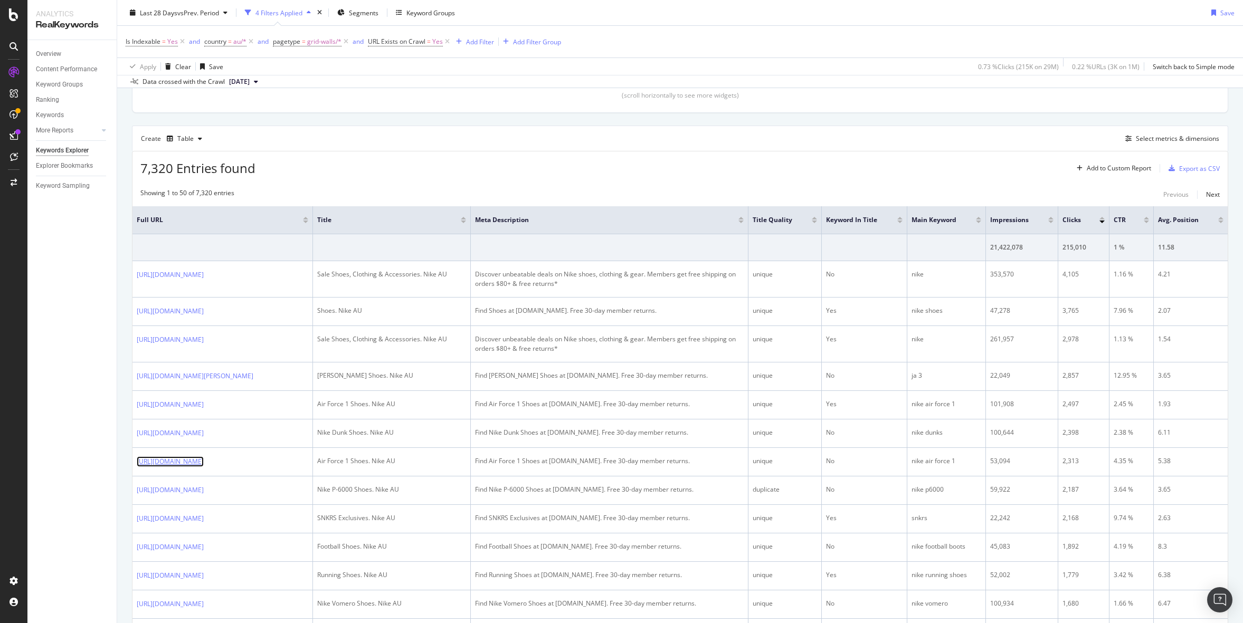
scroll to position [0, 0]
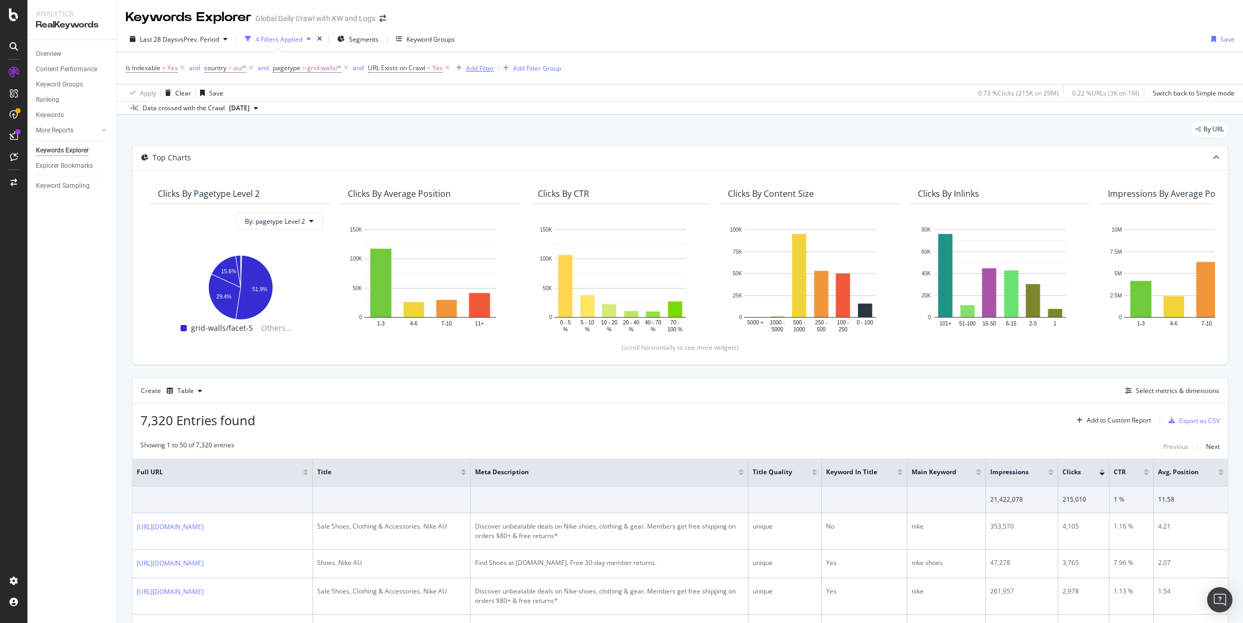
click at [479, 64] on div "Add Filter" at bounding box center [480, 68] width 28 height 9
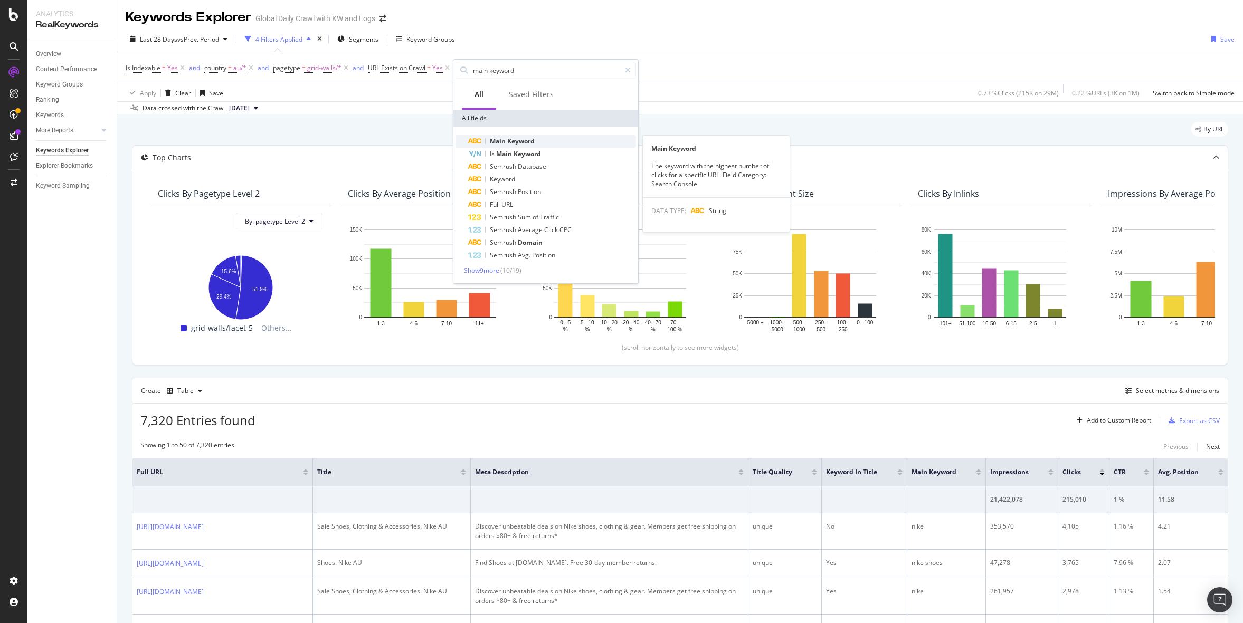
type input "main keyword"
click at [509, 139] on span "Keyword" at bounding box center [520, 141] width 27 height 9
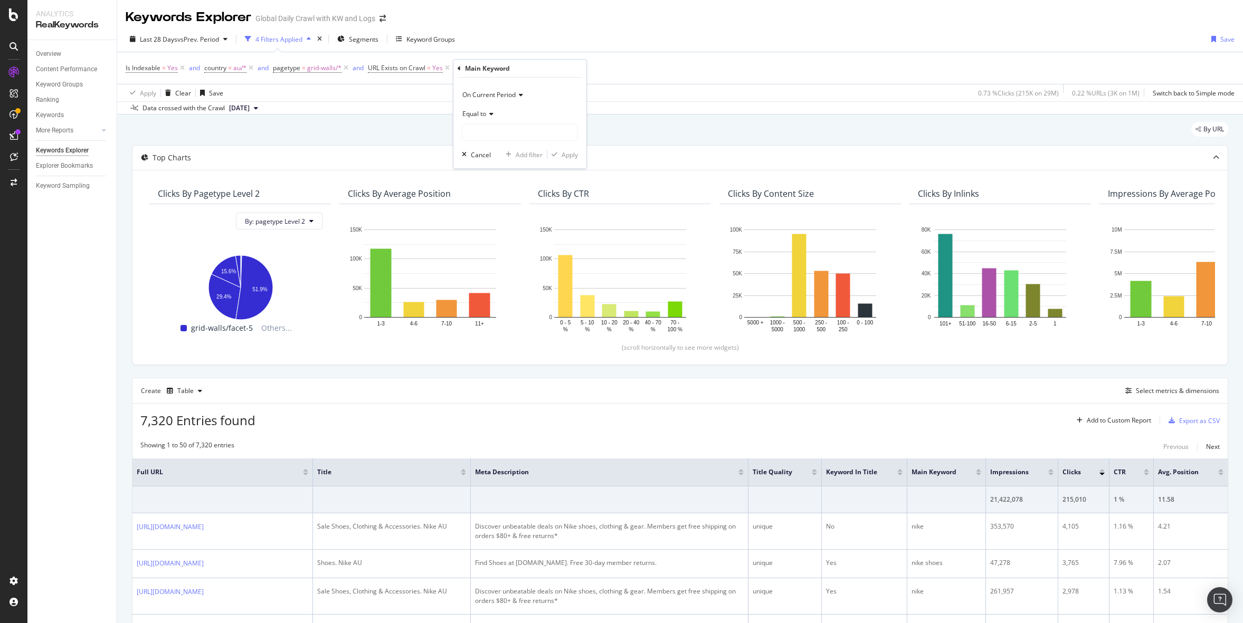
click at [458, 66] on icon at bounding box center [459, 68] width 3 height 6
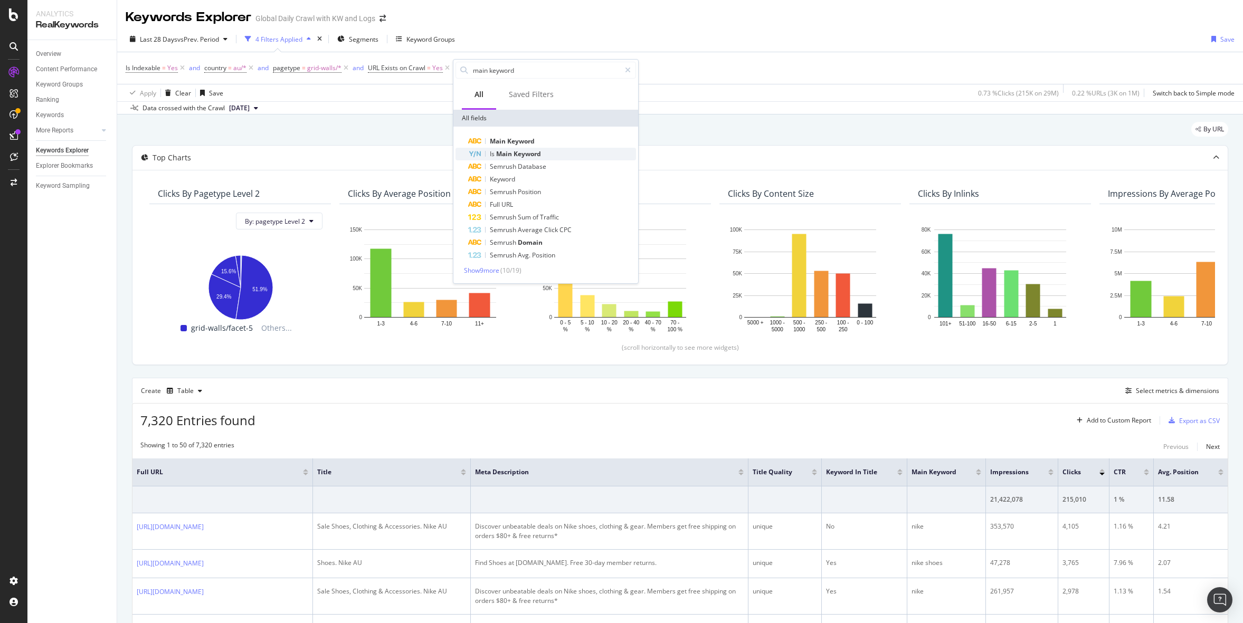
click at [515, 152] on span "Keyword" at bounding box center [527, 153] width 27 height 9
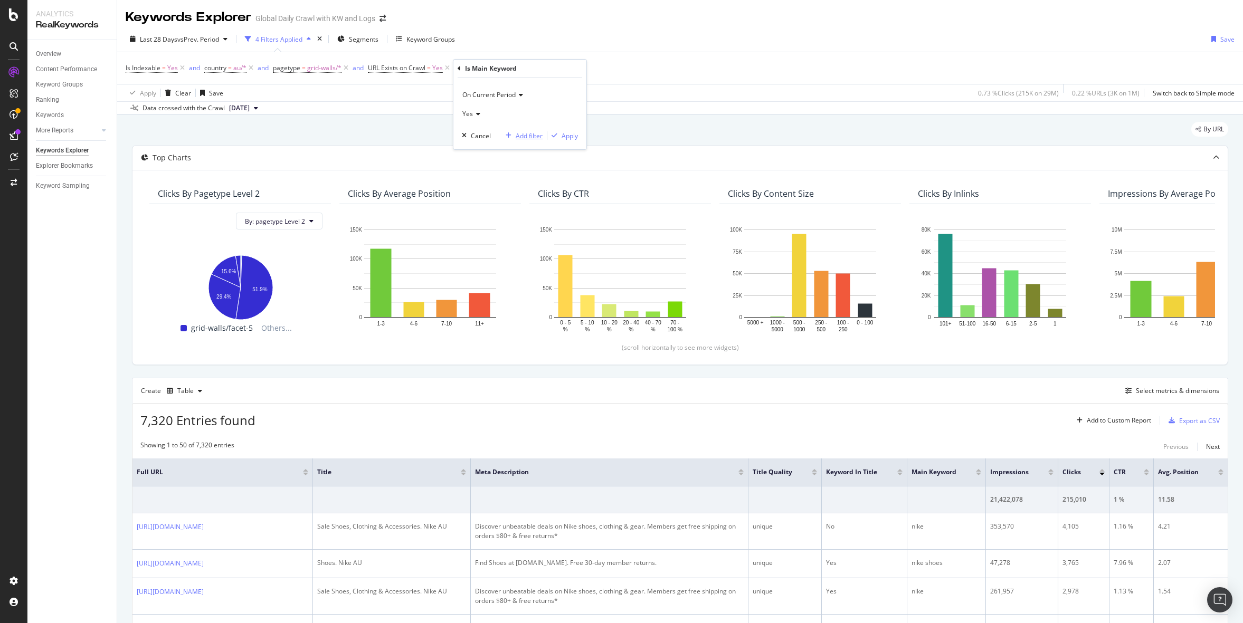
click at [528, 135] on div "Add filter" at bounding box center [529, 135] width 27 height 9
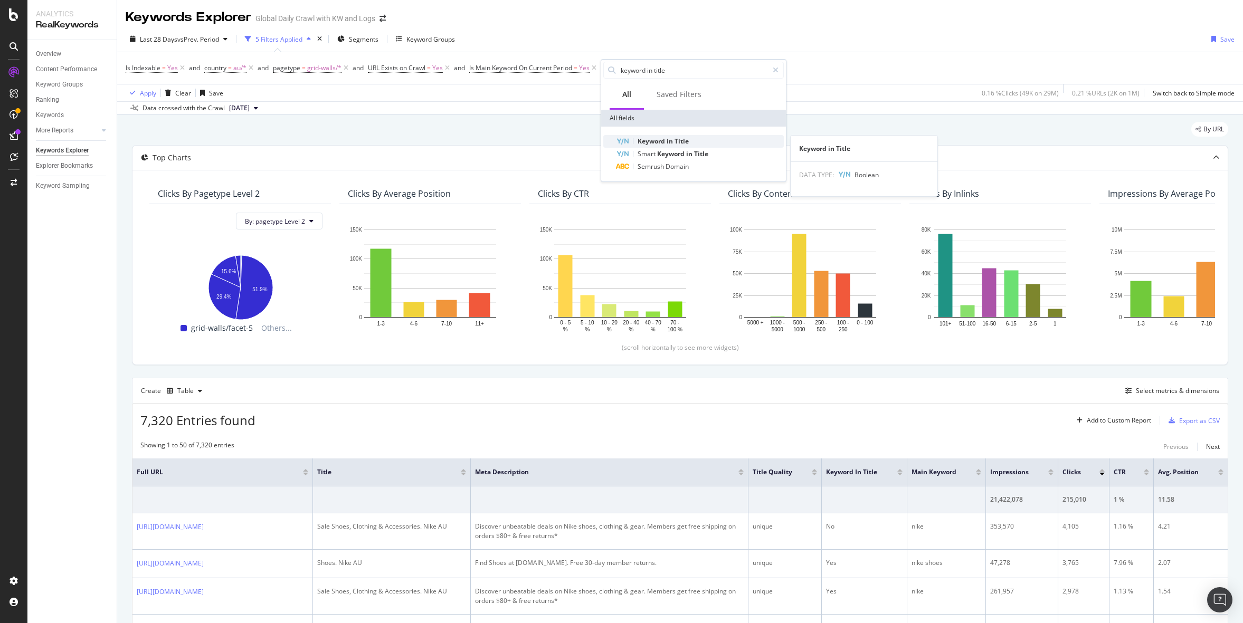
type input "keyword in title"
click at [648, 142] on span "Keyword" at bounding box center [652, 141] width 29 height 9
click at [622, 88] on div "Yes" at bounding box center [668, 94] width 116 height 17
click at [622, 121] on div "Yes" at bounding box center [668, 116] width 113 height 14
click at [621, 93] on icon at bounding box center [624, 94] width 7 height 6
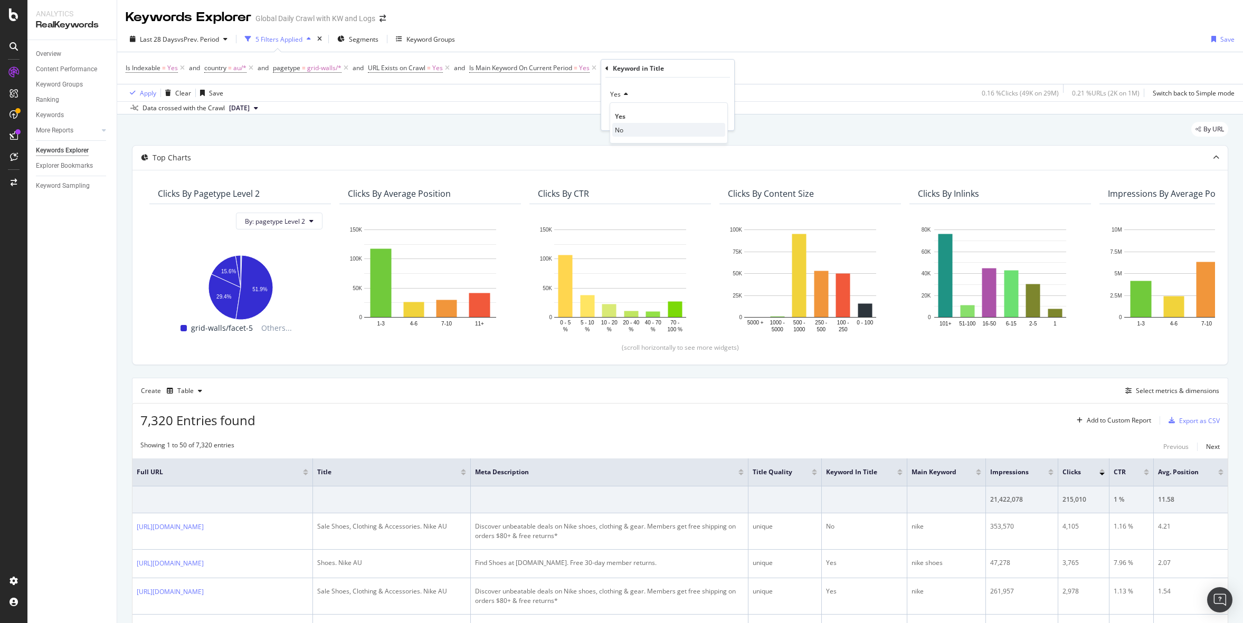
click at [624, 133] on div "No" at bounding box center [668, 130] width 113 height 14
click at [720, 119] on div "Apply" at bounding box center [717, 116] width 16 height 9
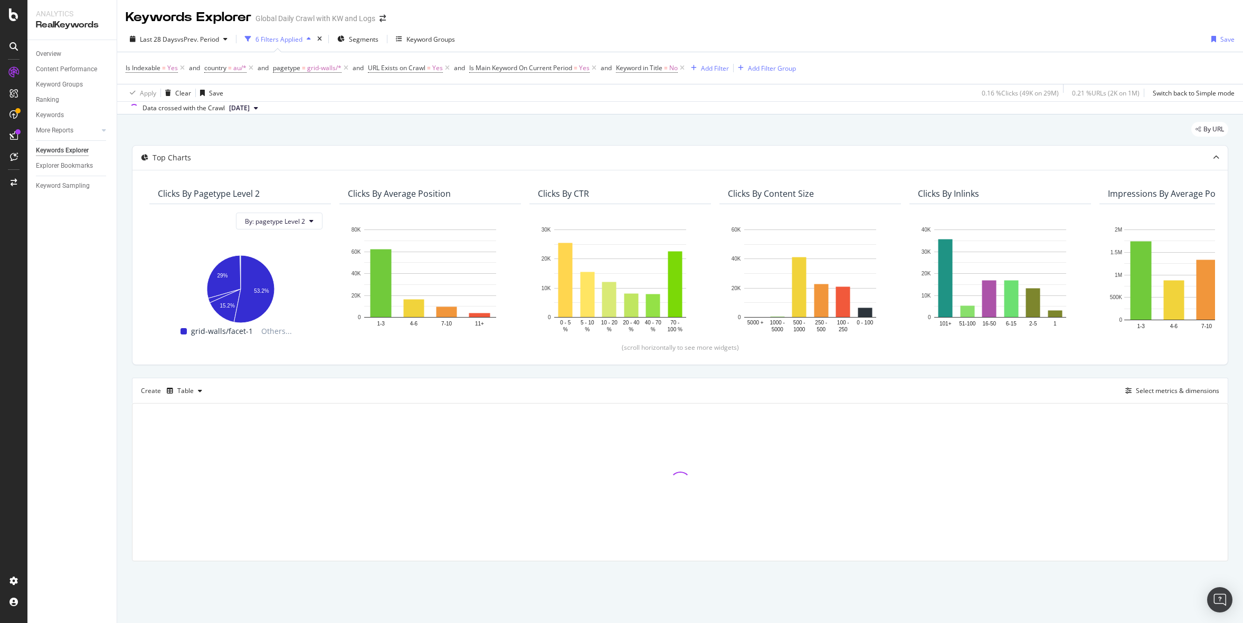
click at [479, 126] on div "By URL" at bounding box center [680, 133] width 1096 height 23
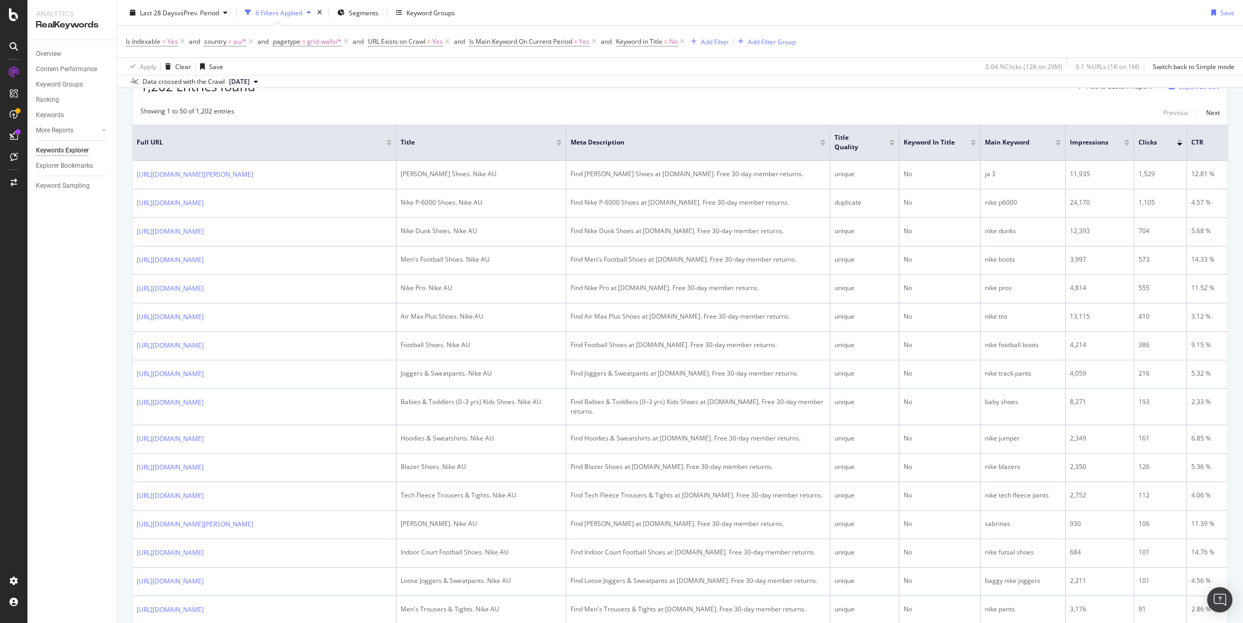
scroll to position [334, 0]
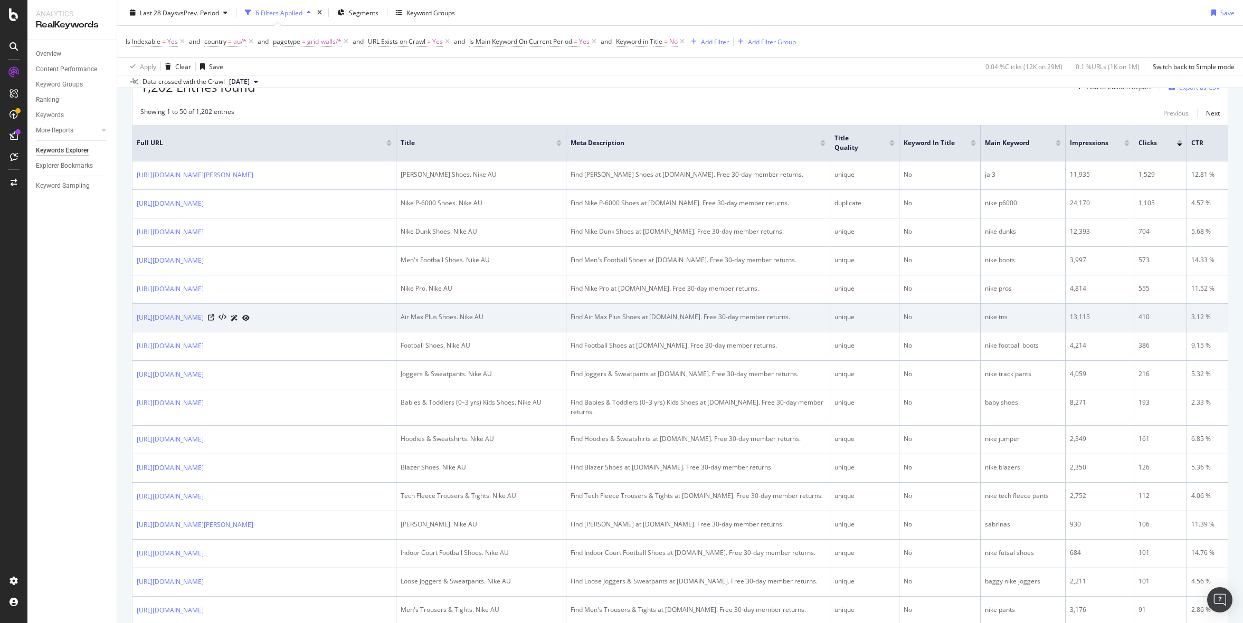
click at [1005, 314] on div "nike tns" at bounding box center [1023, 318] width 76 height 10
copy div "nike tns"
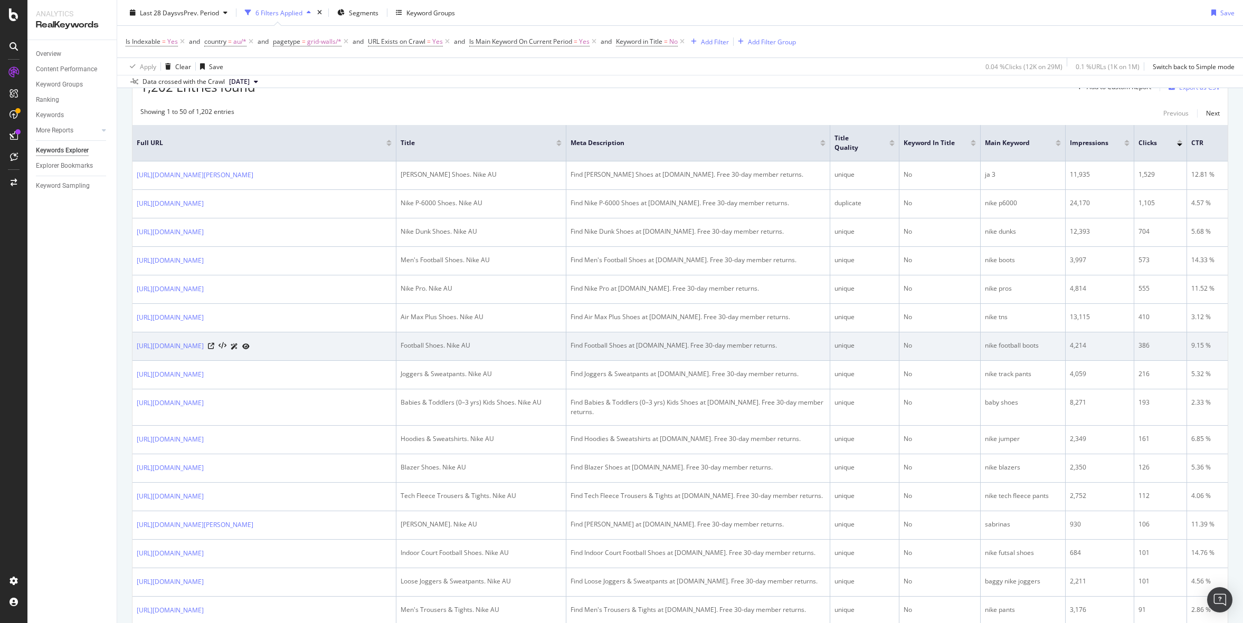
click at [703, 352] on td "Find Football Shoes at Nike.com. Free 30-day member returns." at bounding box center [698, 347] width 264 height 29
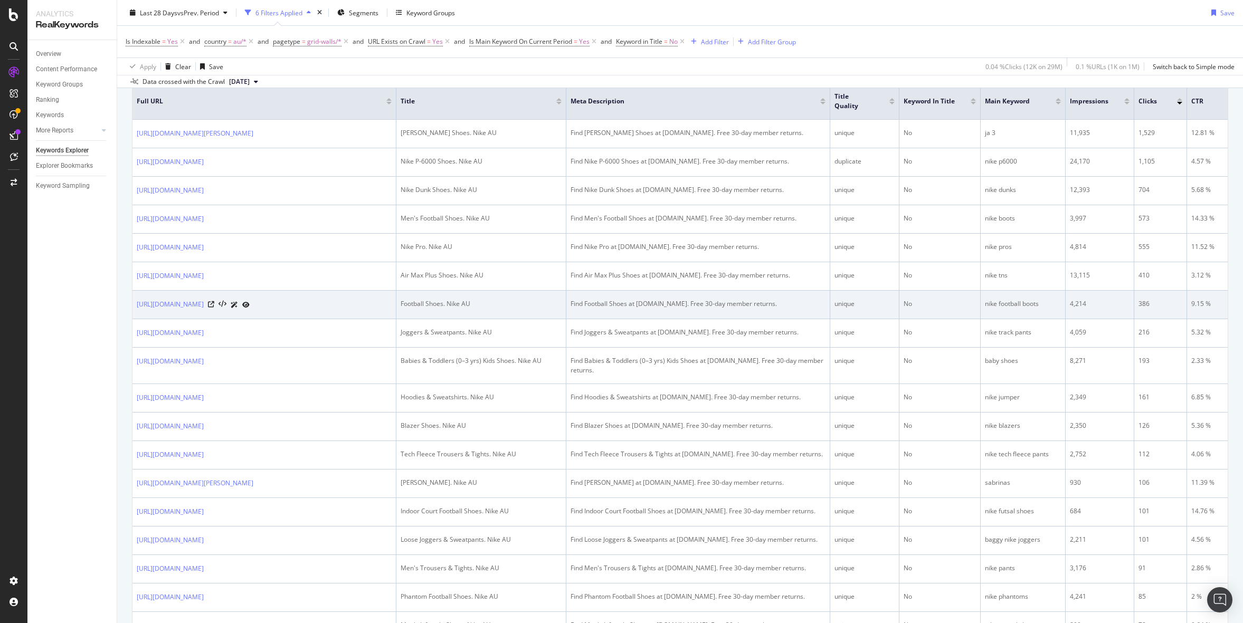
scroll to position [0, 0]
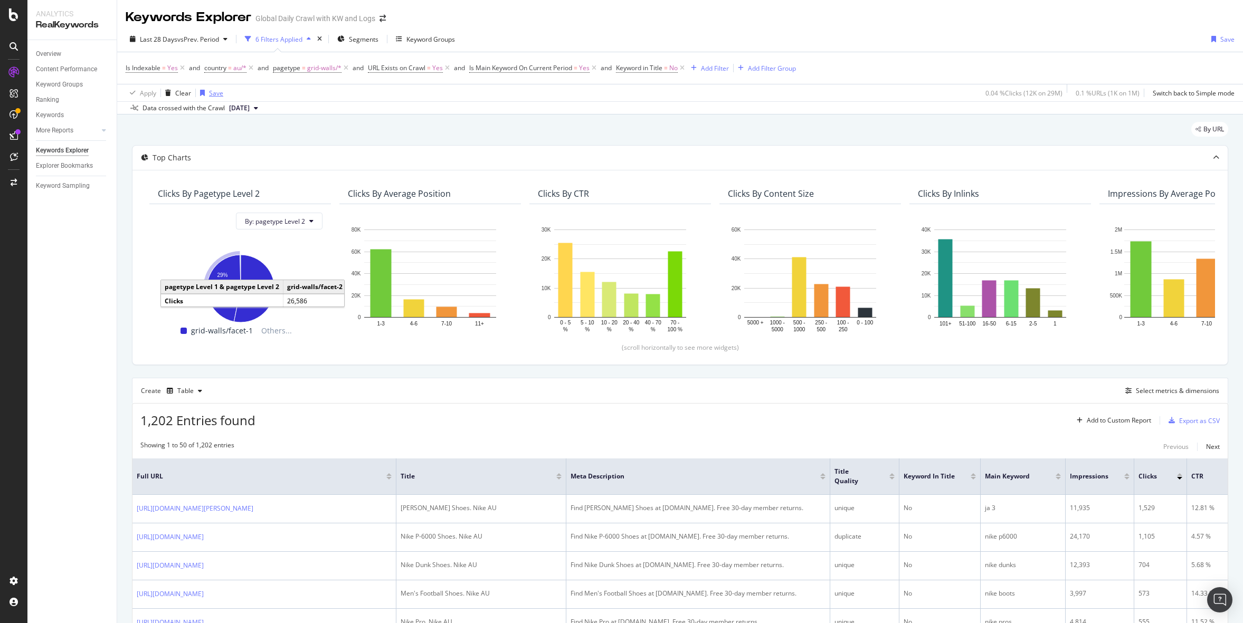
click at [209, 93] on div "Save" at bounding box center [216, 93] width 14 height 9
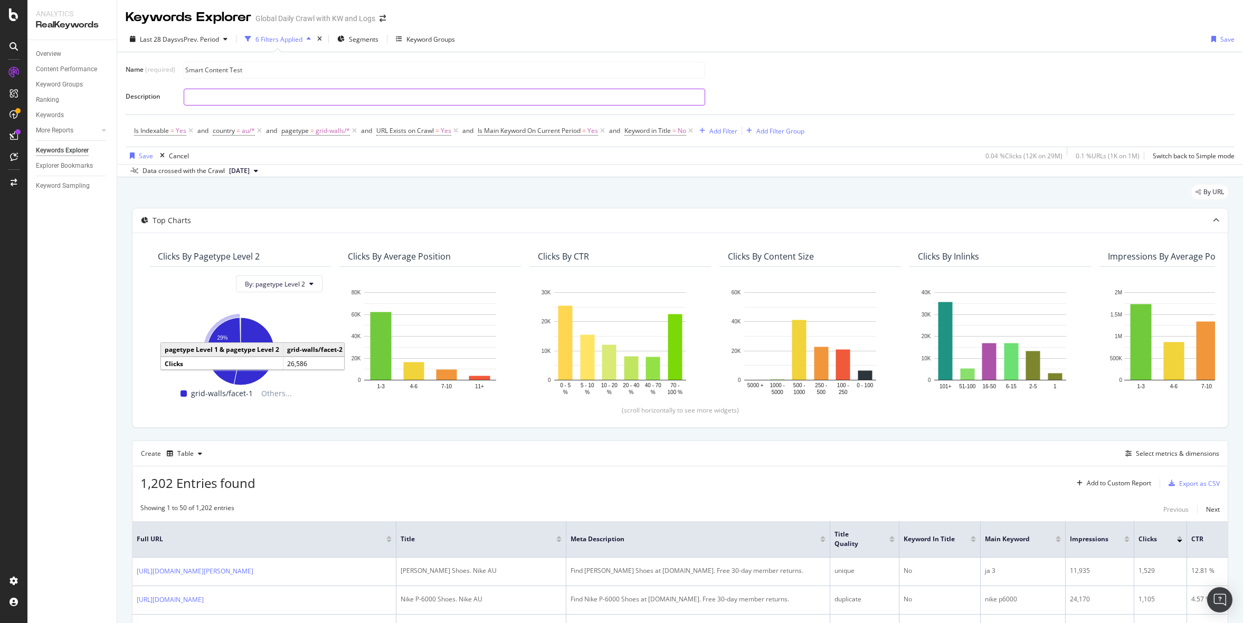
type input "Smart Content Test"
click at [635, 98] on input "text" at bounding box center [444, 97] width 521 height 16
type input "Filters for pages where main keyword is not included in the title"
click at [143, 155] on div "Save" at bounding box center [146, 156] width 14 height 9
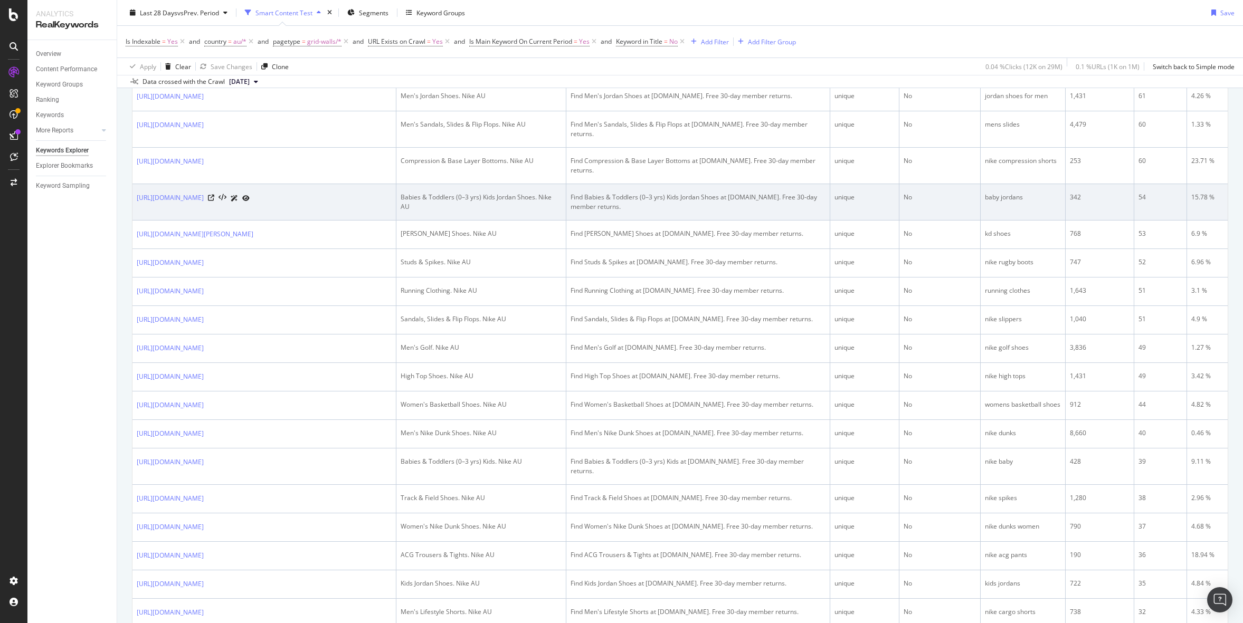
scroll to position [1257, 0]
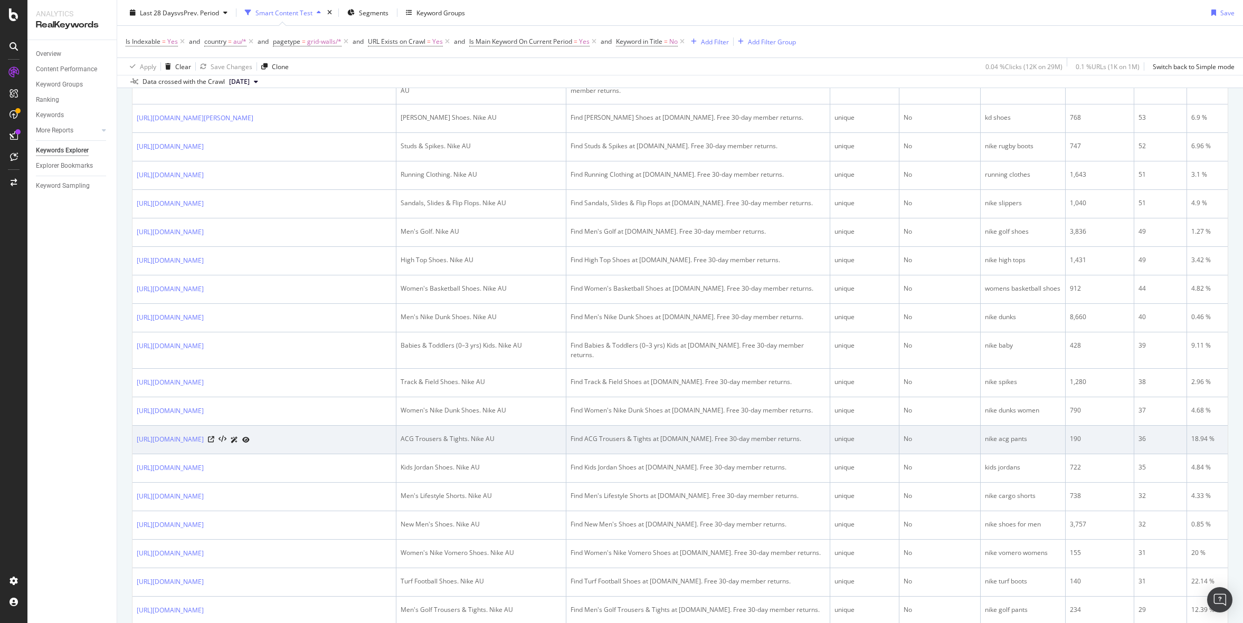
click at [1018, 444] on div "nike acg pants" at bounding box center [1023, 439] width 76 height 10
copy div "nike acg pants"
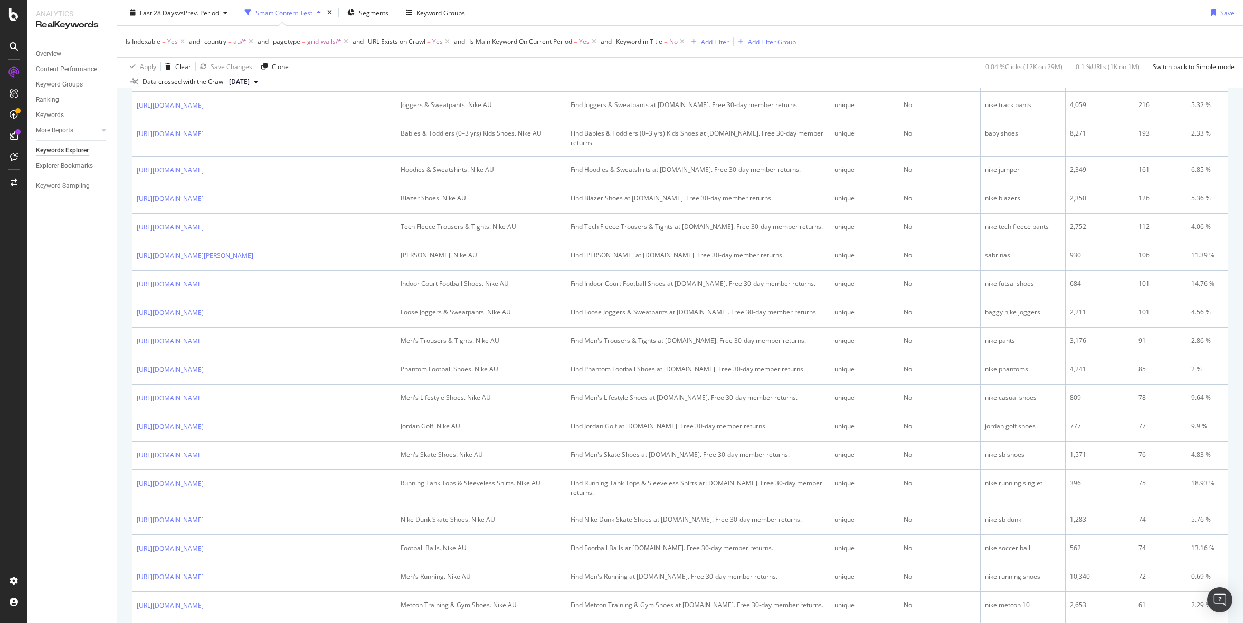
scroll to position [0, 0]
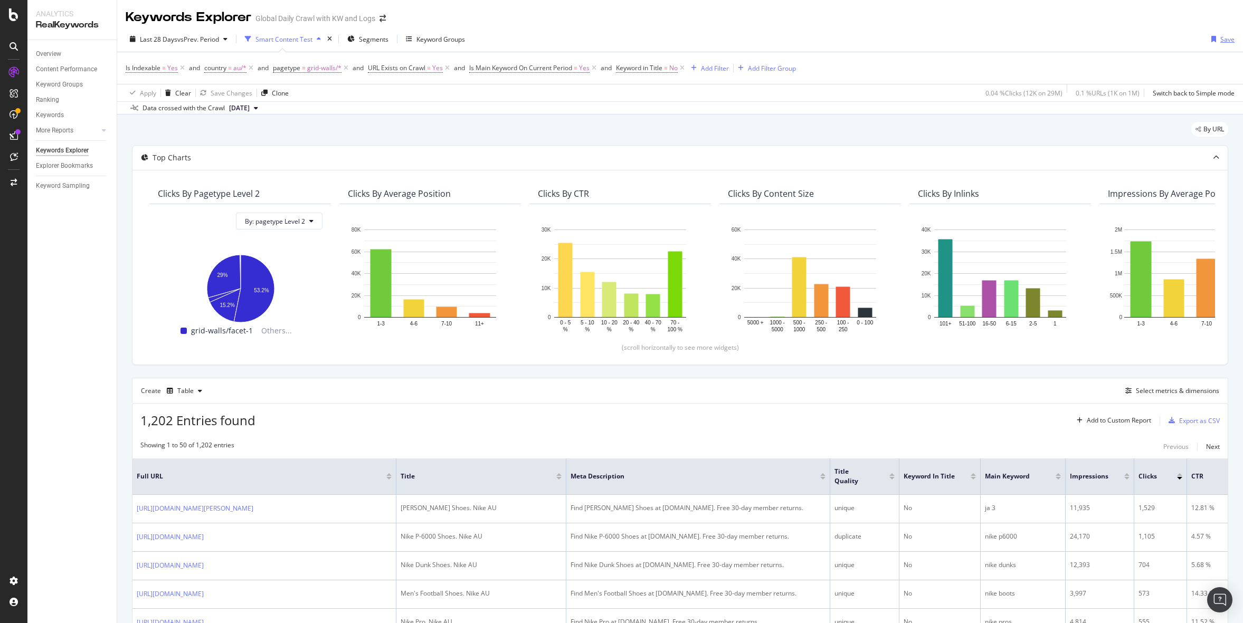
click at [1210, 37] on div "button" at bounding box center [1213, 39] width 13 height 6
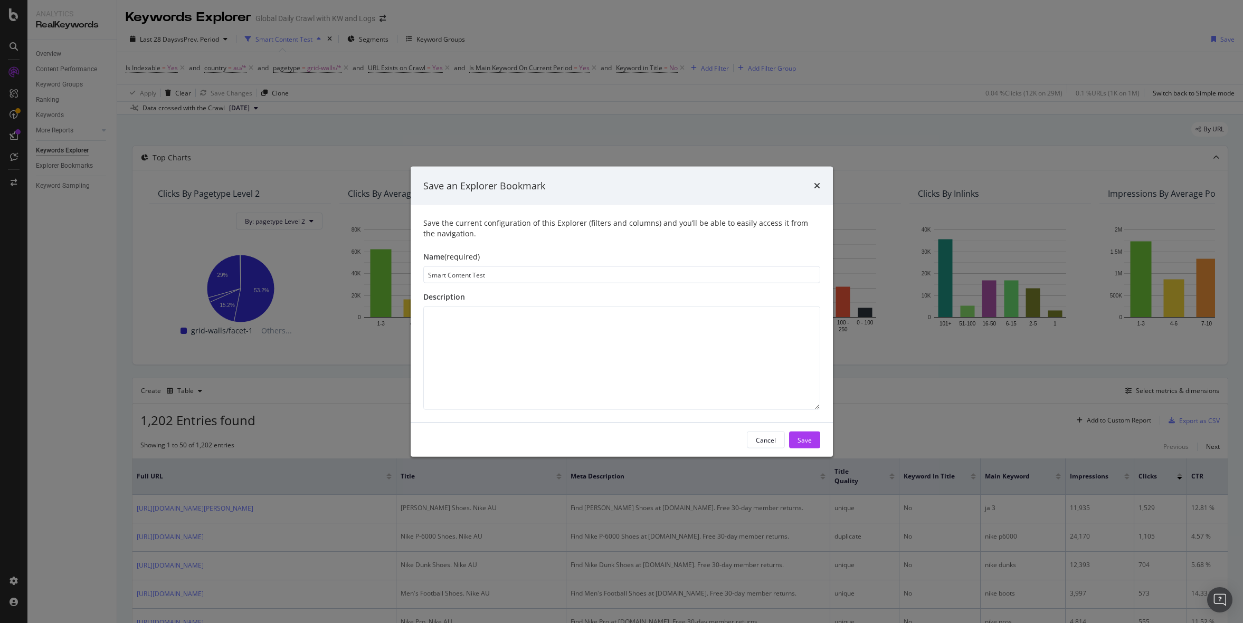
type input "Smart Content Test"
type textarea "L"
type textarea "GW where the keyword driving most traffic is not in the title"
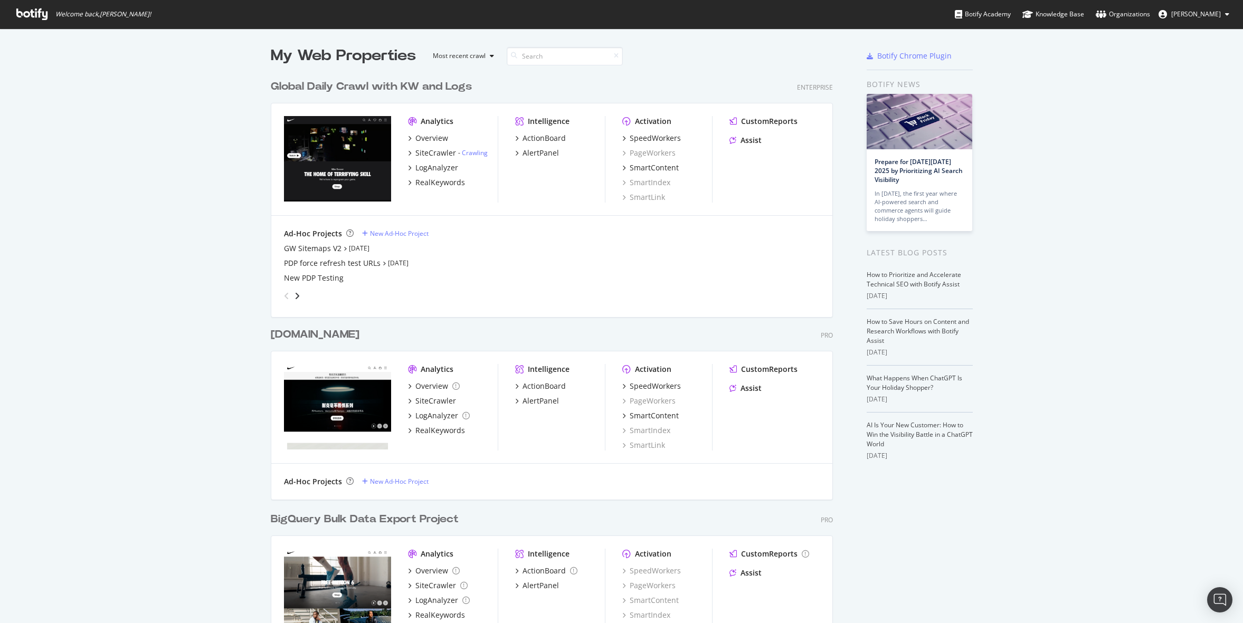
click at [1202, 8] on button "Juan Batres" at bounding box center [1194, 14] width 88 height 17
click at [1065, 202] on div "My Web Properties Most recent crawl Global Daily Crawl with KW and Logs Enterpr…" at bounding box center [621, 365] width 1243 height 673
click at [1216, 593] on img "Open Intercom Messenger" at bounding box center [1220, 600] width 14 height 14
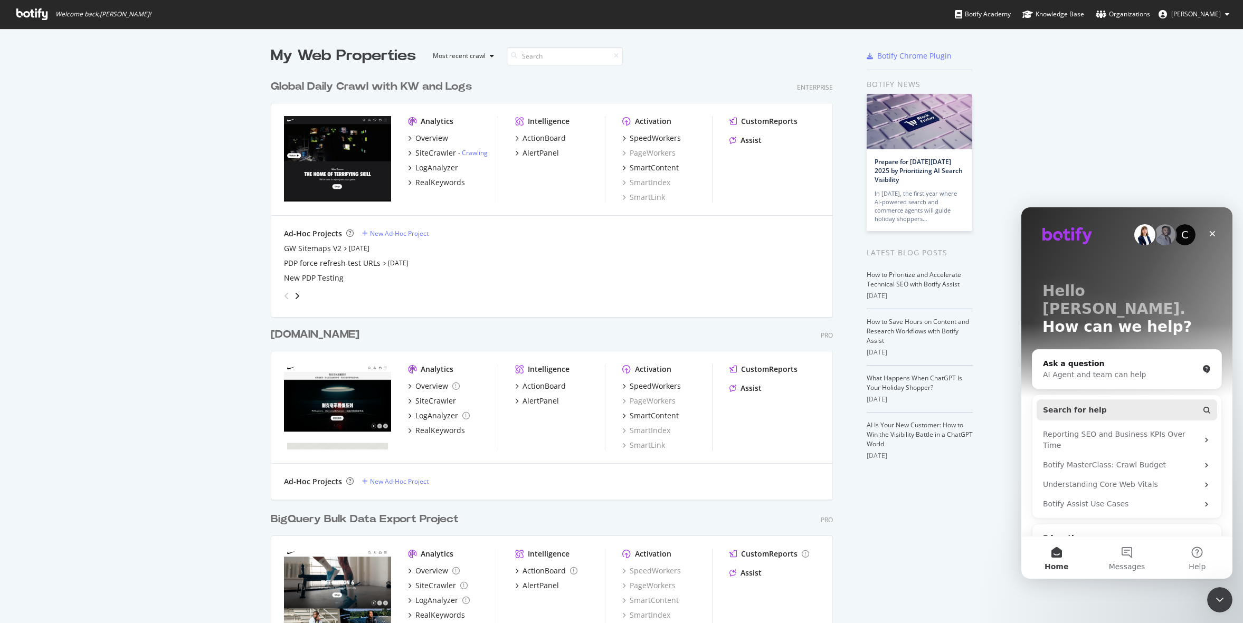
click at [1093, 405] on span "Search for help" at bounding box center [1075, 410] width 64 height 11
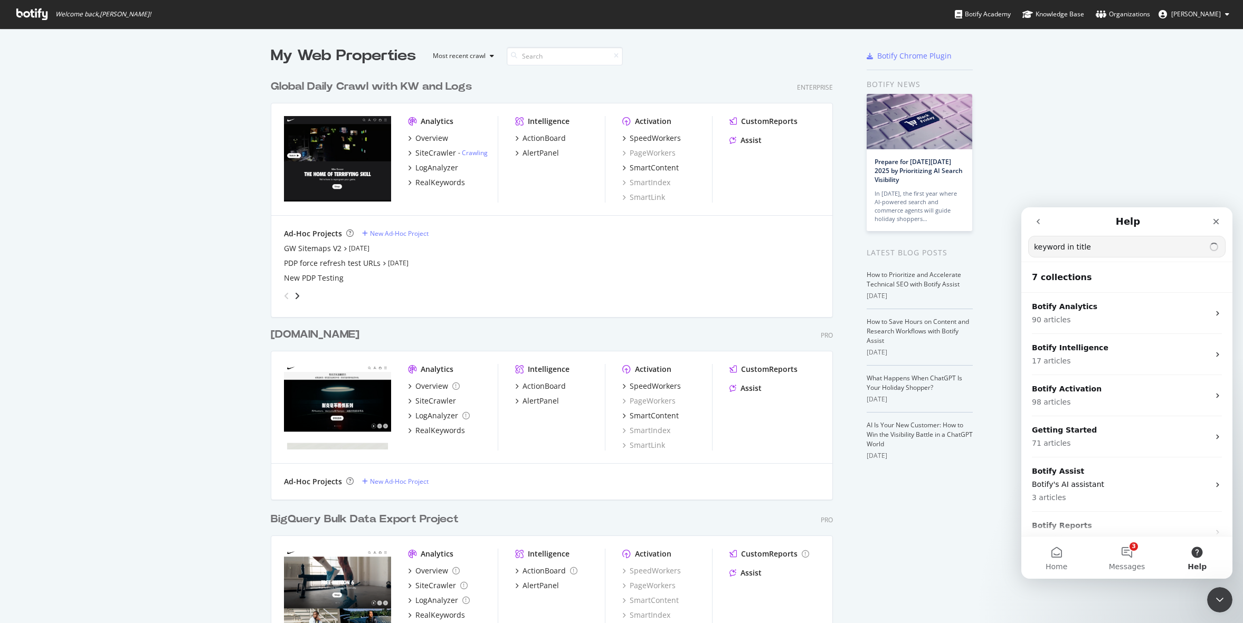
type input "keyword in title"
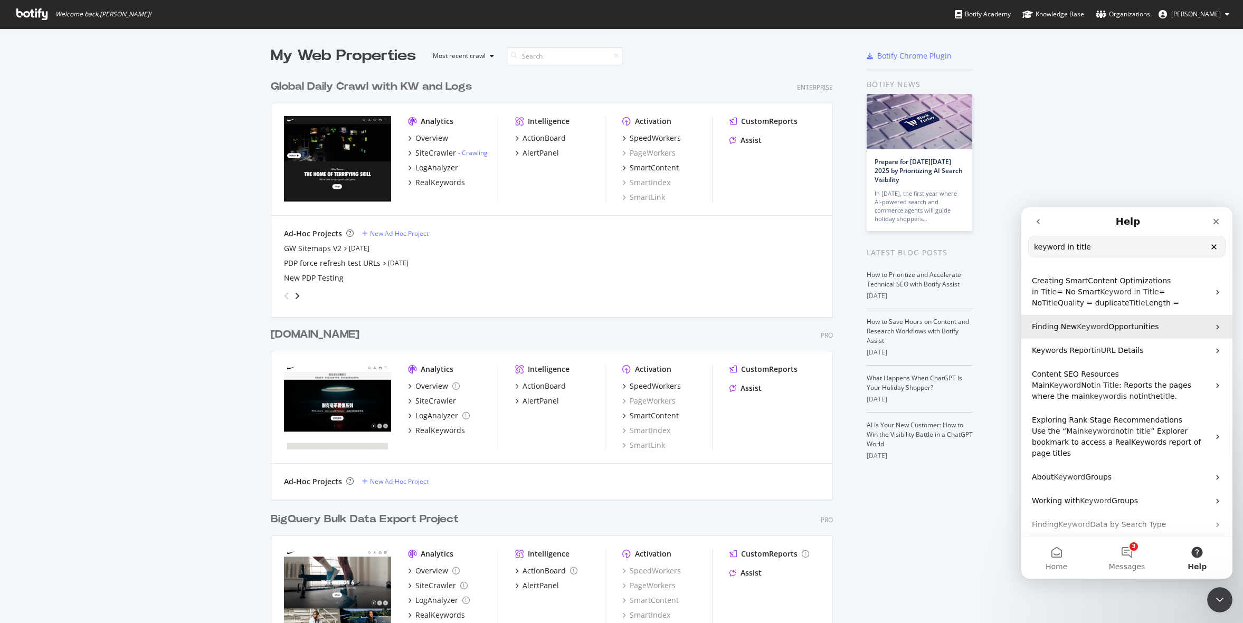
click at [1119, 329] on span "Opportunities" at bounding box center [1134, 327] width 51 height 8
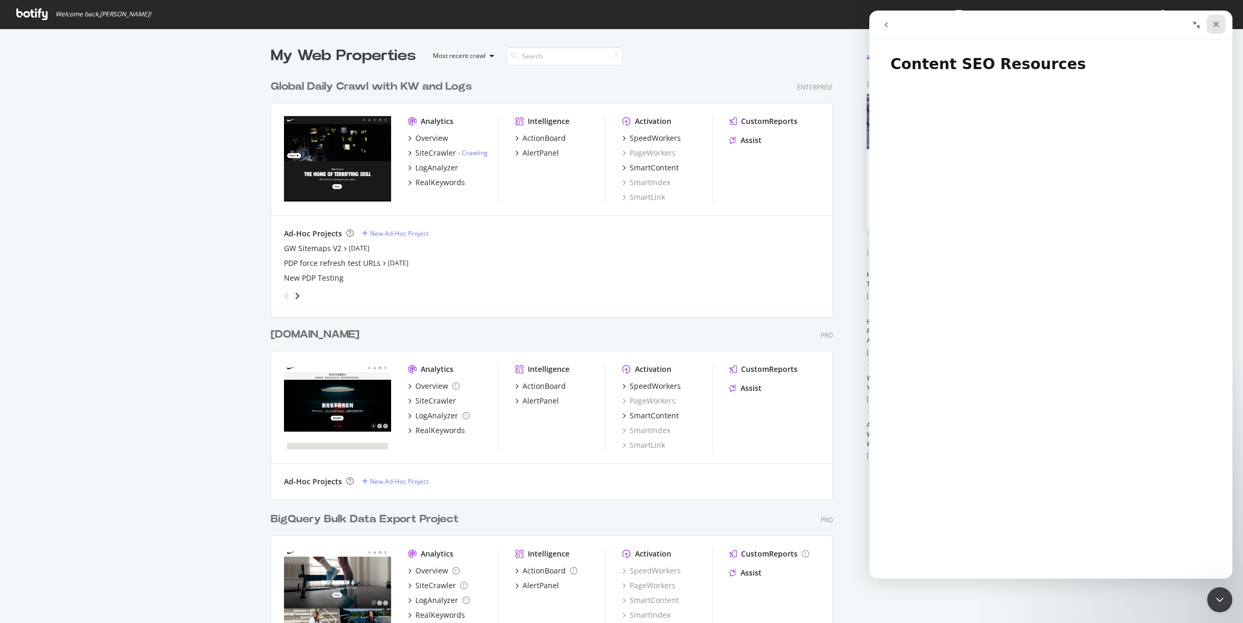
click at [1212, 23] on icon "Close" at bounding box center [1216, 24] width 8 height 8
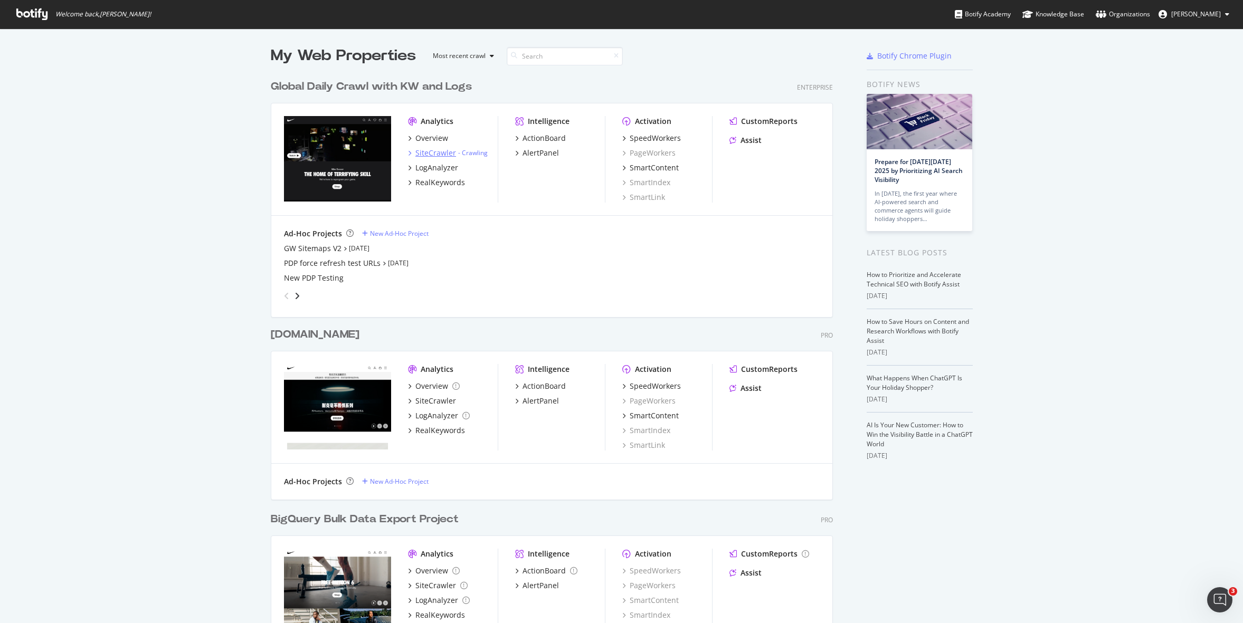
click at [432, 156] on div "SiteCrawler" at bounding box center [435, 153] width 41 height 11
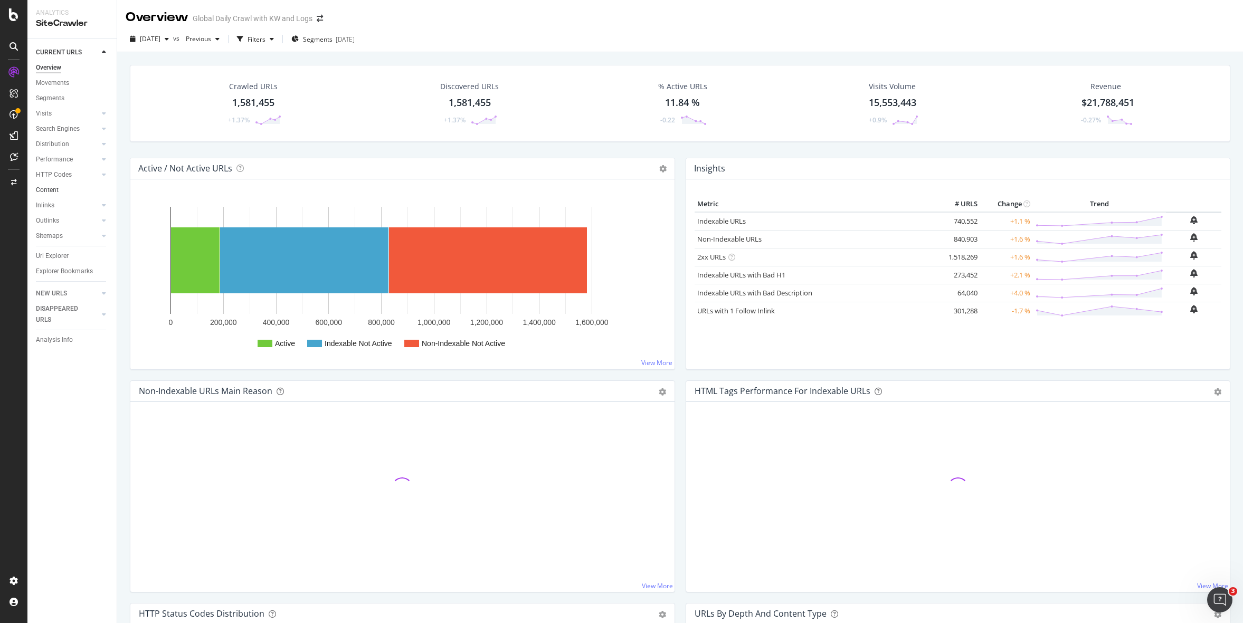
click at [58, 188] on link "Content" at bounding box center [72, 190] width 73 height 11
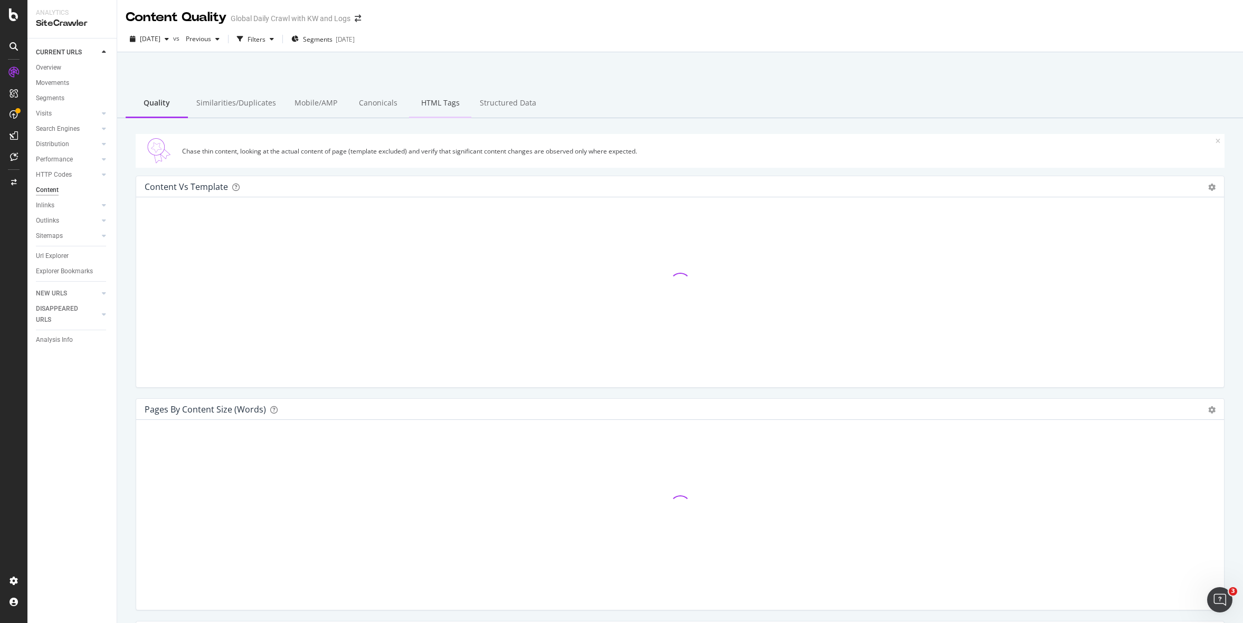
click at [434, 102] on div "HTML Tags" at bounding box center [440, 103] width 62 height 29
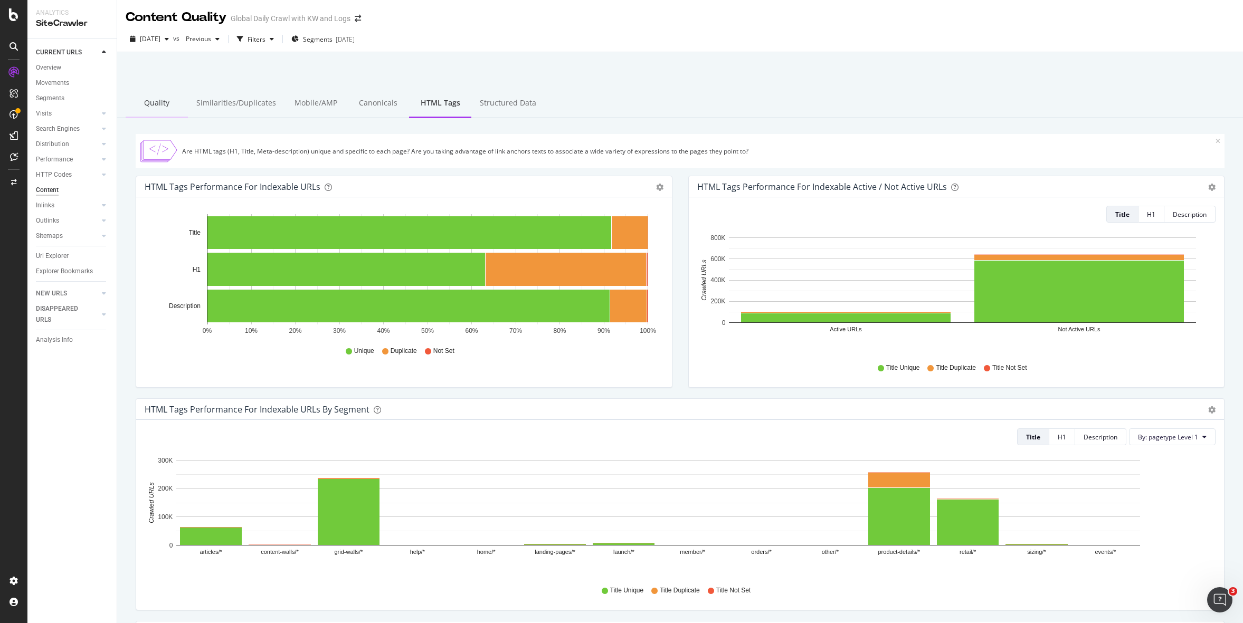
click at [166, 103] on div "Quality" at bounding box center [157, 103] width 62 height 29
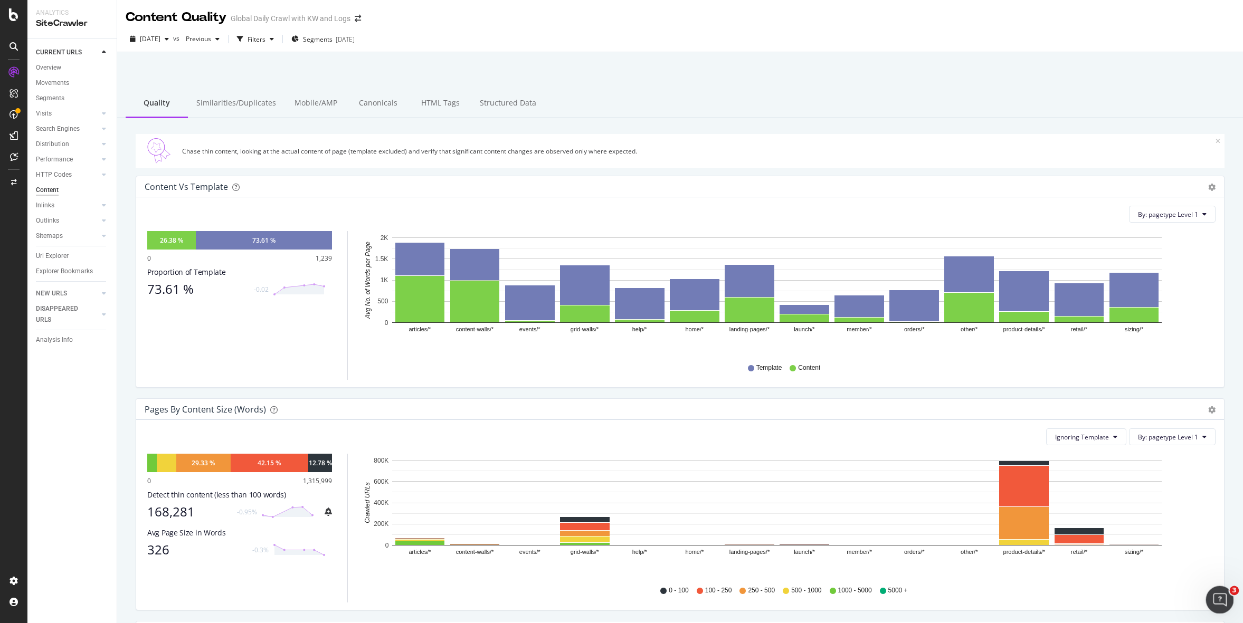
click at [1219, 585] on div "Open Intercom Messenger" at bounding box center [1218, 598] width 35 height 35
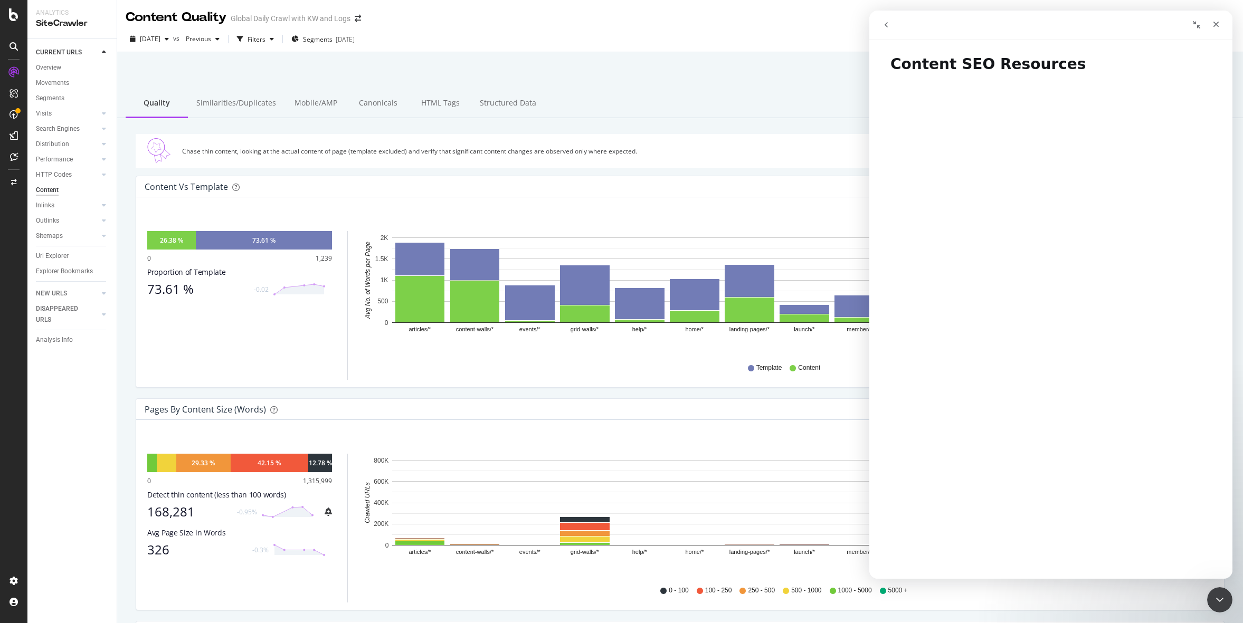
click at [891, 26] on button "go back" at bounding box center [886, 25] width 20 height 20
click at [885, 28] on icon "go back" at bounding box center [886, 25] width 8 height 8
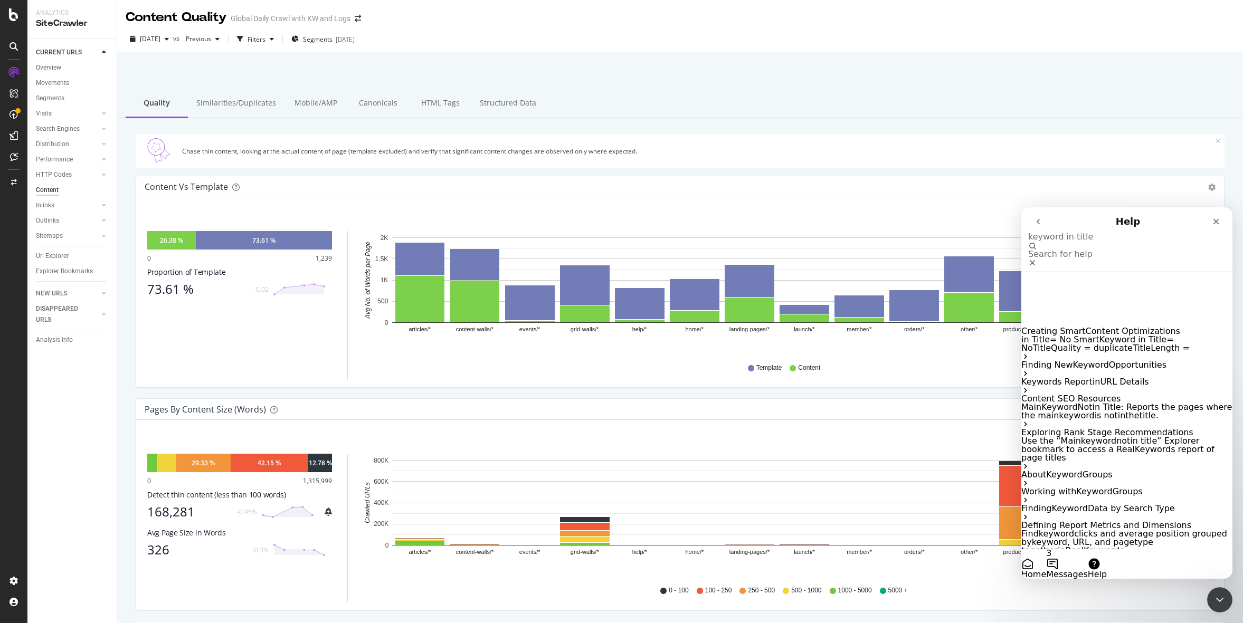
type input "keyword in title"
click at [1100, 377] on span "URL Details" at bounding box center [1124, 382] width 49 height 10
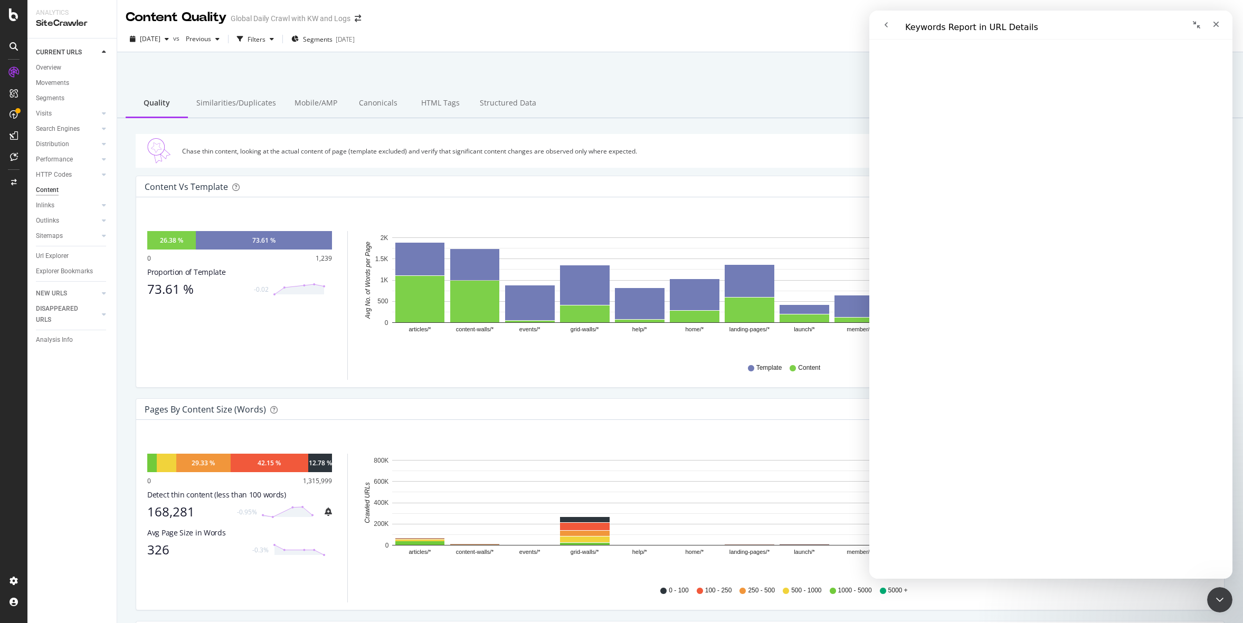
scroll to position [307, 0]
click at [1212, 31] on div "Close" at bounding box center [1216, 24] width 19 height 19
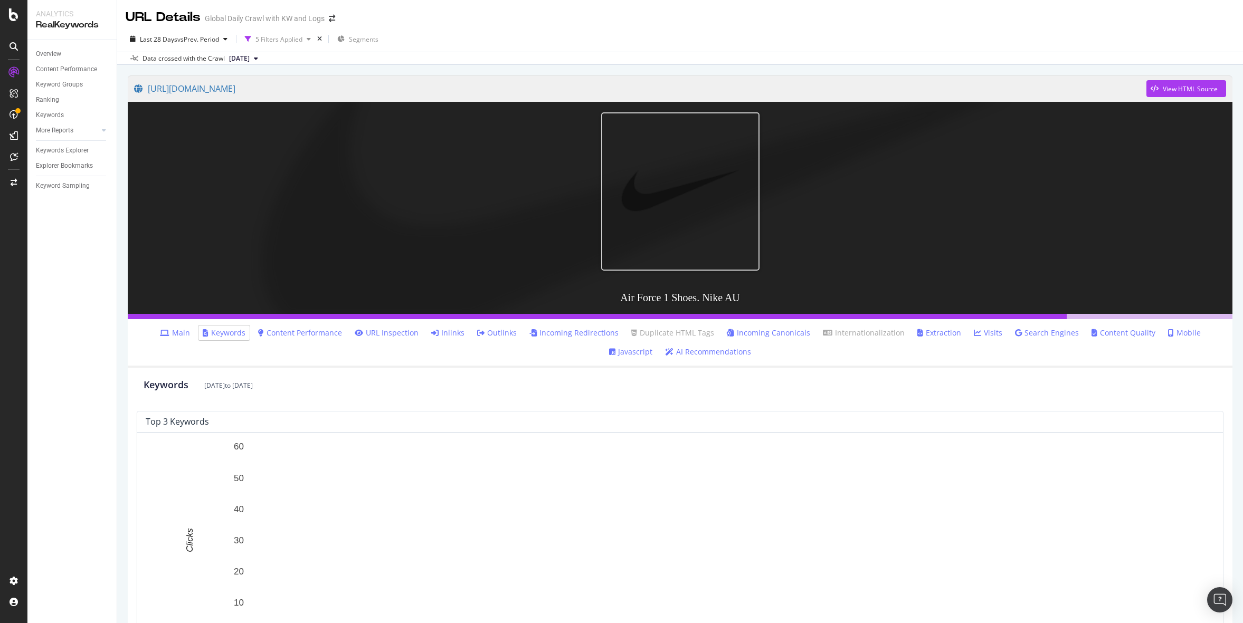
scroll to position [185, 0]
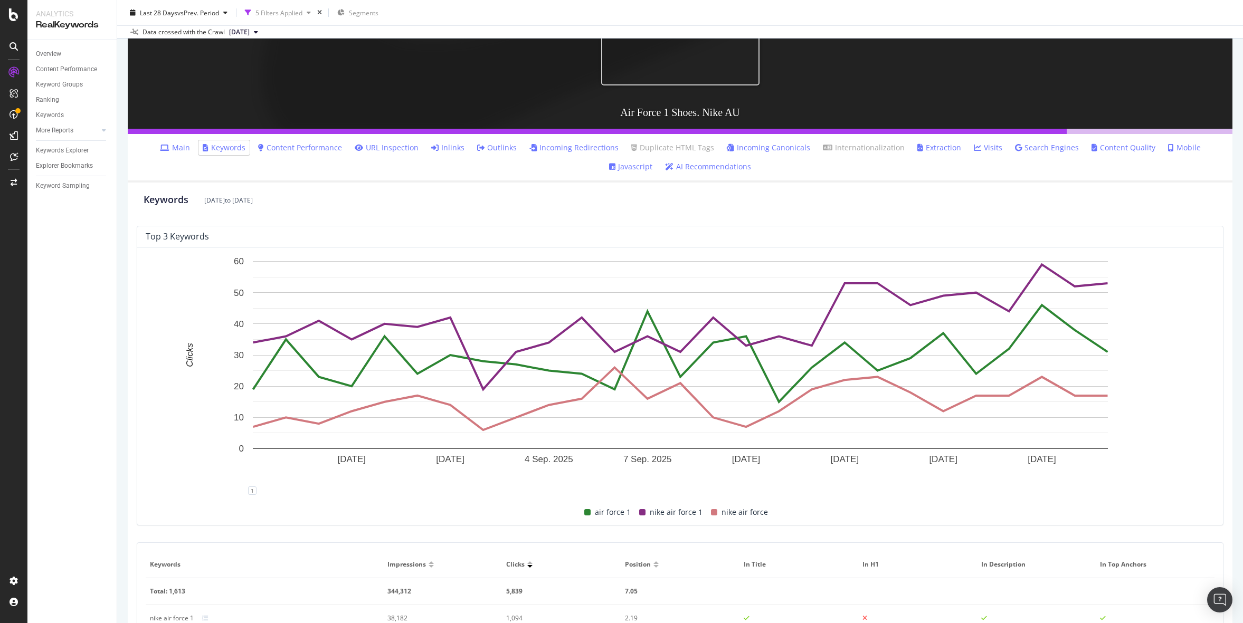
click at [283, 141] on li "Content Performance" at bounding box center [300, 147] width 92 height 15
click at [284, 146] on link "Content Performance" at bounding box center [300, 148] width 84 height 11
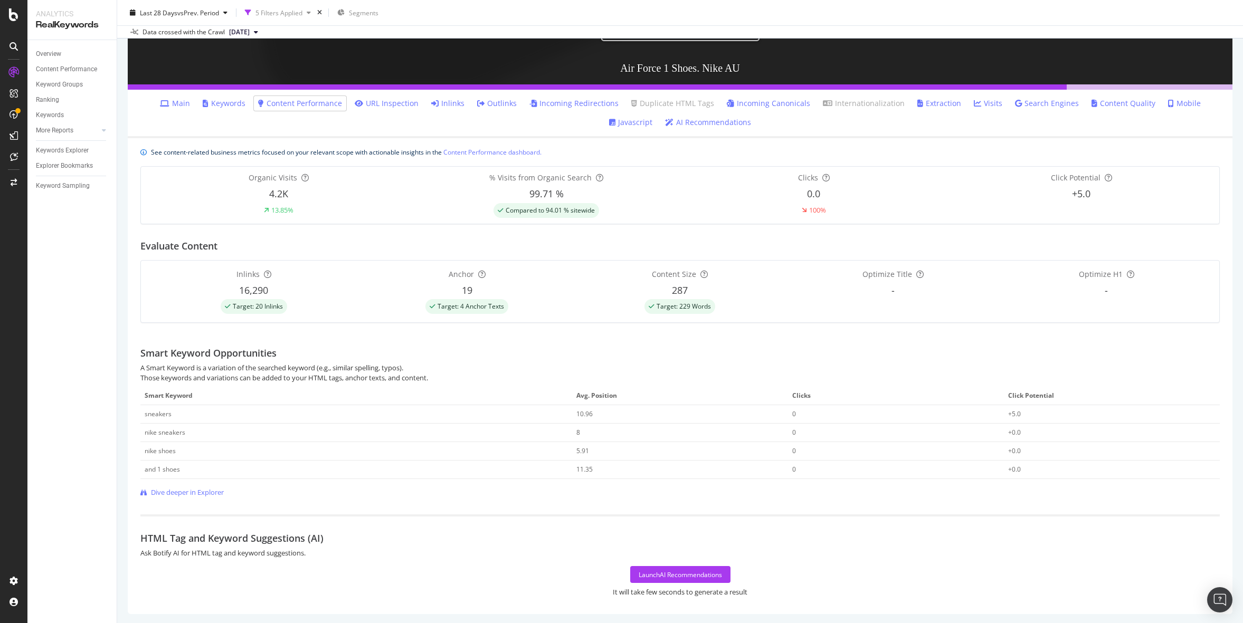
scroll to position [231, 0]
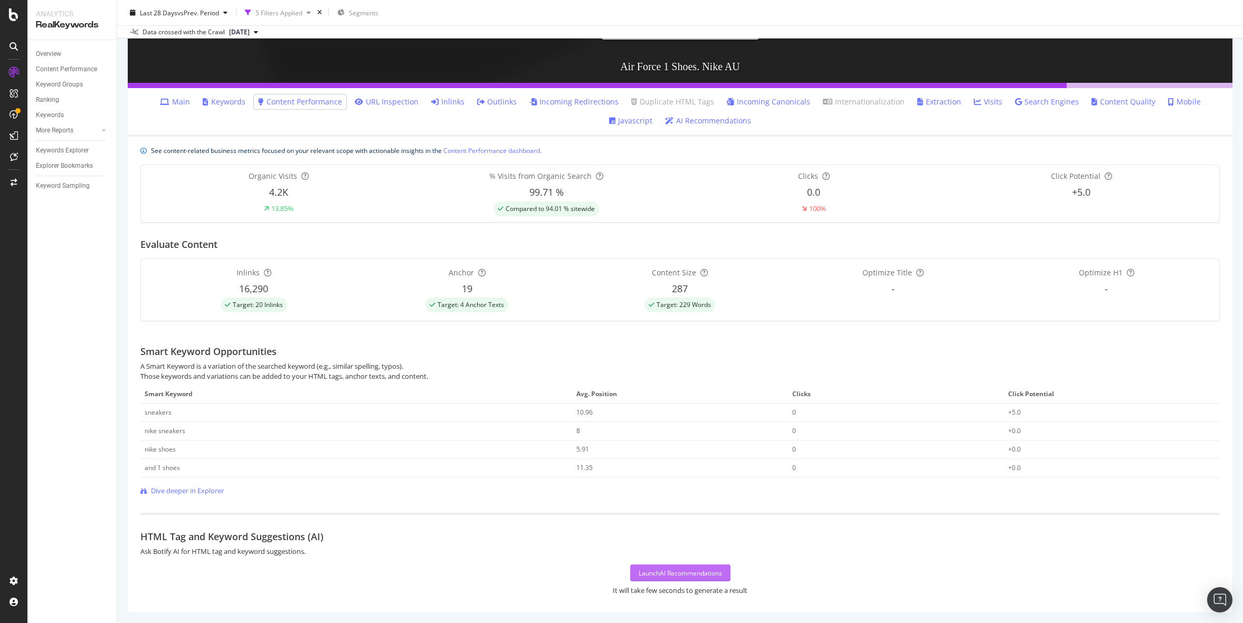
click at [685, 575] on div "Launch AI Recommendations" at bounding box center [680, 573] width 83 height 9
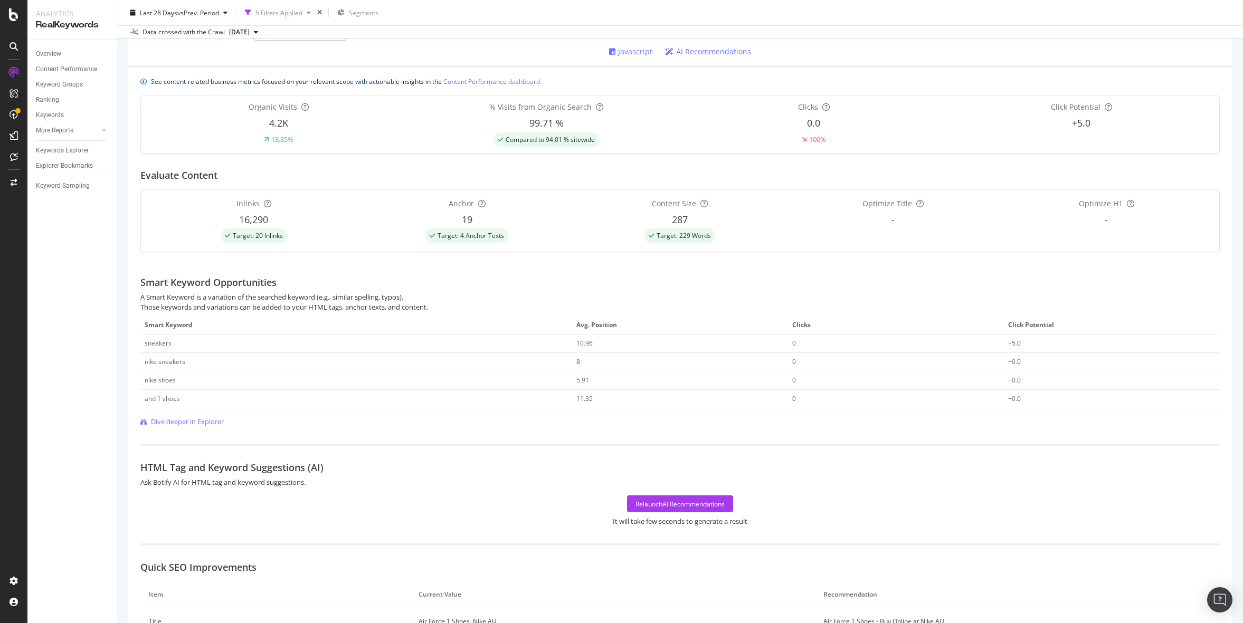
scroll to position [0, 0]
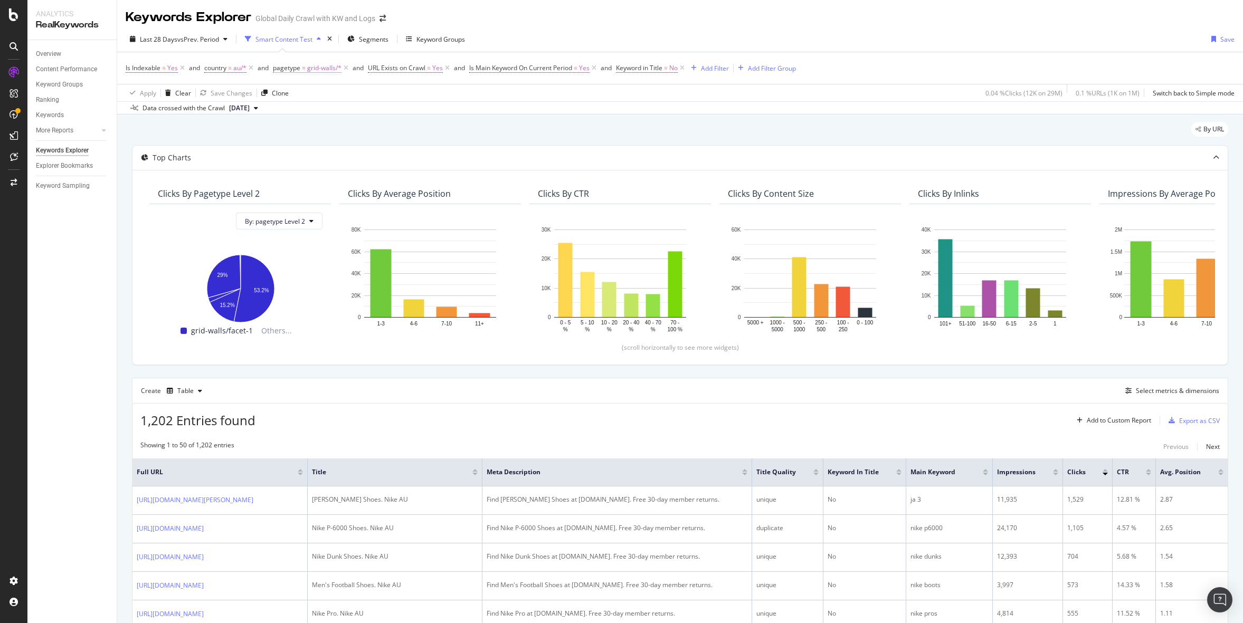
click at [302, 67] on span "pagetype = grid-walls/*" at bounding box center [307, 68] width 69 height 10
click at [322, 114] on div at bounding box center [340, 112] width 115 height 17
type input "p"
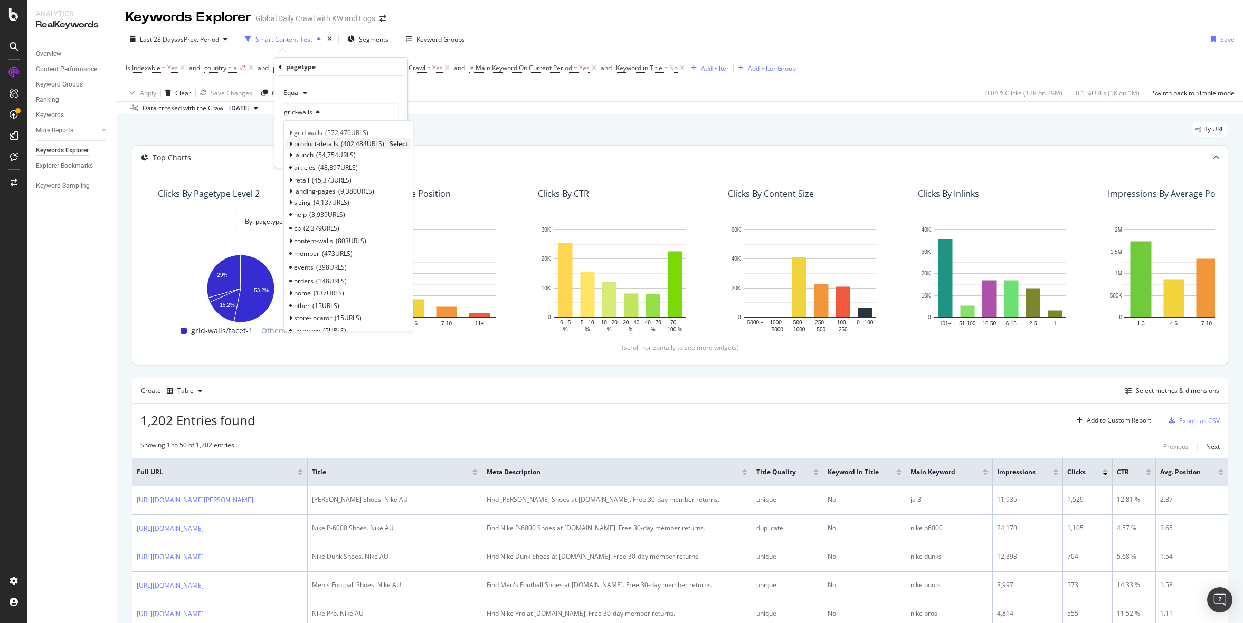
click at [397, 146] on span "Select" at bounding box center [399, 143] width 18 height 9
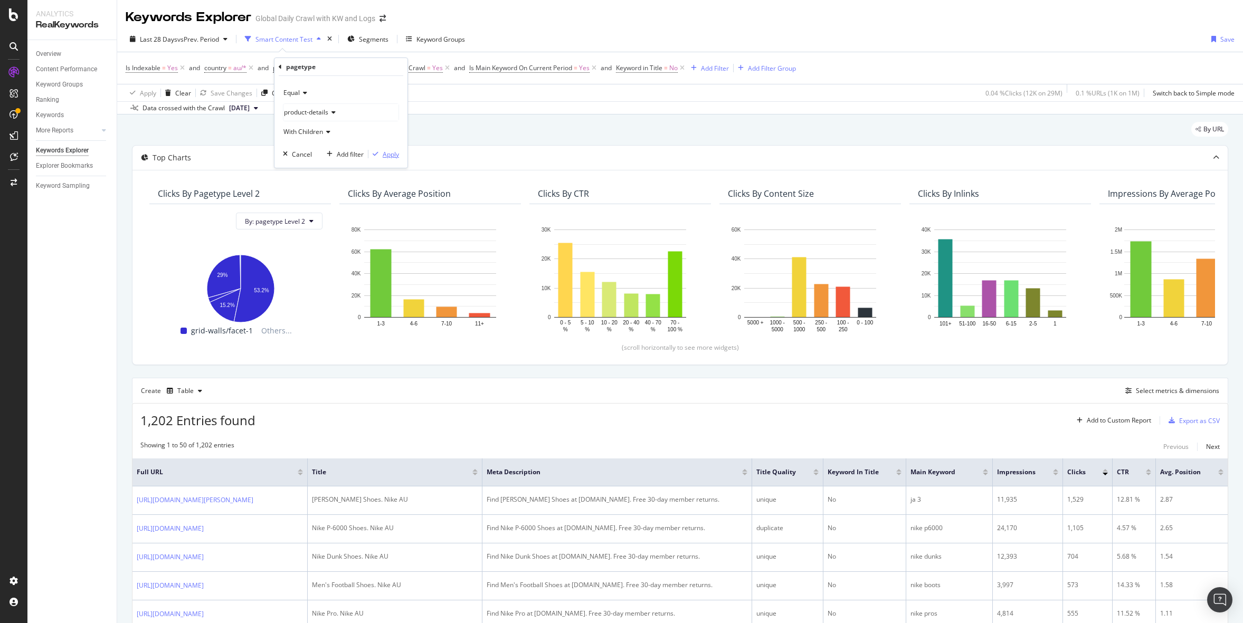
click at [384, 154] on div "Apply" at bounding box center [391, 154] width 16 height 9
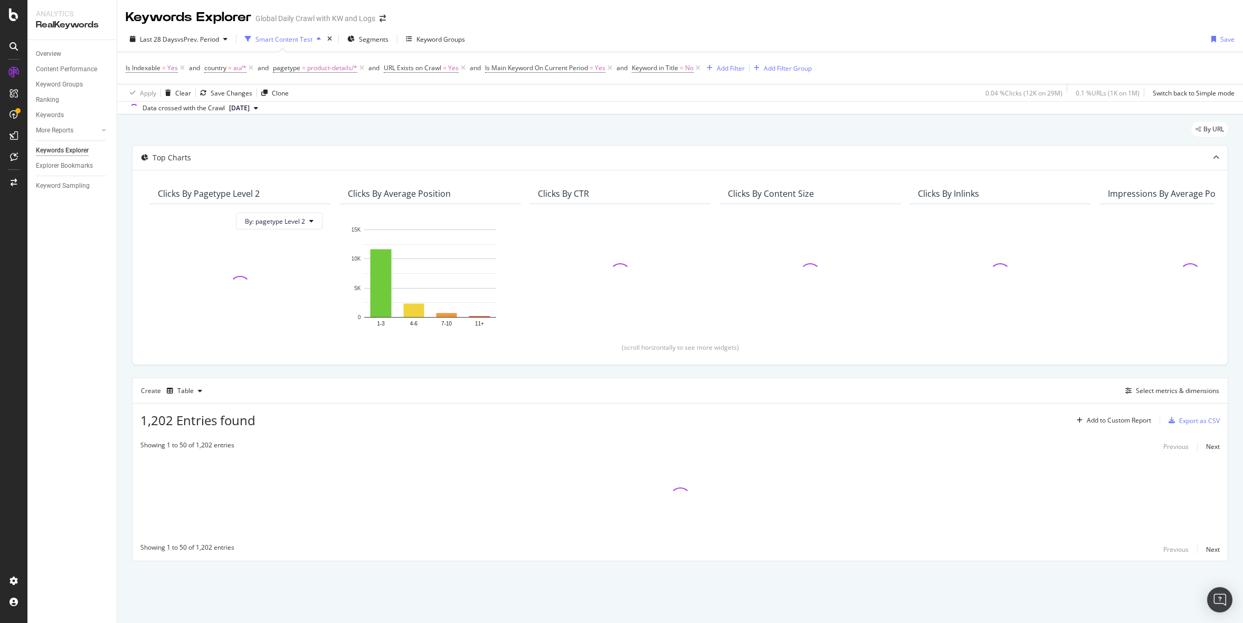
click at [836, 134] on div "By URL" at bounding box center [680, 133] width 1096 height 23
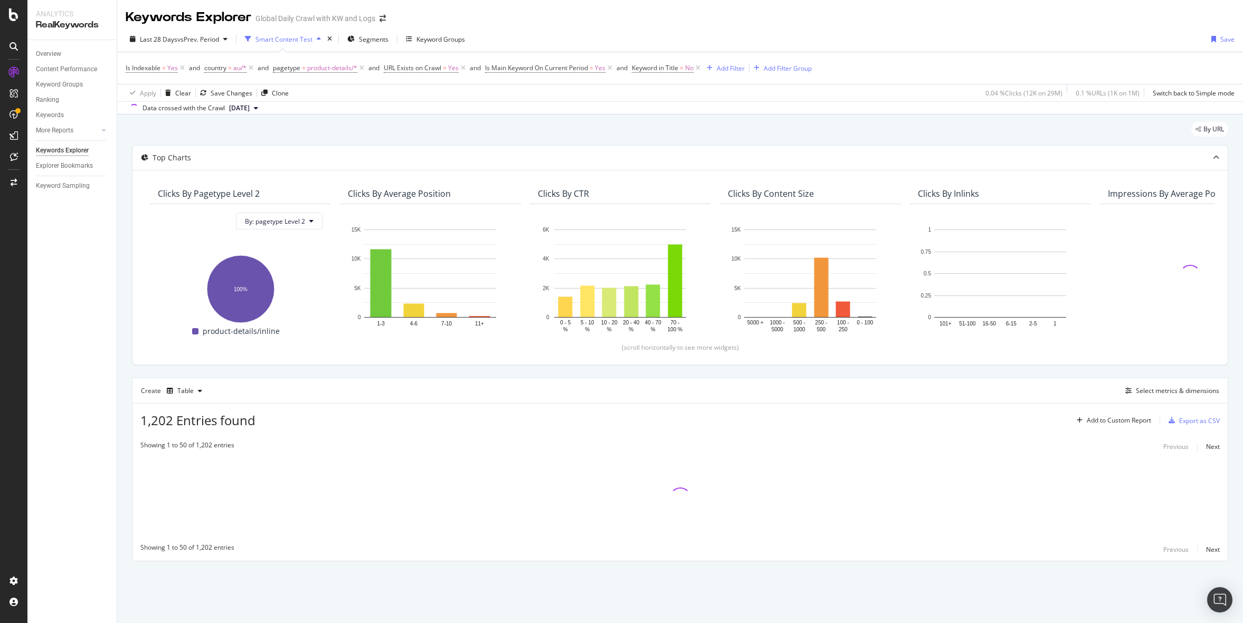
click at [827, 134] on div "By URL" at bounding box center [680, 133] width 1096 height 23
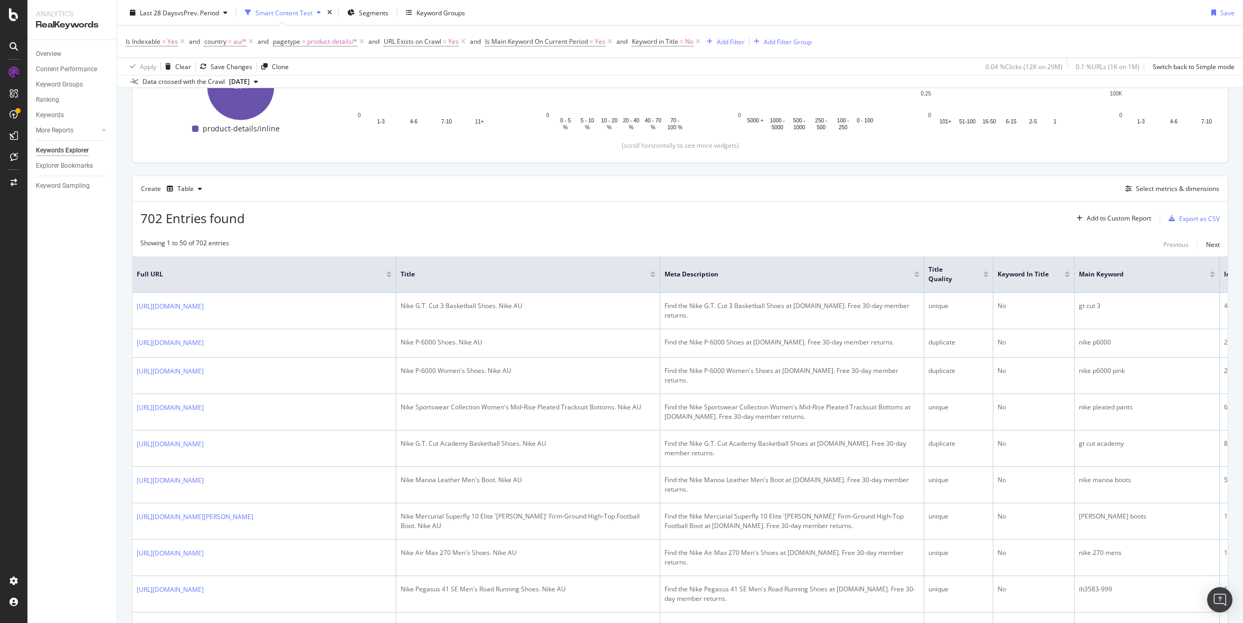
scroll to position [256, 0]
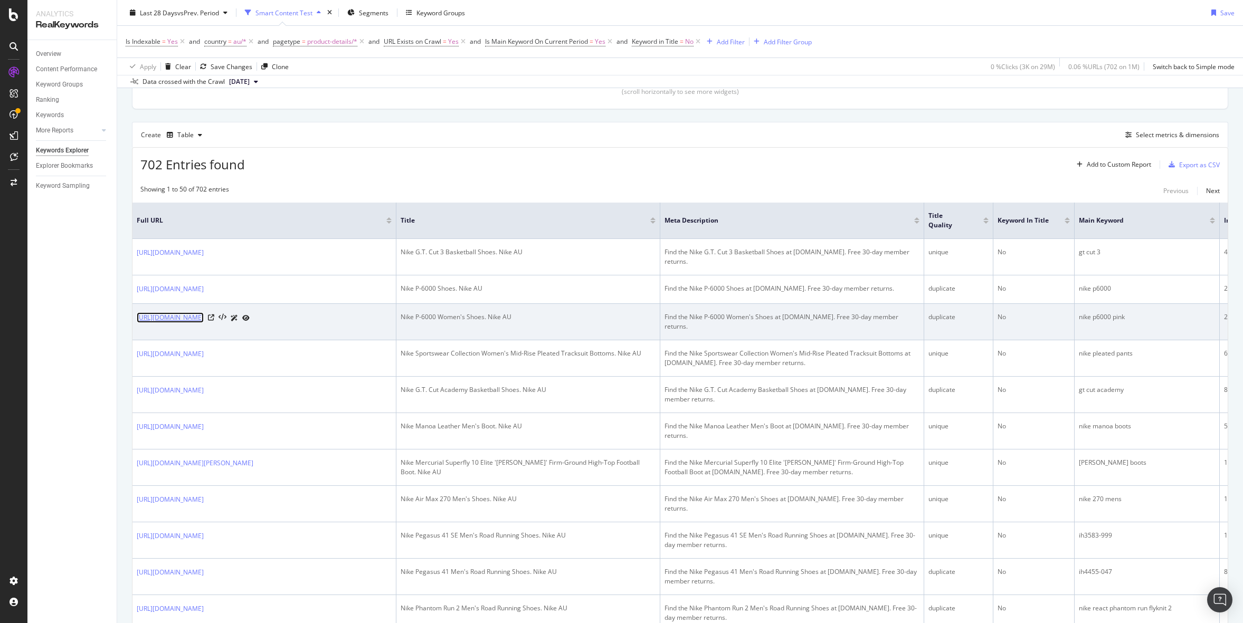
click at [204, 313] on link "https://www.nike.com/au/t/nike-p-6000-womens-shoes-MpXC4sLs" at bounding box center [170, 318] width 67 height 11
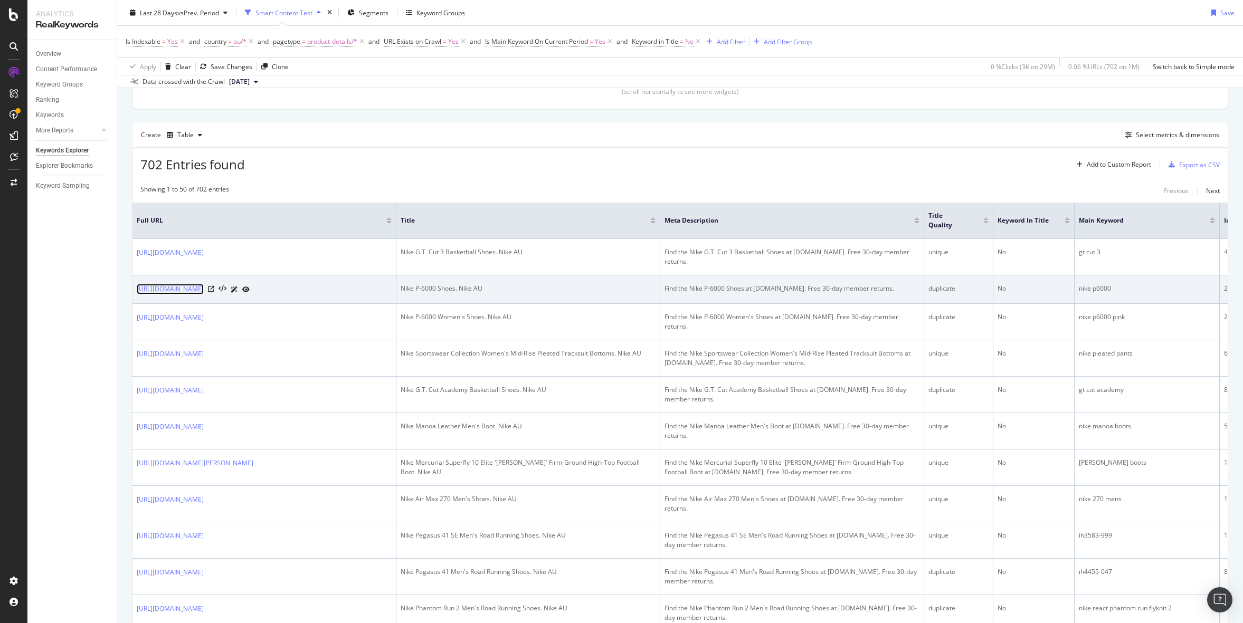
click at [204, 284] on link "https://www.nike.com/au/t/nike-p-6000-shoes-O2urNcTI" at bounding box center [170, 289] width 67 height 11
click at [214, 286] on icon at bounding box center [211, 289] width 6 height 6
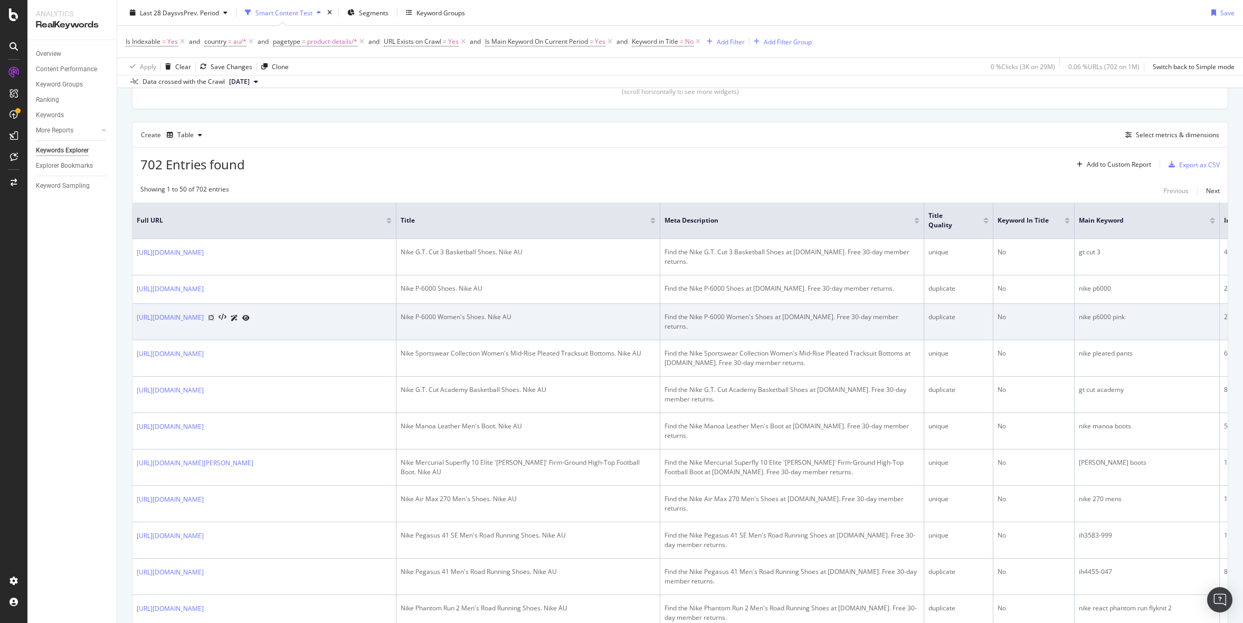
click at [214, 315] on icon at bounding box center [211, 318] width 6 height 6
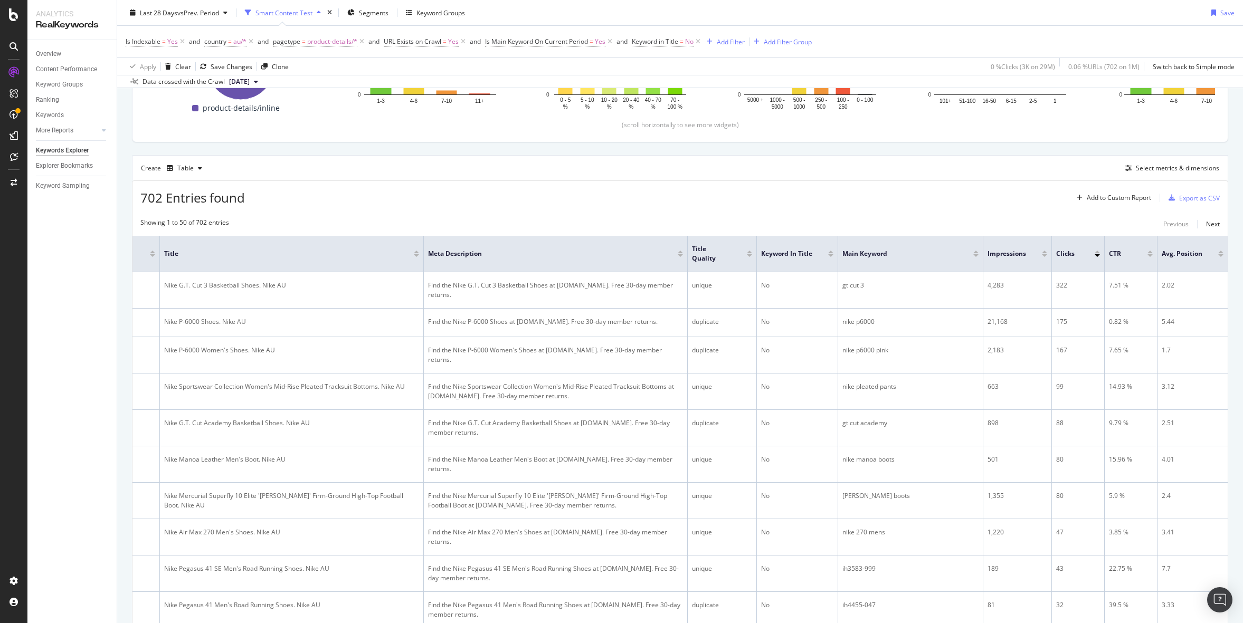
scroll to position [0, 0]
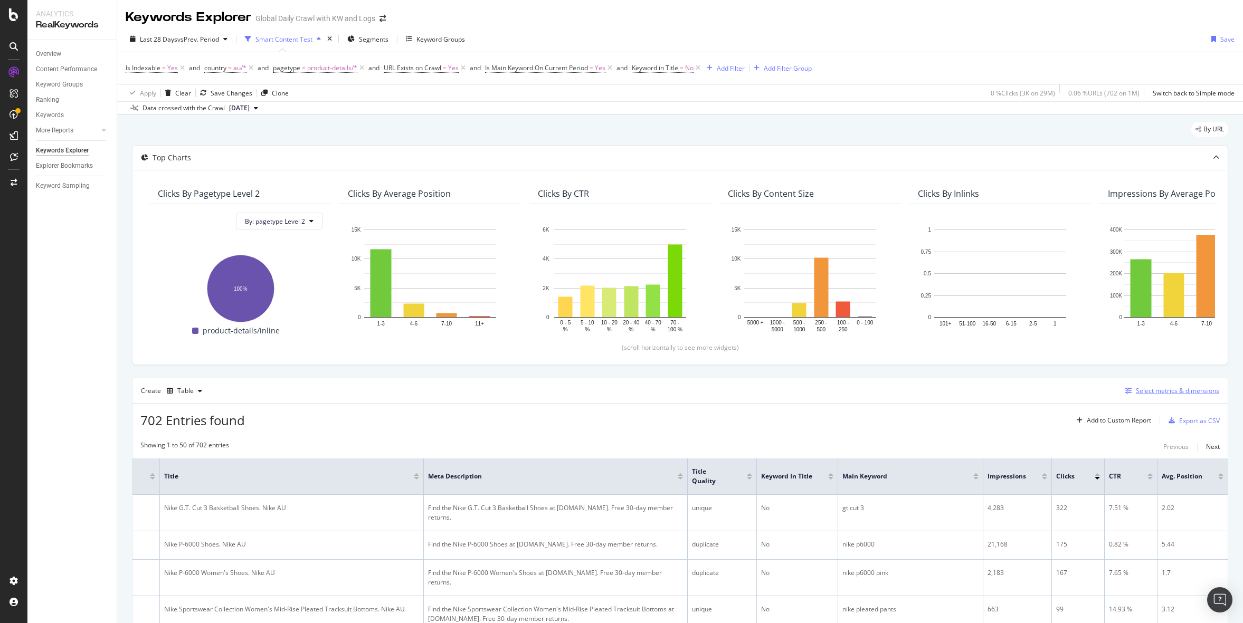
click at [1166, 392] on div "Select metrics & dimensions" at bounding box center [1177, 390] width 83 height 9
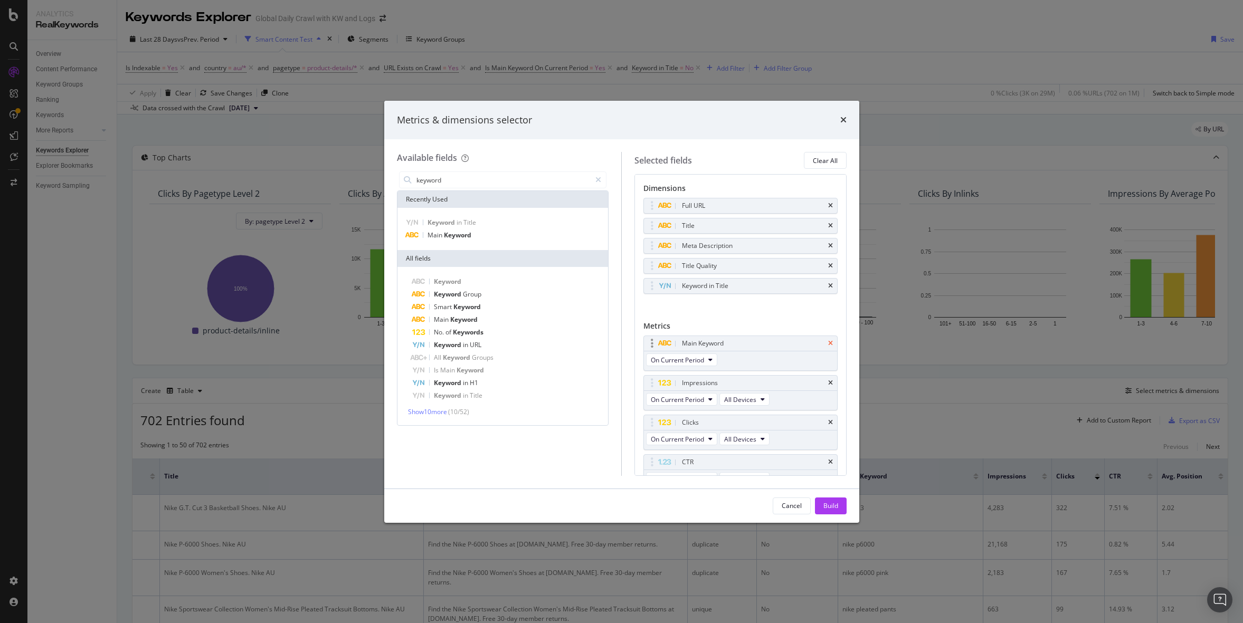
type input "keyword"
click at [829, 340] on icon "times" at bounding box center [830, 343] width 5 height 6
click at [469, 274] on div "Keyword Keyword Group Smart Keyword Main Keyword No. of Keywords Keyword in URL…" at bounding box center [503, 346] width 211 height 158
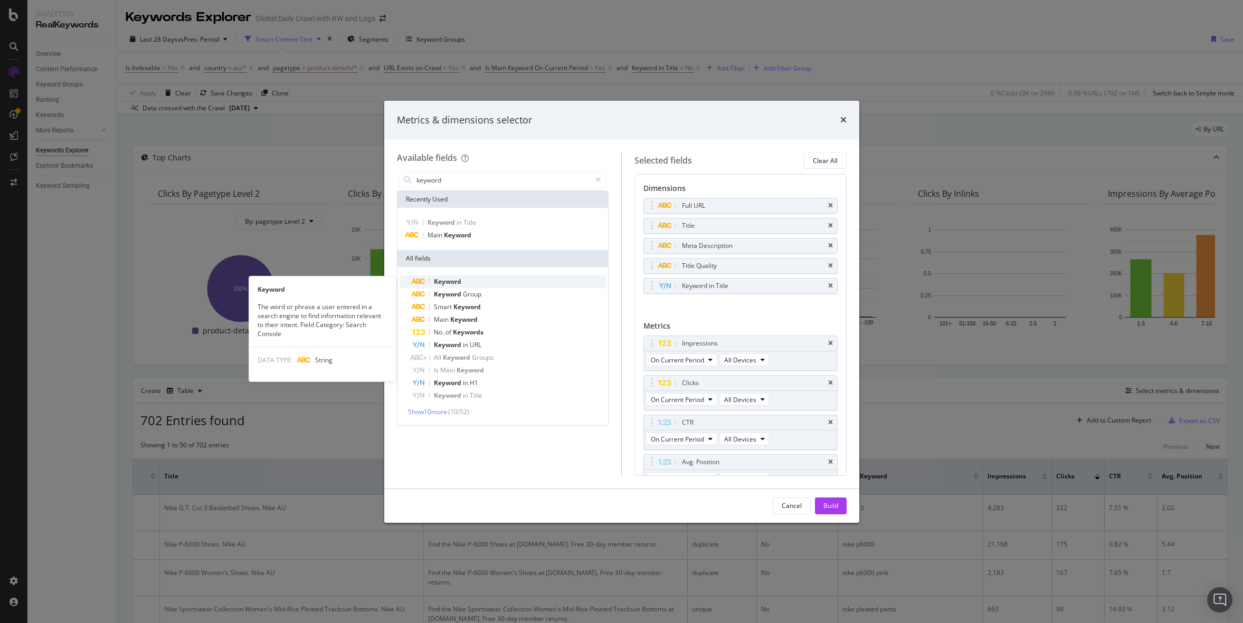
click at [467, 279] on div "Keyword" at bounding box center [509, 282] width 194 height 13
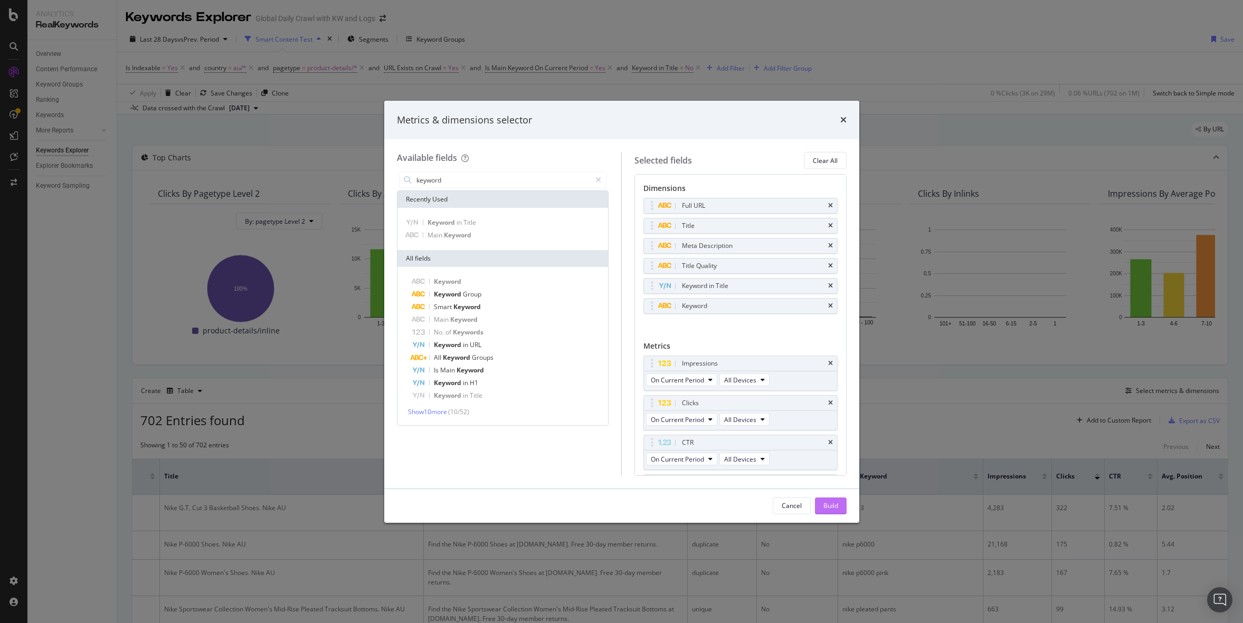
click at [828, 505] on div "Build" at bounding box center [831, 506] width 15 height 9
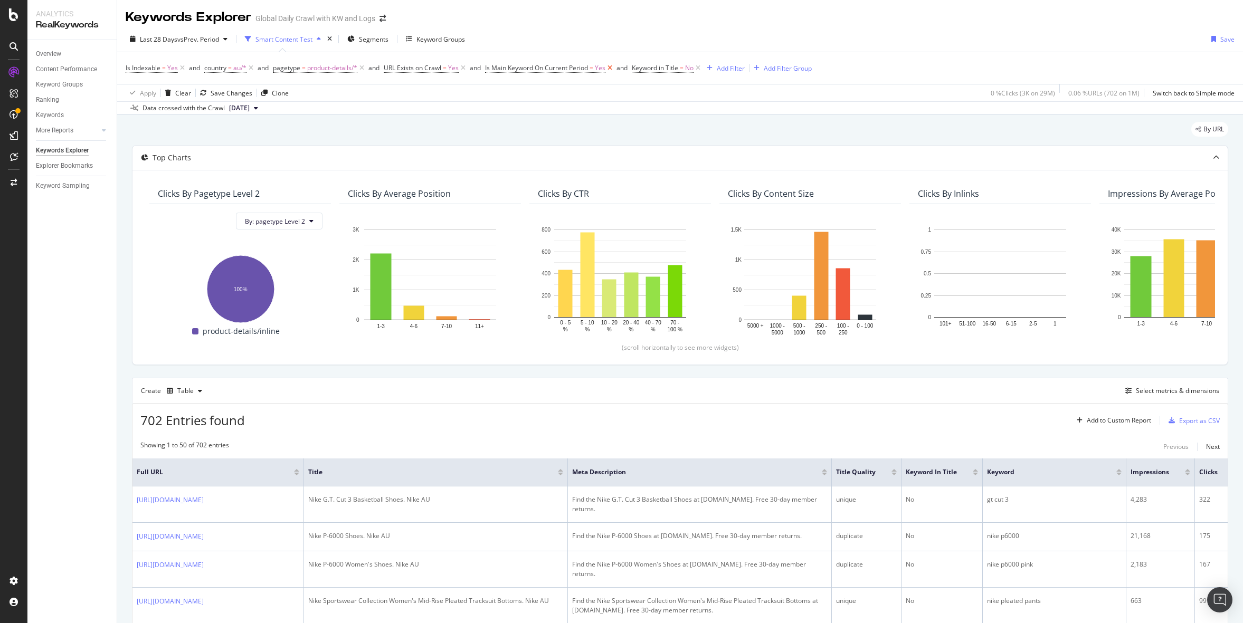
click at [614, 67] on icon at bounding box center [610, 68] width 9 height 11
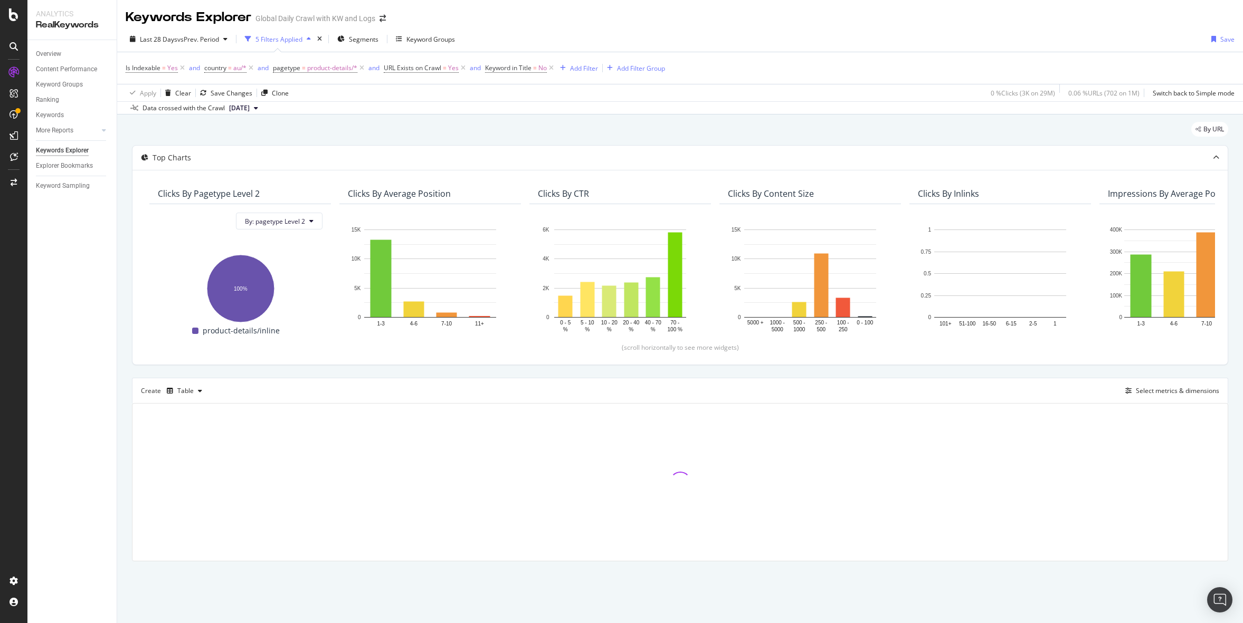
click at [943, 50] on div "Last 28 Days vs Prev. Period 5 Filters Applied Segments Keyword Groups Save" at bounding box center [680, 41] width 1126 height 21
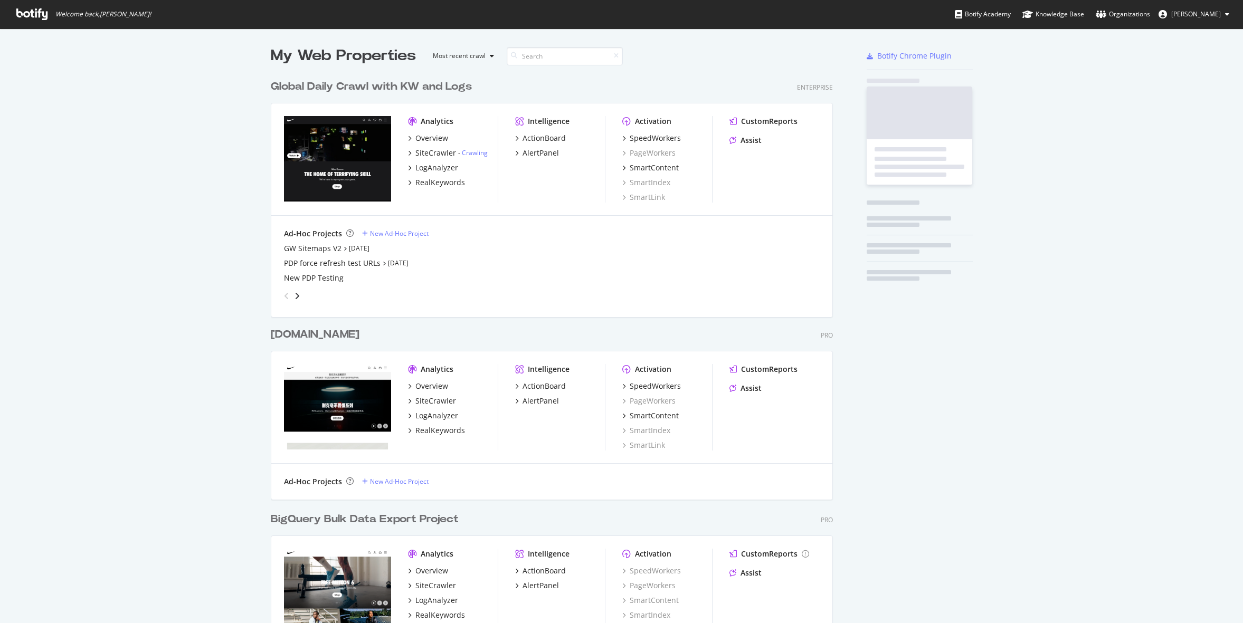
scroll to position [618, 571]
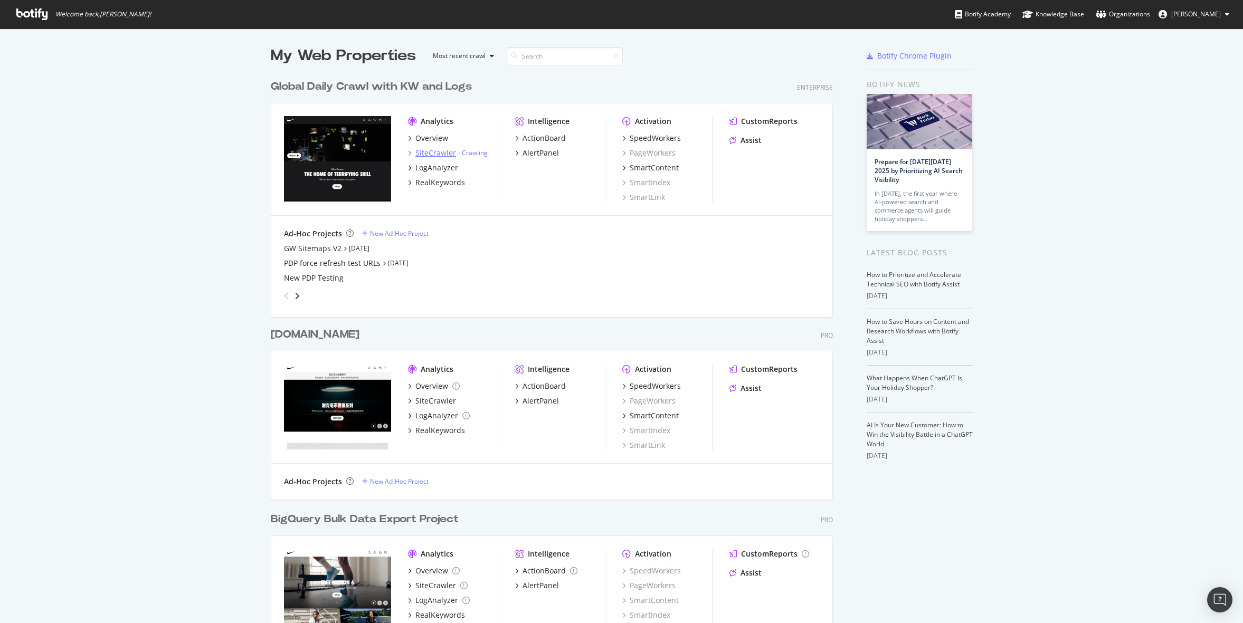
click at [440, 152] on div "SiteCrawler" at bounding box center [435, 153] width 41 height 11
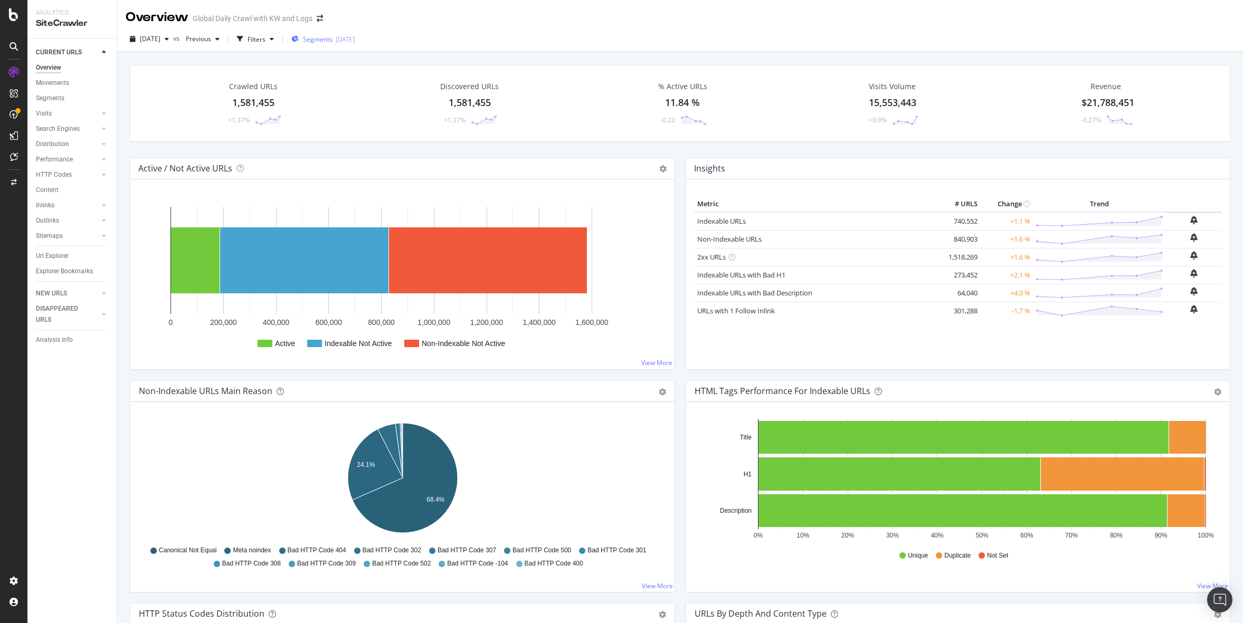
click at [355, 35] on div "[DATE]" at bounding box center [345, 39] width 19 height 9
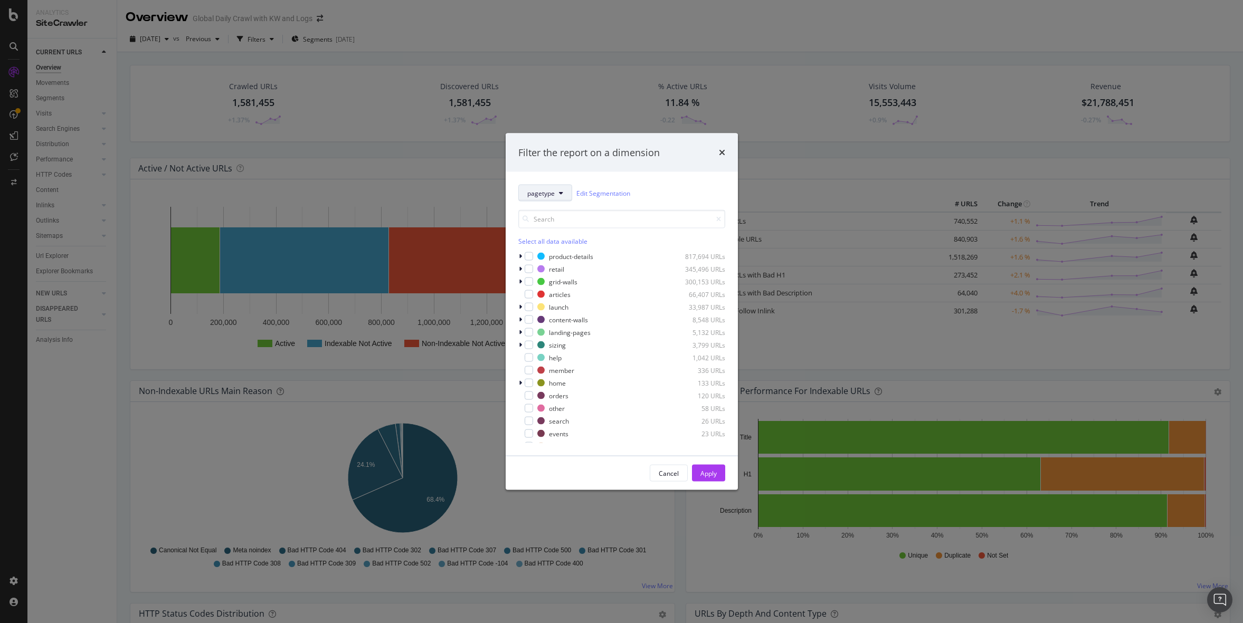
click at [535, 194] on span "pagetype" at bounding box center [540, 192] width 27 height 9
click at [546, 276] on div "country" at bounding box center [566, 269] width 95 height 15
click at [574, 219] on input "modal" at bounding box center [621, 218] width 207 height 18
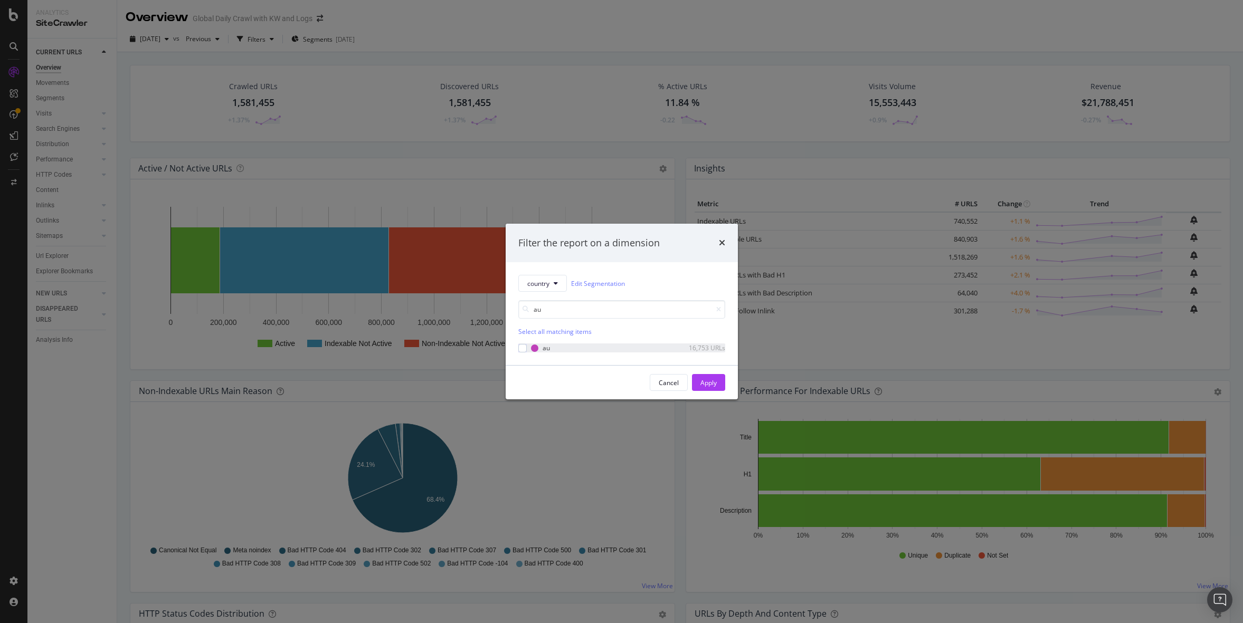
type input "au"
click at [527, 350] on div "au 16,753 URLs" at bounding box center [621, 348] width 207 height 9
click at [713, 383] on div "Apply" at bounding box center [709, 383] width 16 height 9
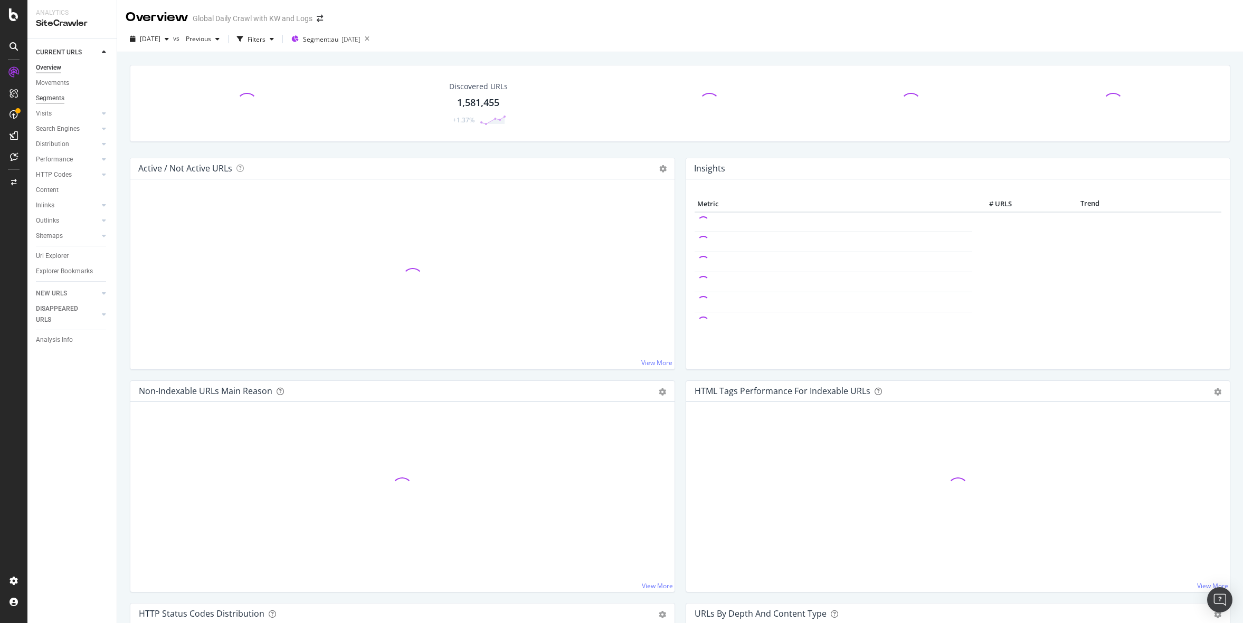
click at [58, 98] on div "Segments" at bounding box center [50, 98] width 29 height 11
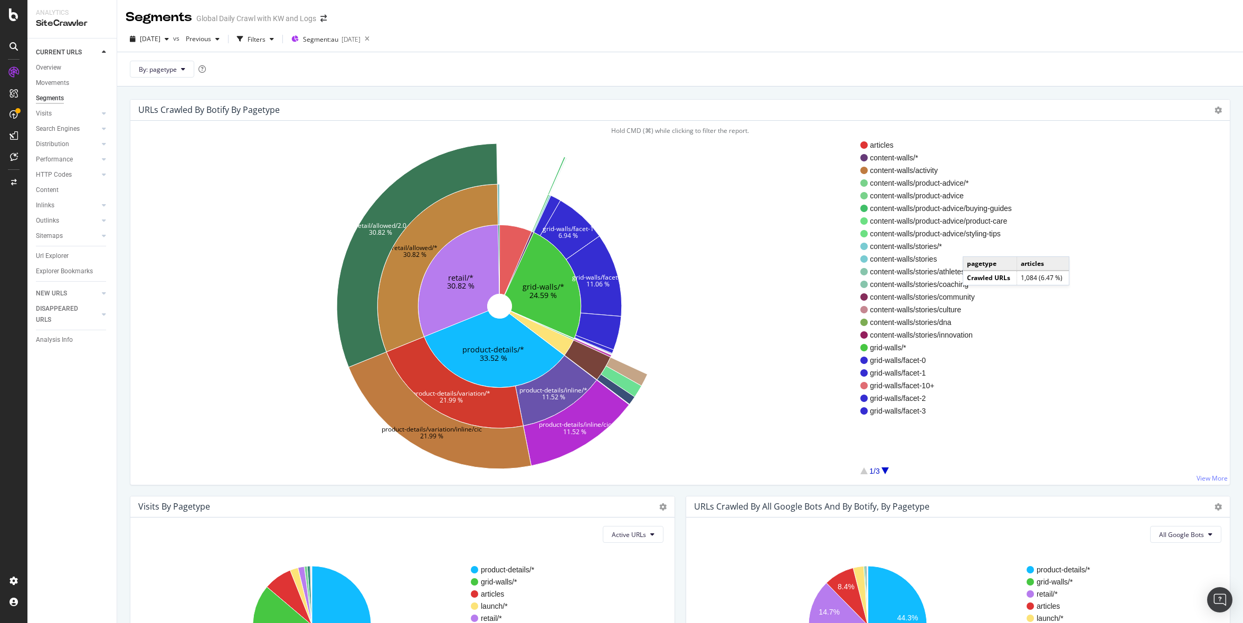
scroll to position [378, 0]
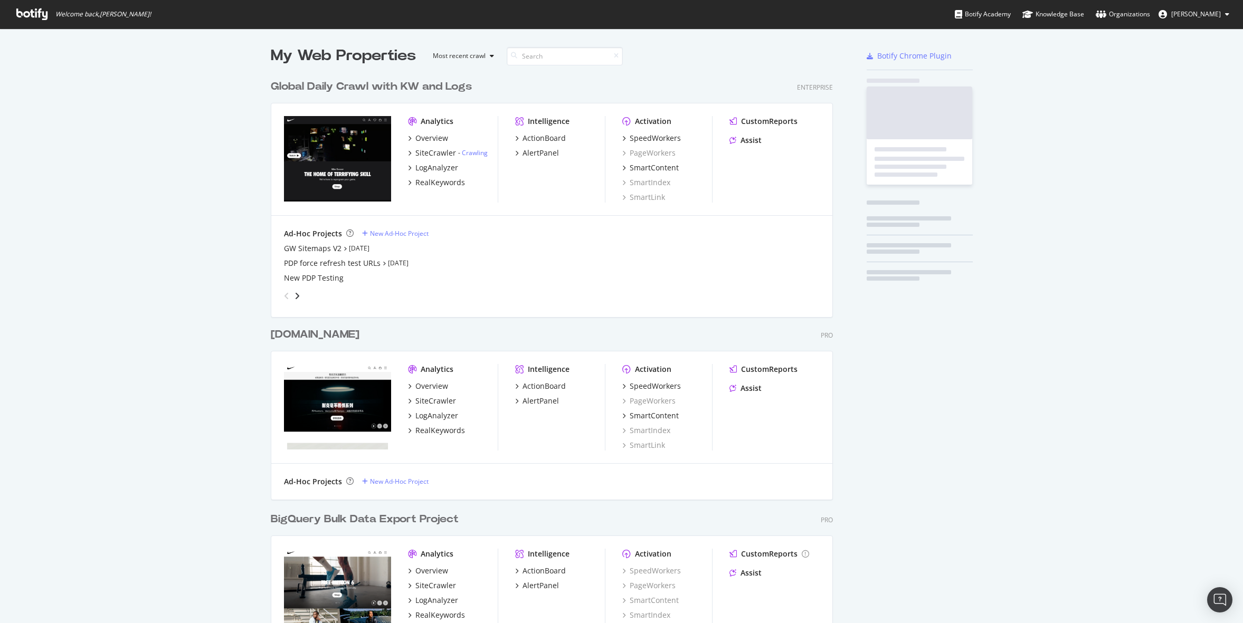
scroll to position [618, 571]
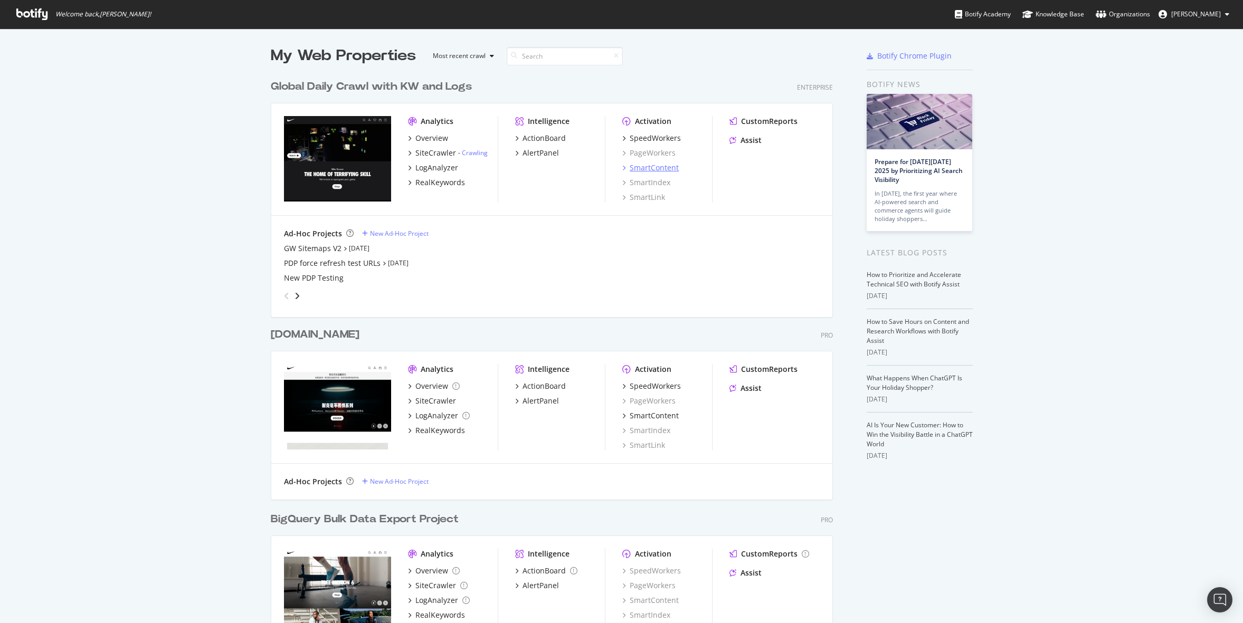
click at [651, 164] on div "SmartContent" at bounding box center [654, 168] width 49 height 11
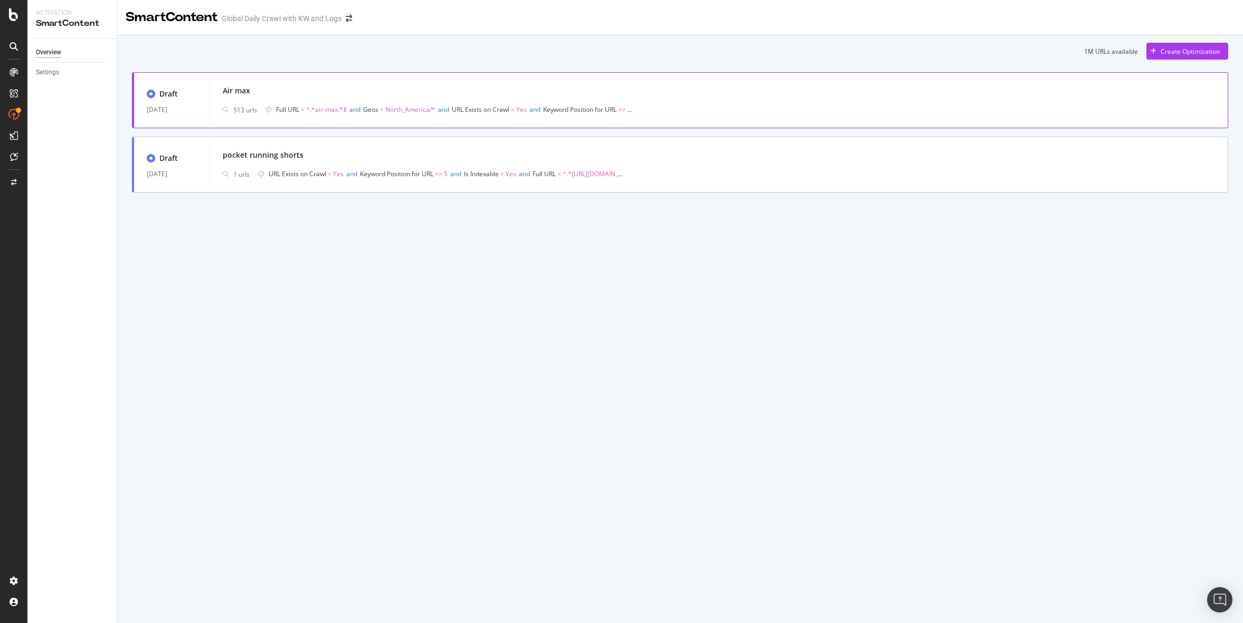
click at [326, 101] on div "Air max 513 urls Full URL = ^.*air-max.*$ and Geos = North_America/* and URL Ex…" at bounding box center [719, 100] width 992 height 34
click at [269, 154] on div "pocket running shorts" at bounding box center [263, 155] width 81 height 11
click at [50, 70] on div "Settings" at bounding box center [47, 72] width 23 height 11
